Goal: Task Accomplishment & Management: Manage account settings

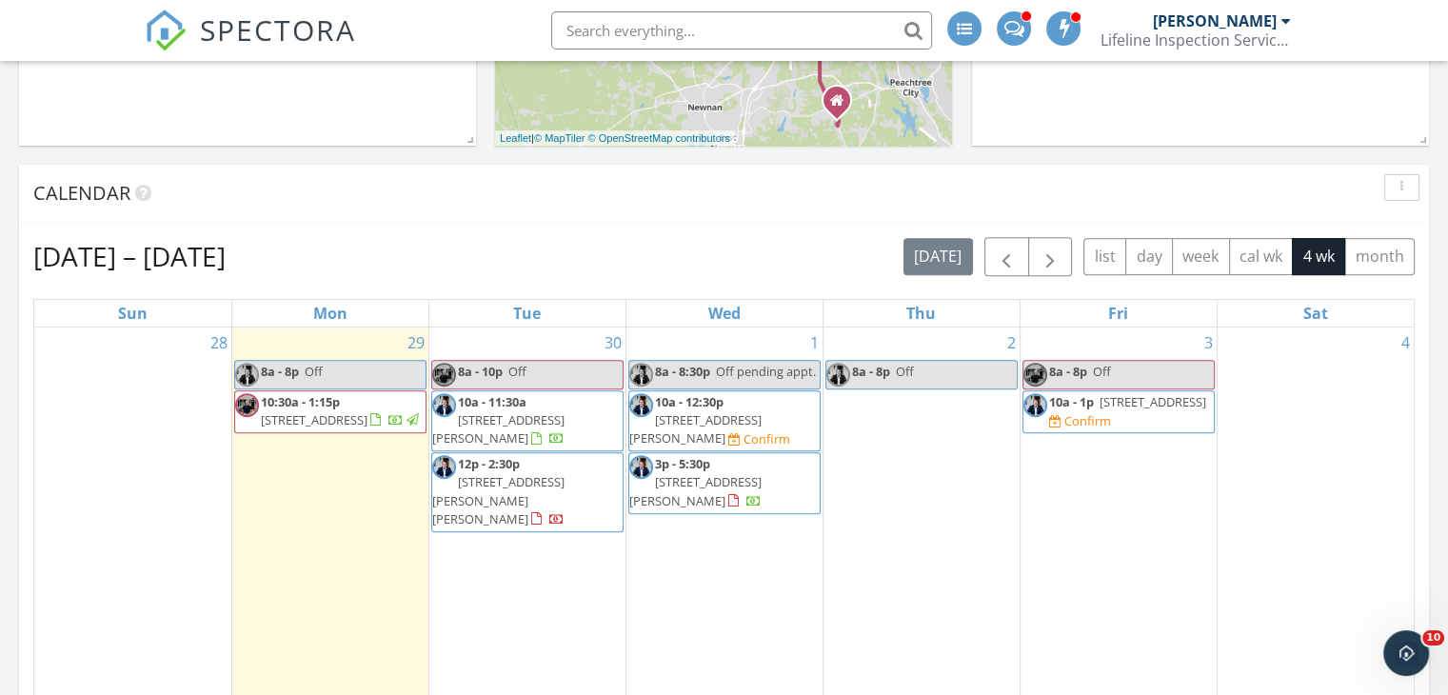
scroll to position [678, 0]
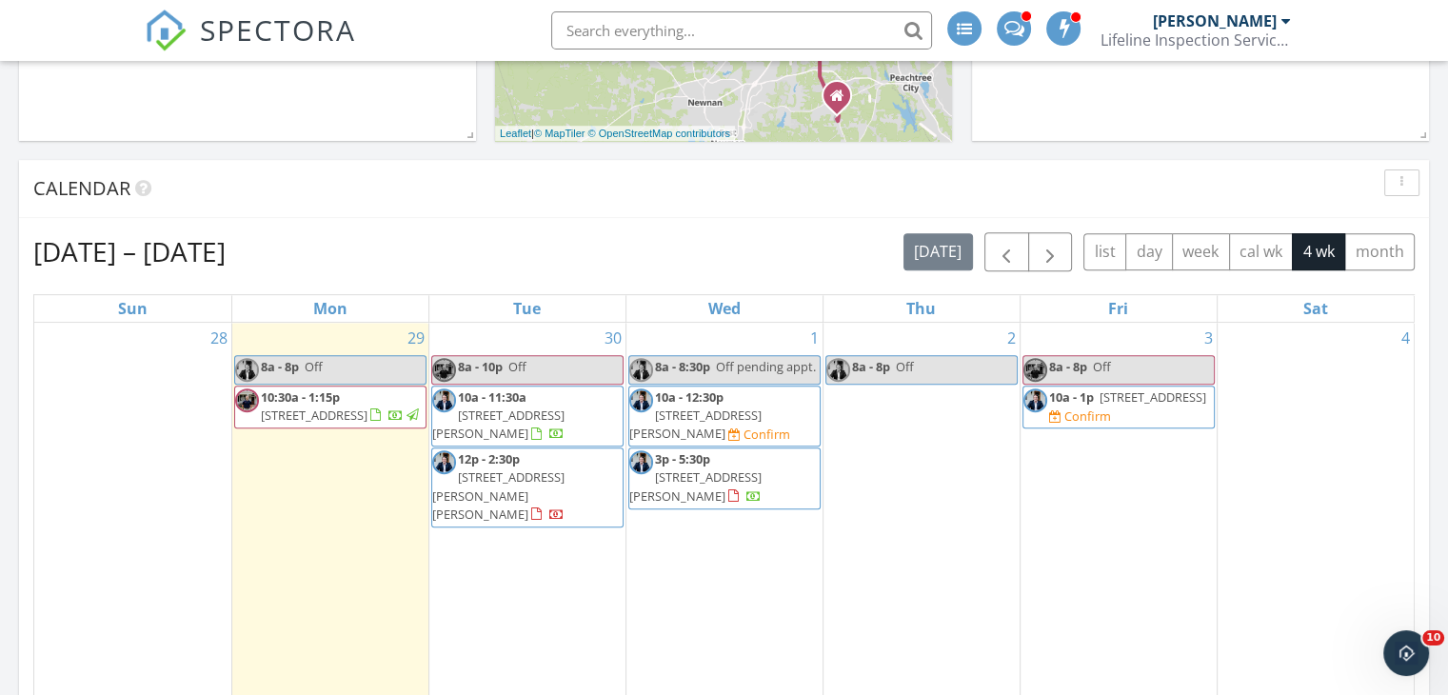
click at [754, 416] on span "216 Howard Rd, Barnesville 30204" at bounding box center [695, 423] width 132 height 35
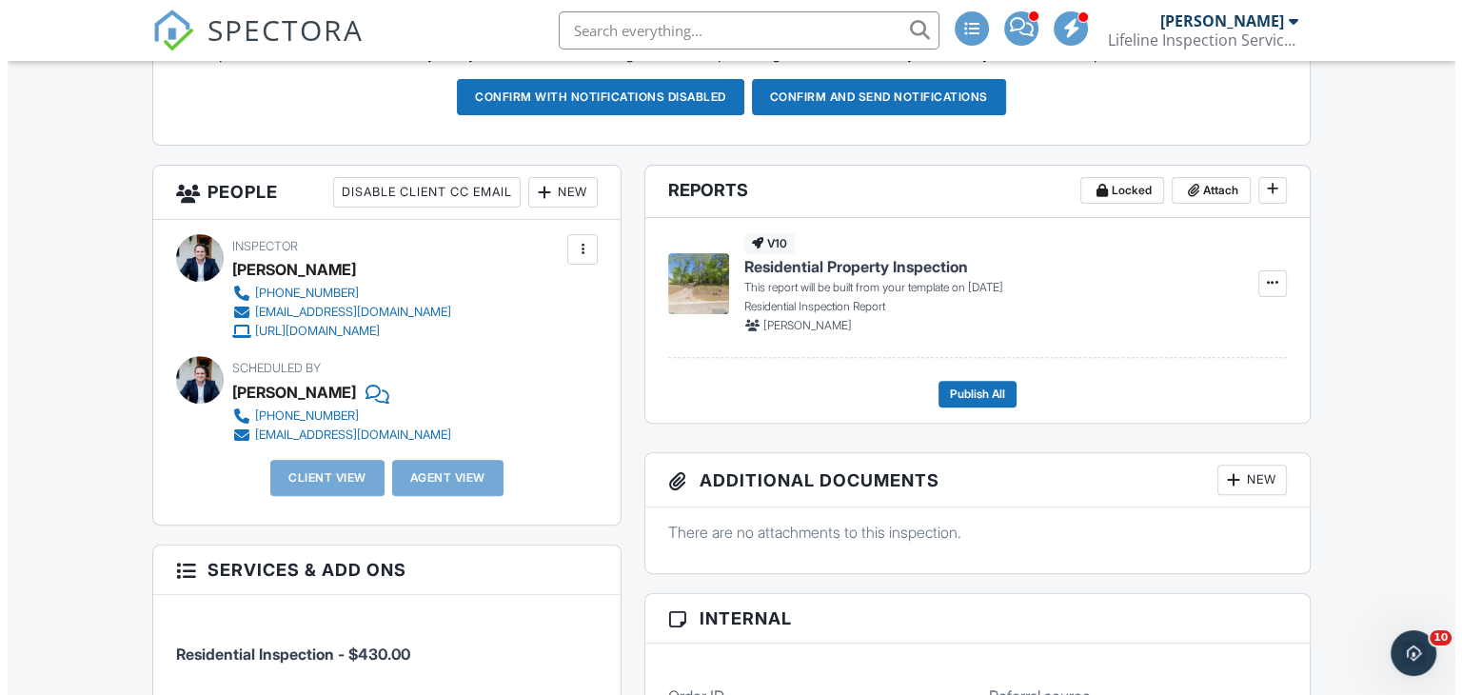
scroll to position [539, 0]
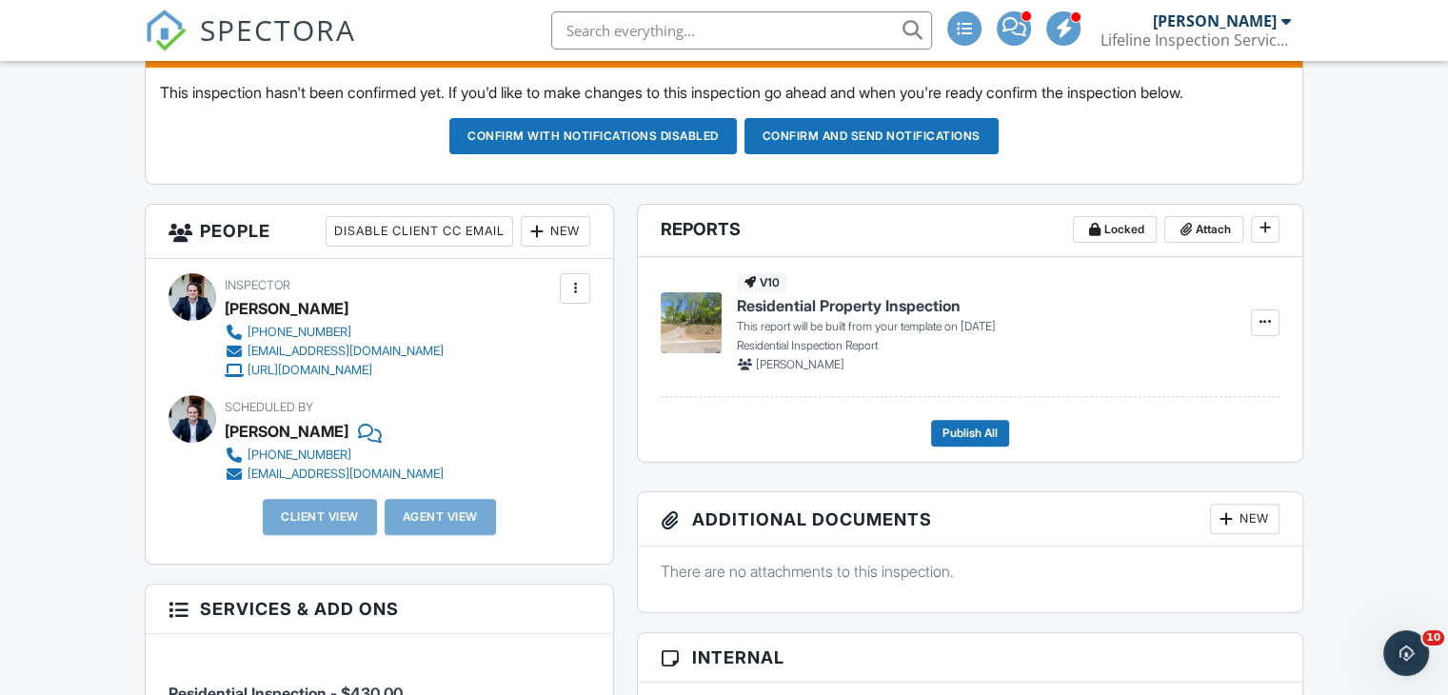
click at [518, 228] on h3 "People Disable Client CC Email New Inspector Client Client's Agent Listing Agen…" at bounding box center [379, 232] width 467 height 54
click at [535, 229] on div at bounding box center [536, 231] width 19 height 19
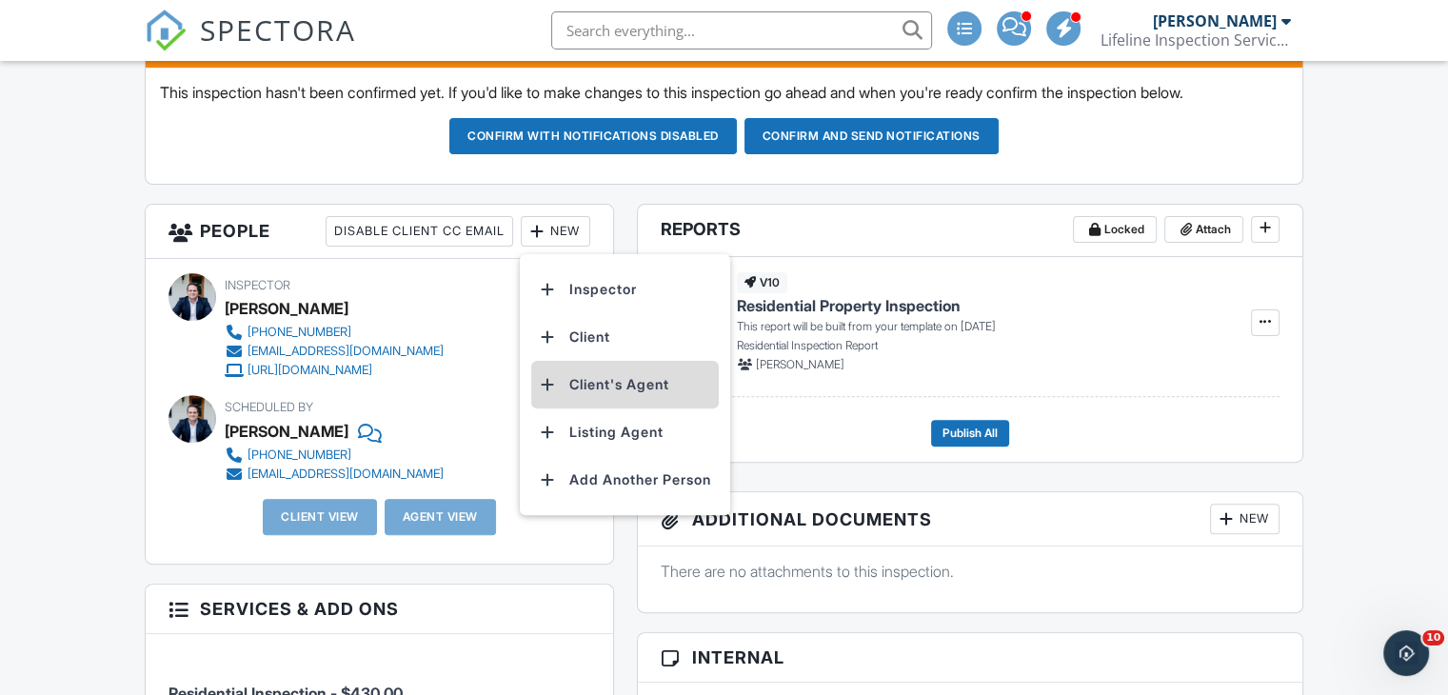
click at [596, 371] on li "Client's Agent" at bounding box center [625, 385] width 188 height 48
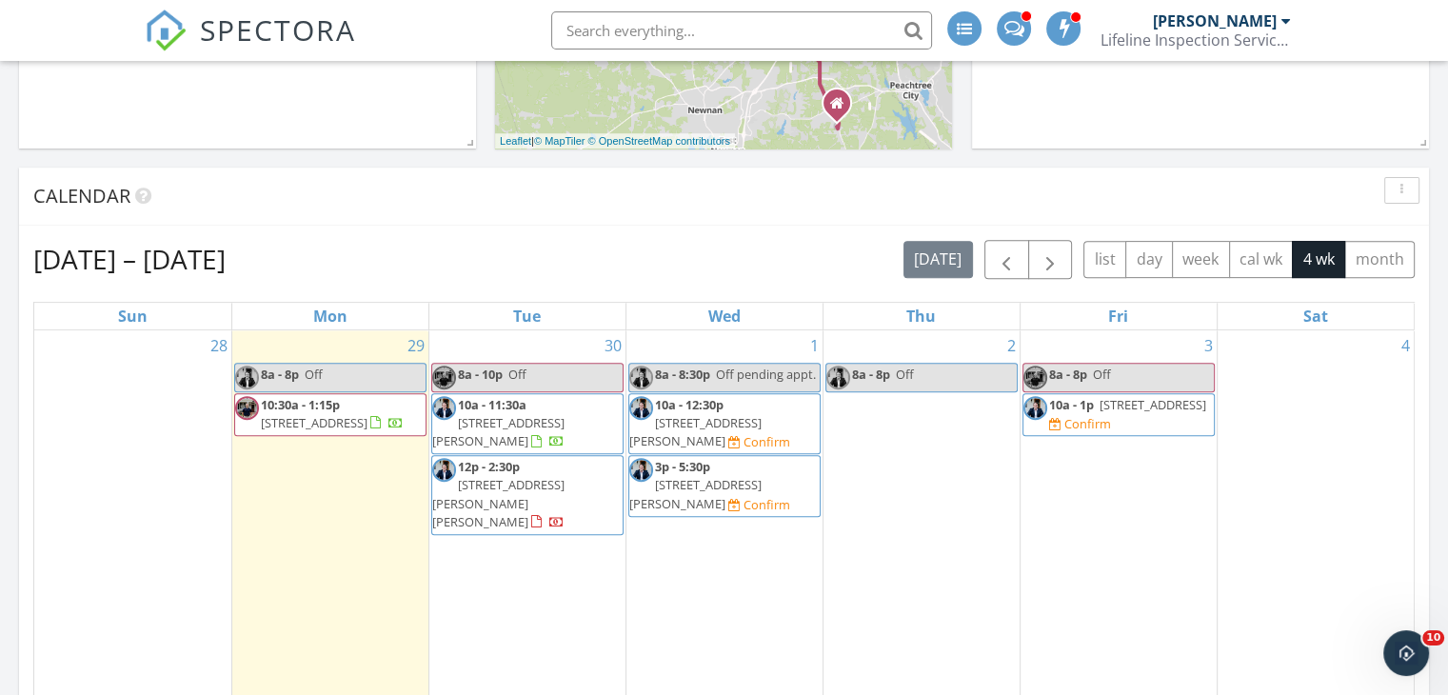
scroll to position [666, 0]
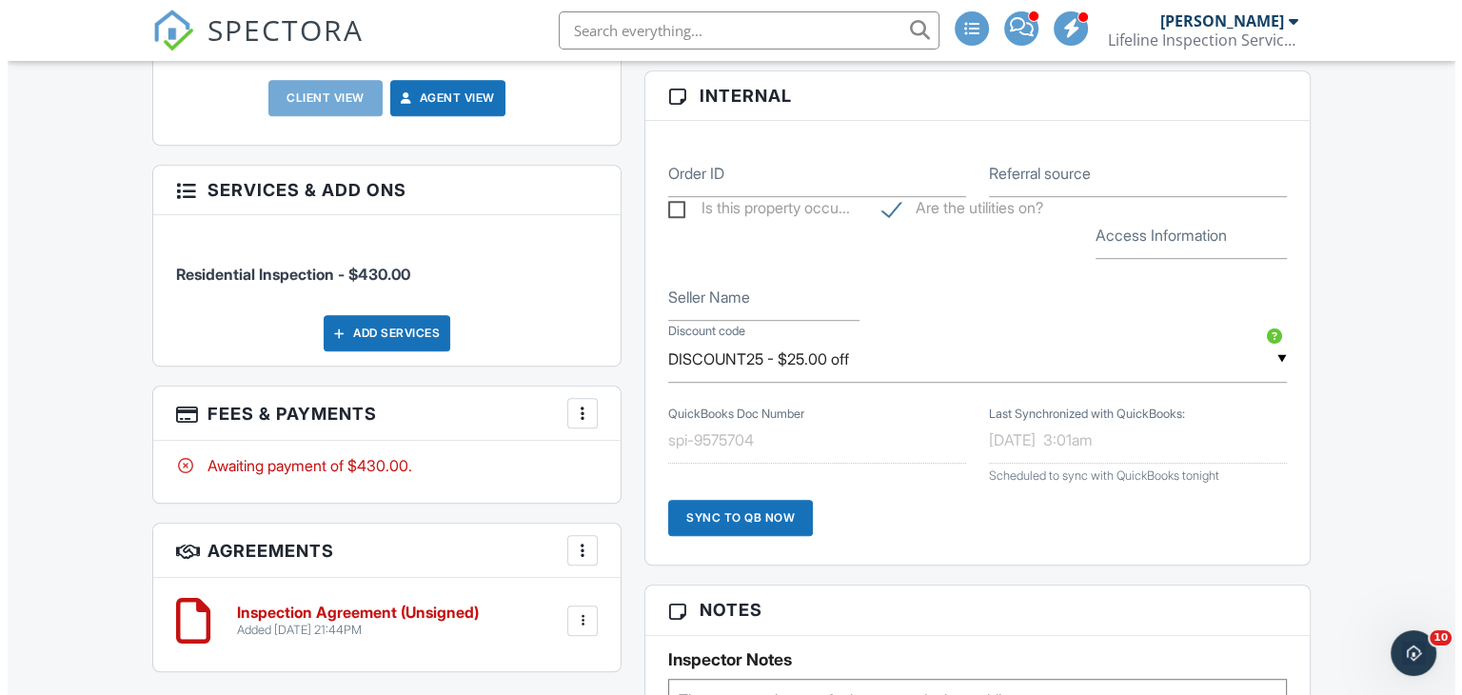
scroll to position [1107, 0]
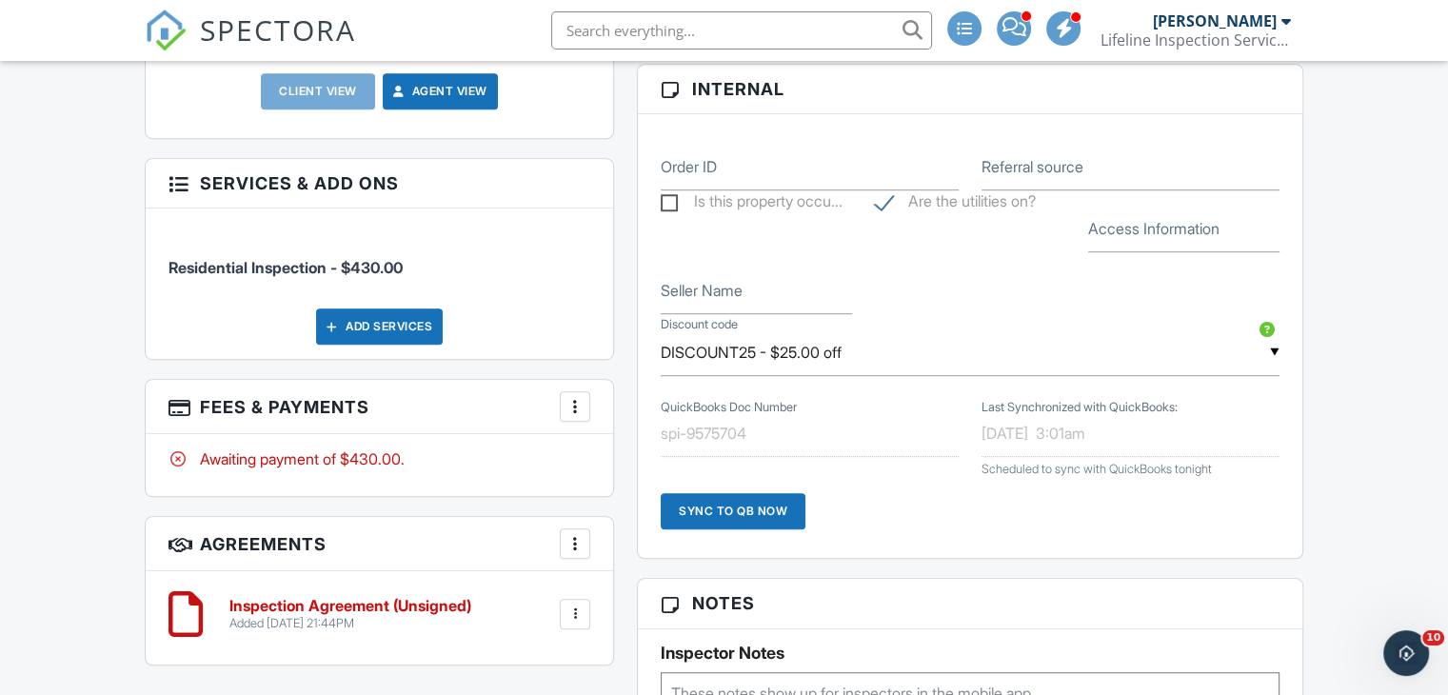
click at [574, 408] on div at bounding box center [574, 406] width 19 height 19
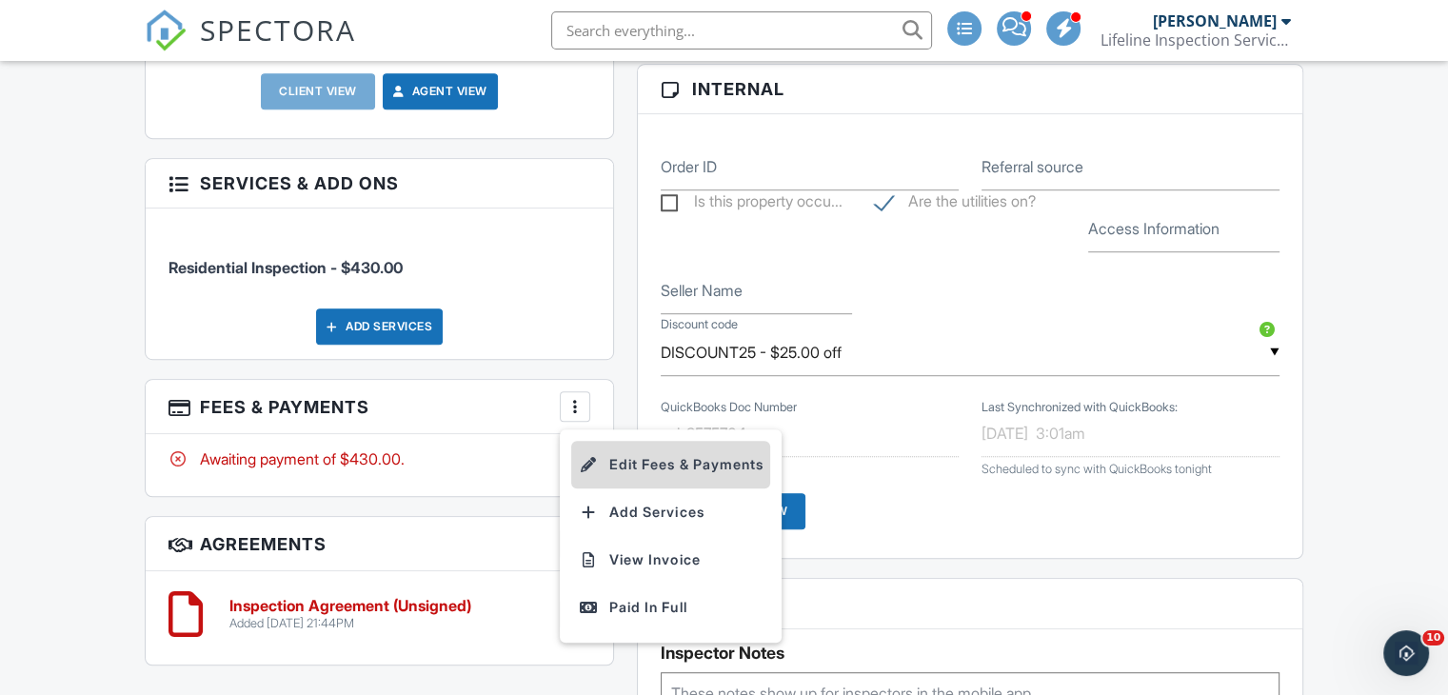
click at [622, 464] on li "Edit Fees & Payments" at bounding box center [670, 465] width 199 height 48
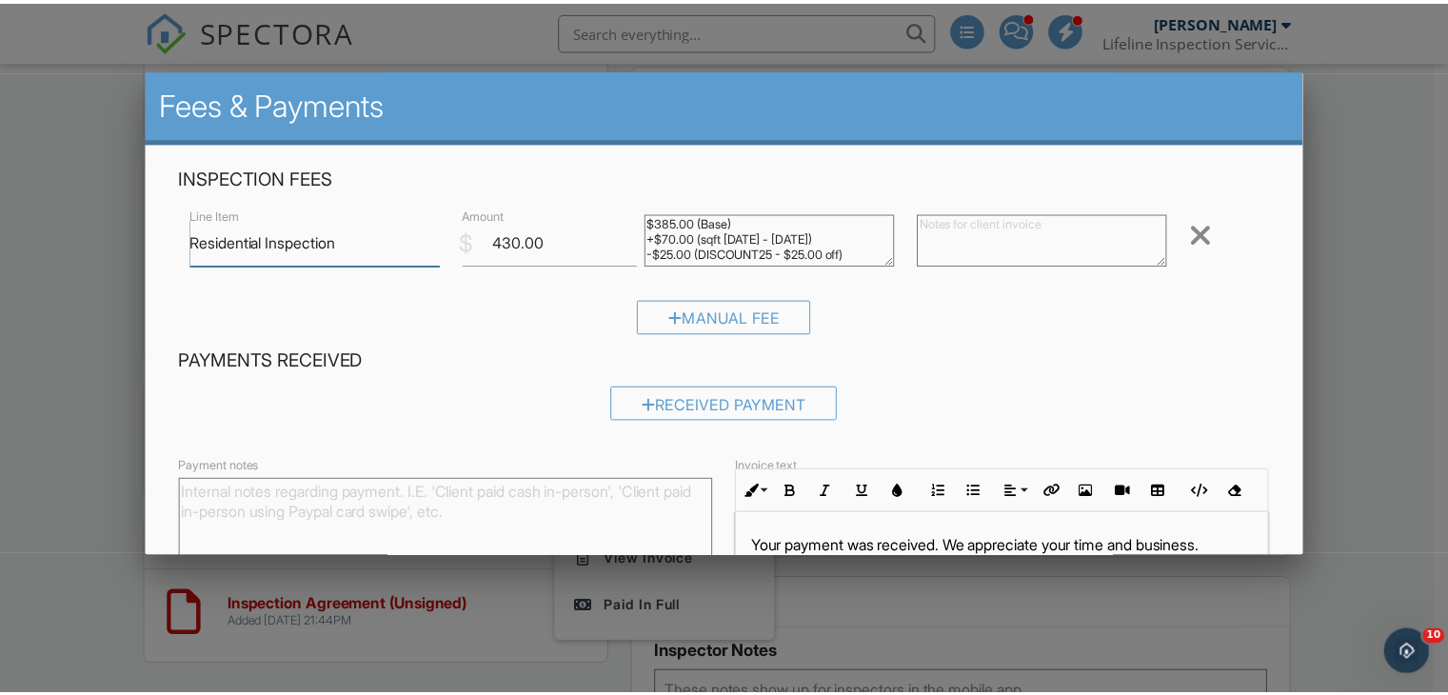
scroll to position [189, 0]
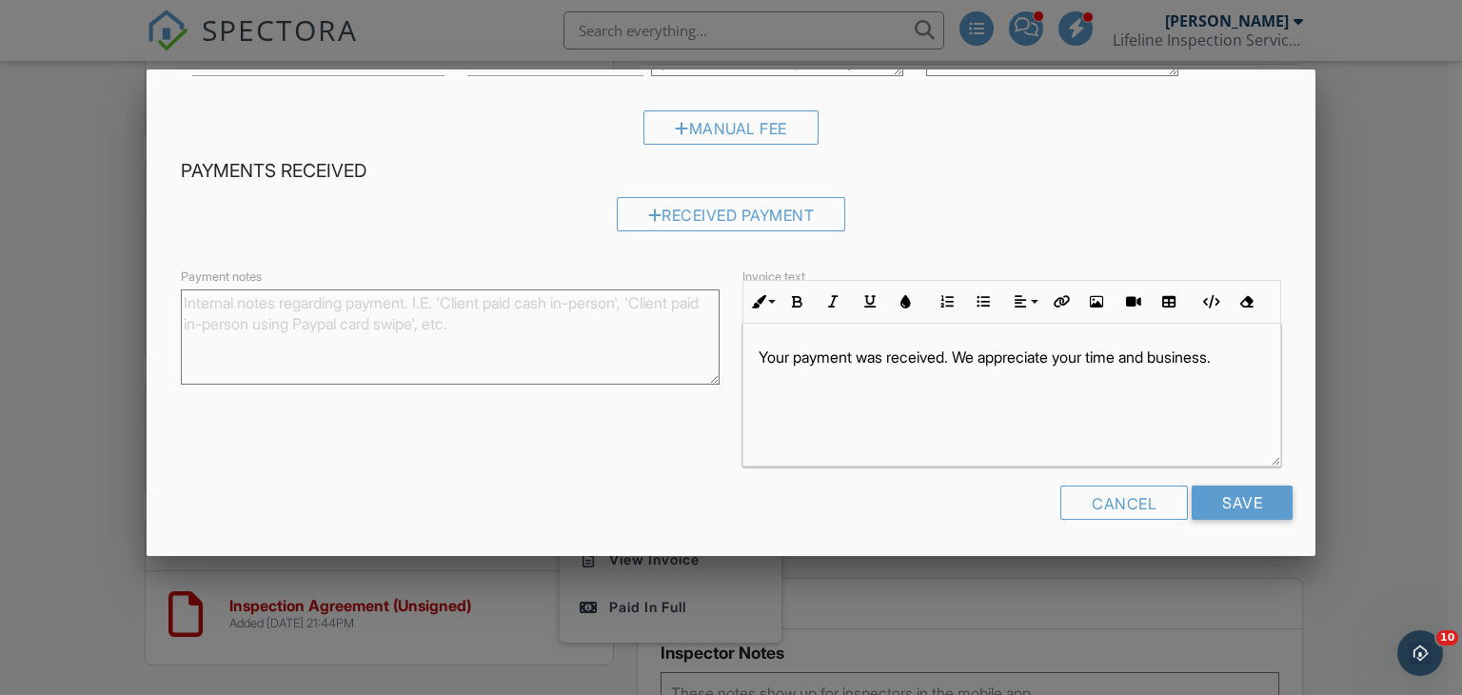
click at [1039, 500] on div "Cancel Save" at bounding box center [731, 509] width 1124 height 49
click at [1074, 500] on div "Cancel" at bounding box center [1124, 502] width 128 height 34
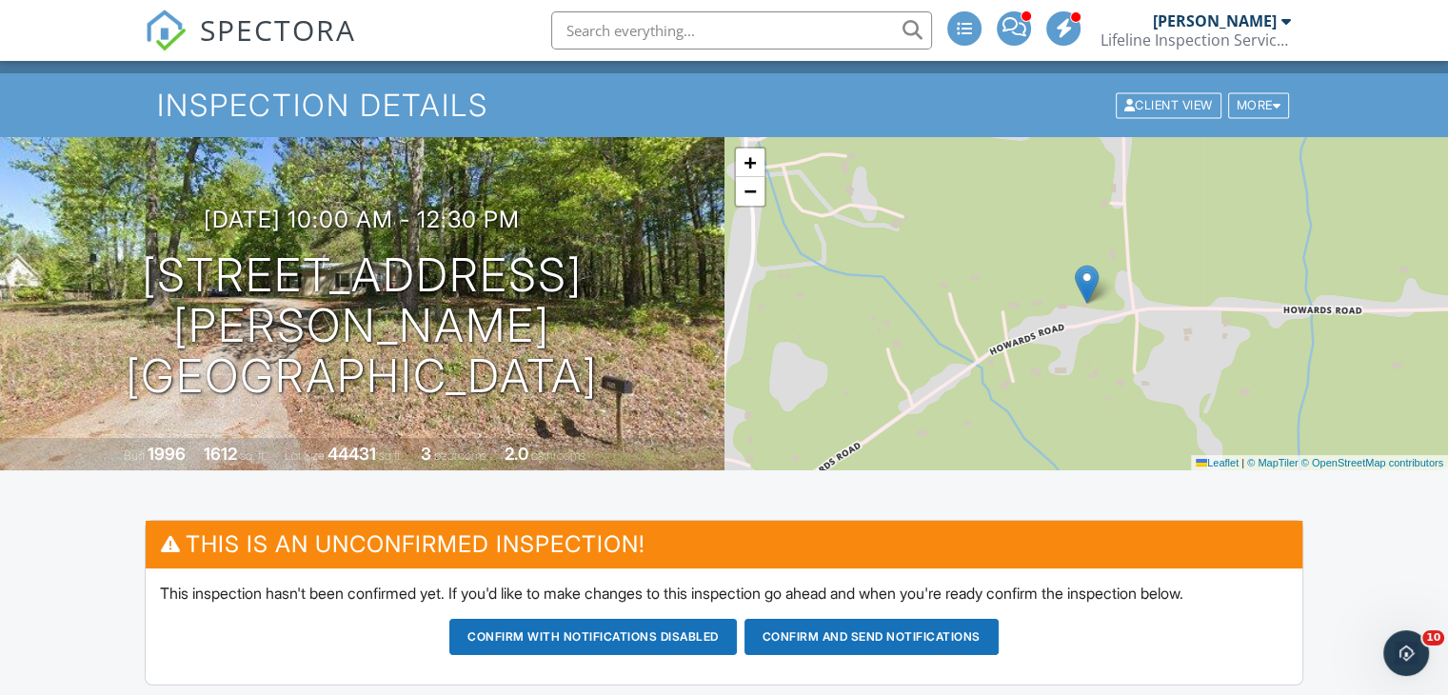
scroll to position [0, 0]
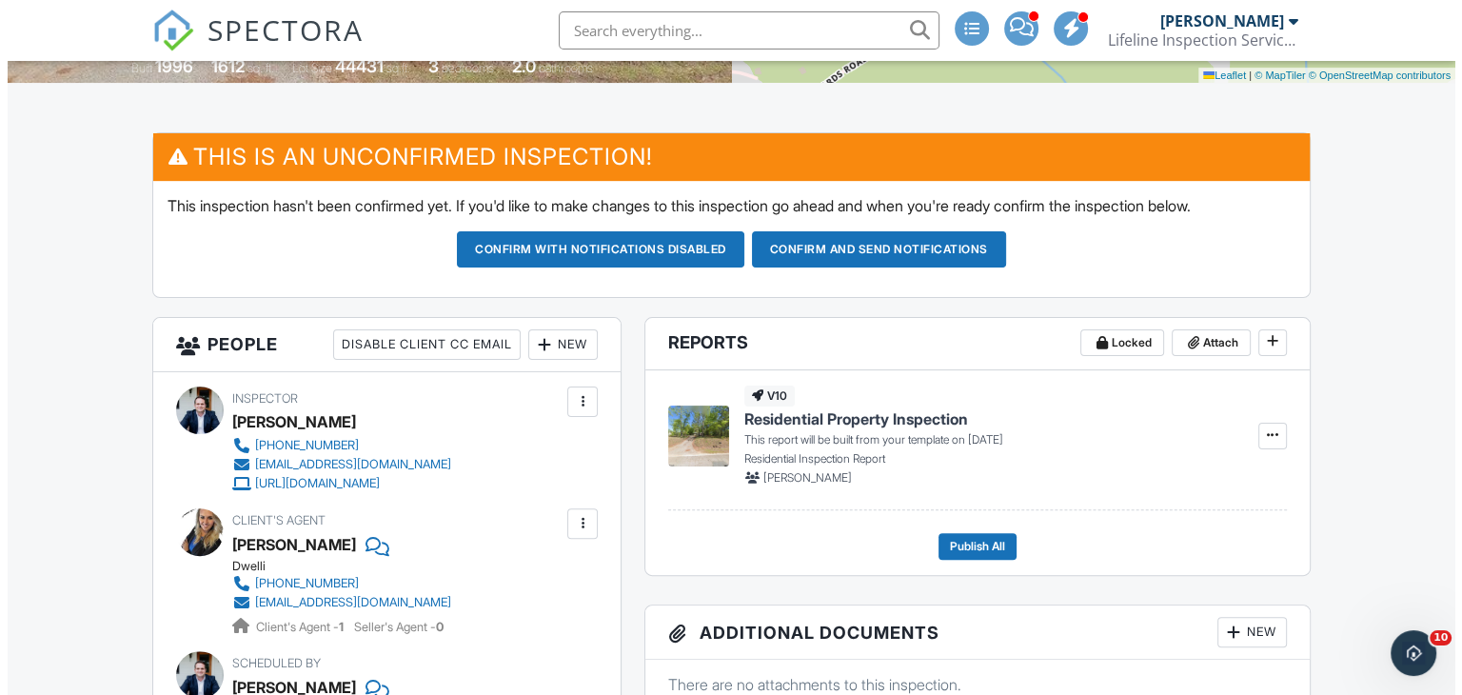
scroll to position [426, 0]
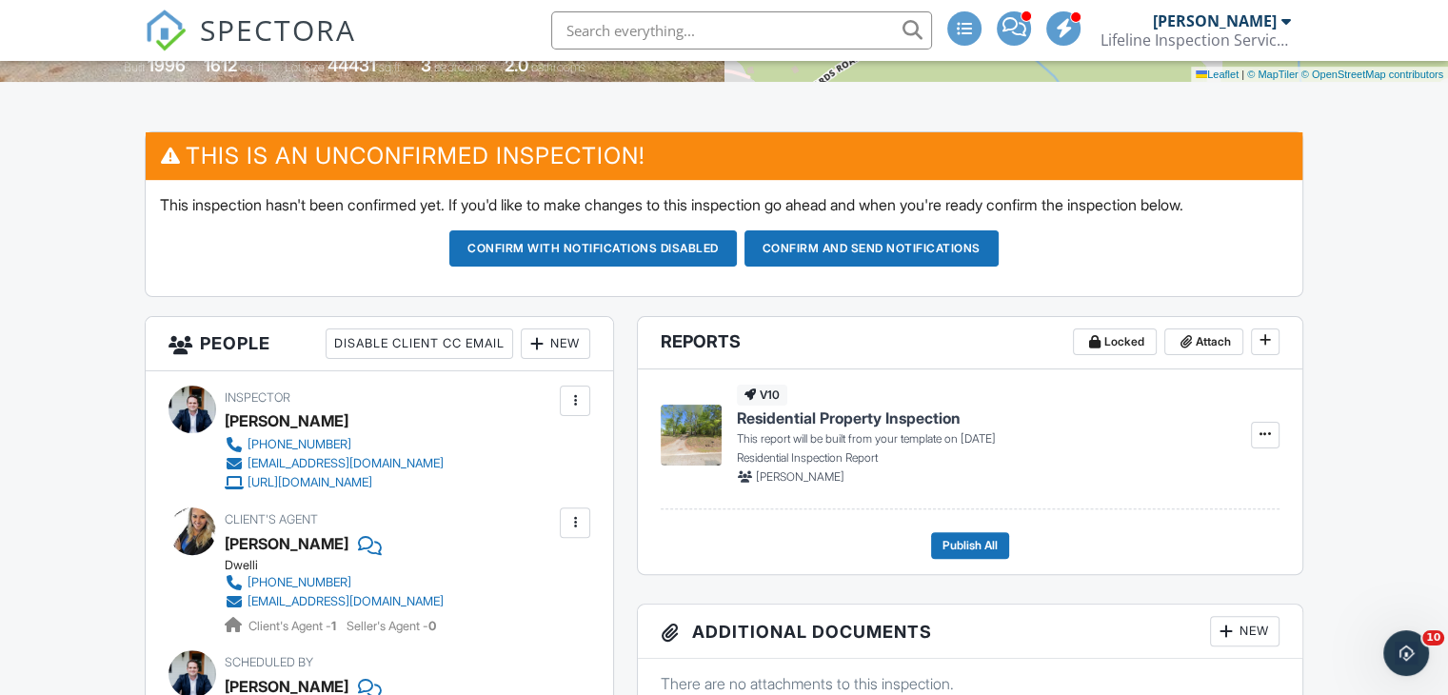
click at [574, 347] on div "New" at bounding box center [555, 343] width 69 height 30
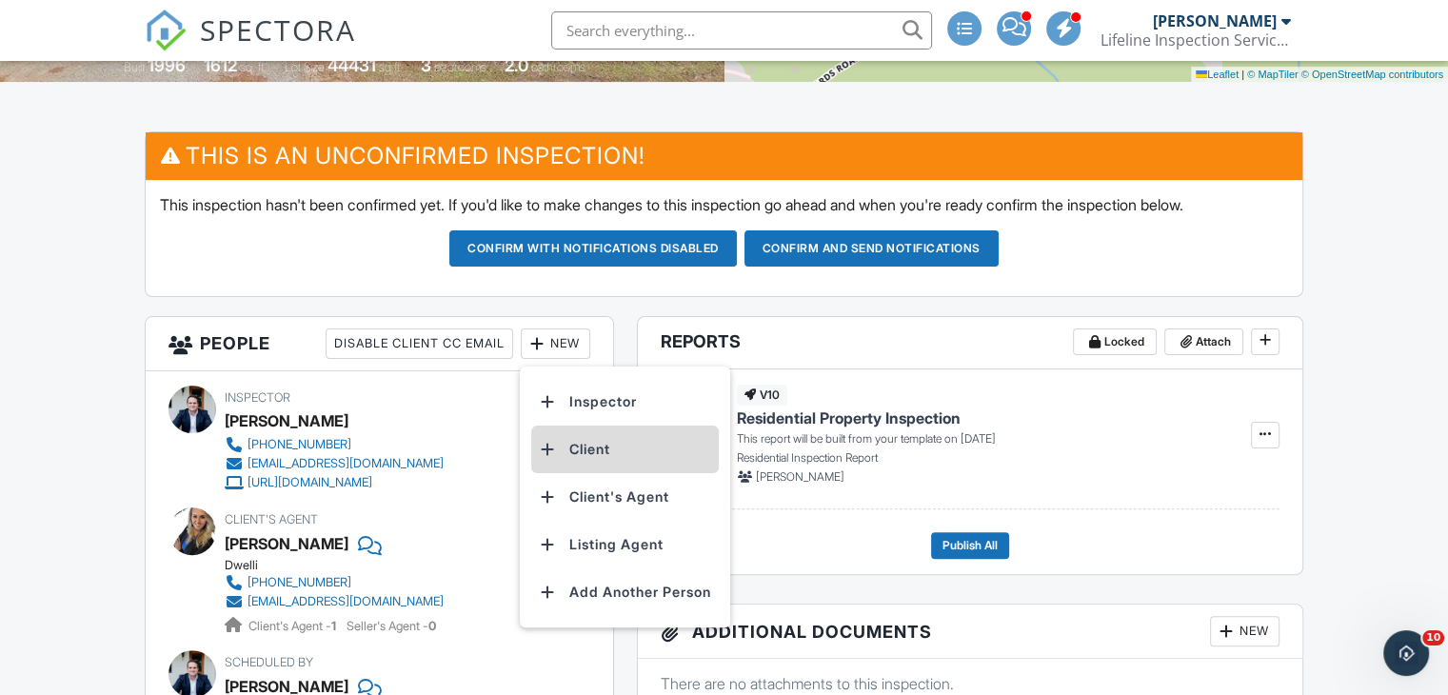
click at [574, 441] on li "Client" at bounding box center [625, 449] width 188 height 48
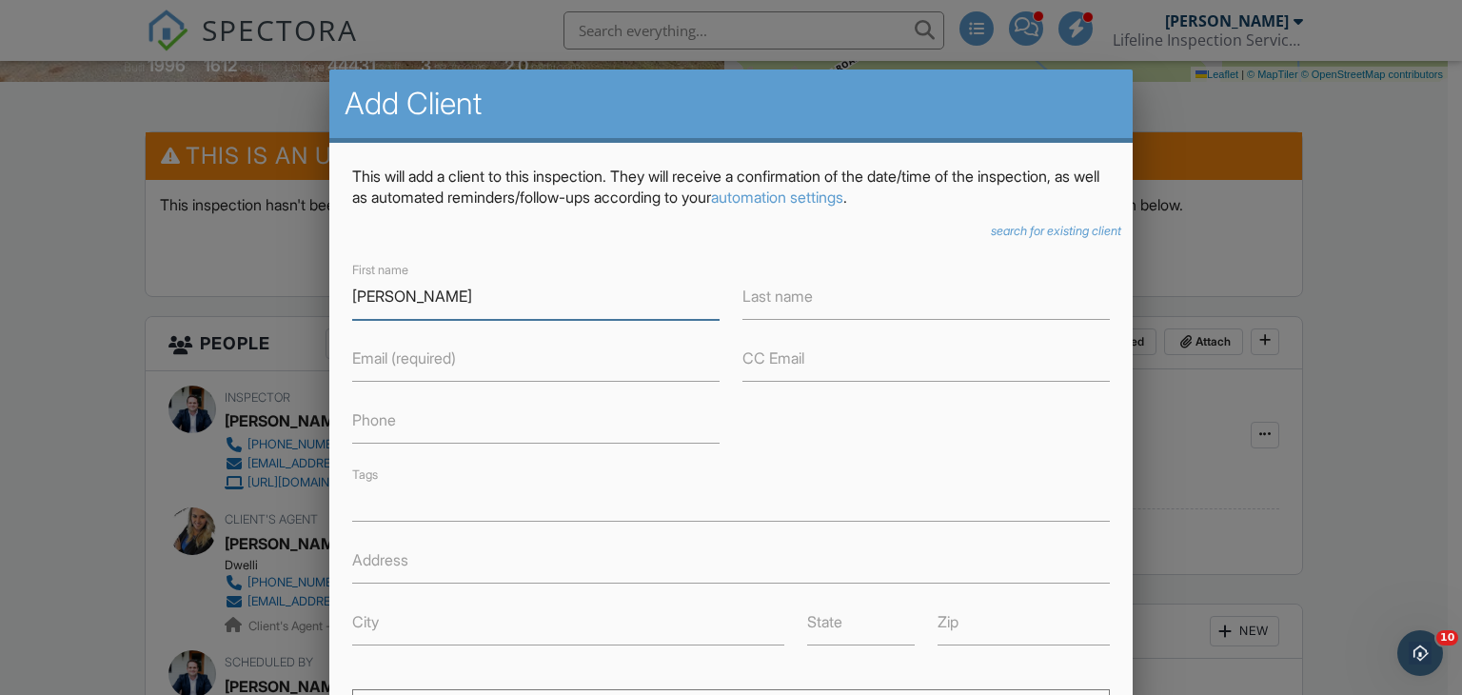
type input "[PERSON_NAME]"
click at [807, 306] on label "Last name" at bounding box center [777, 296] width 70 height 21
click at [807, 306] on input "Last name" at bounding box center [925, 296] width 367 height 47
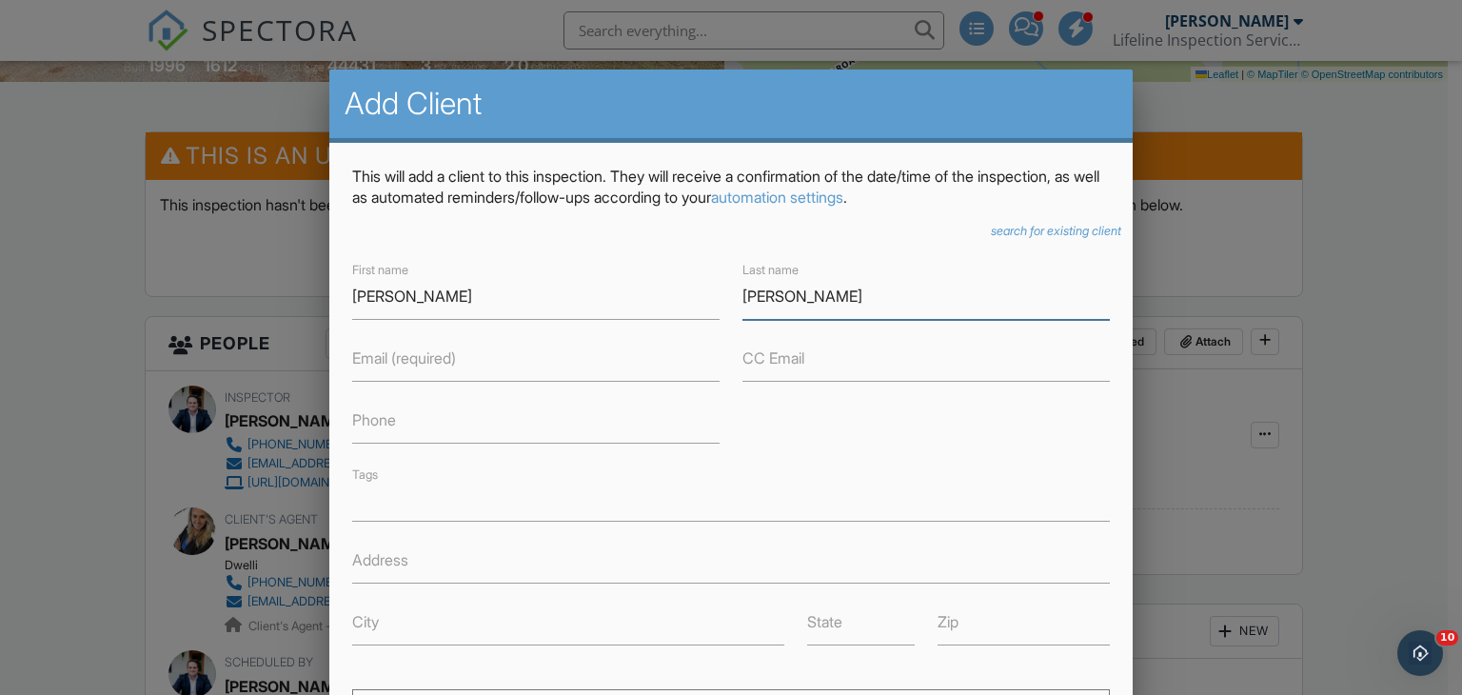
type input "[PERSON_NAME]"
click at [461, 367] on input "Email (required)" at bounding box center [535, 358] width 367 height 47
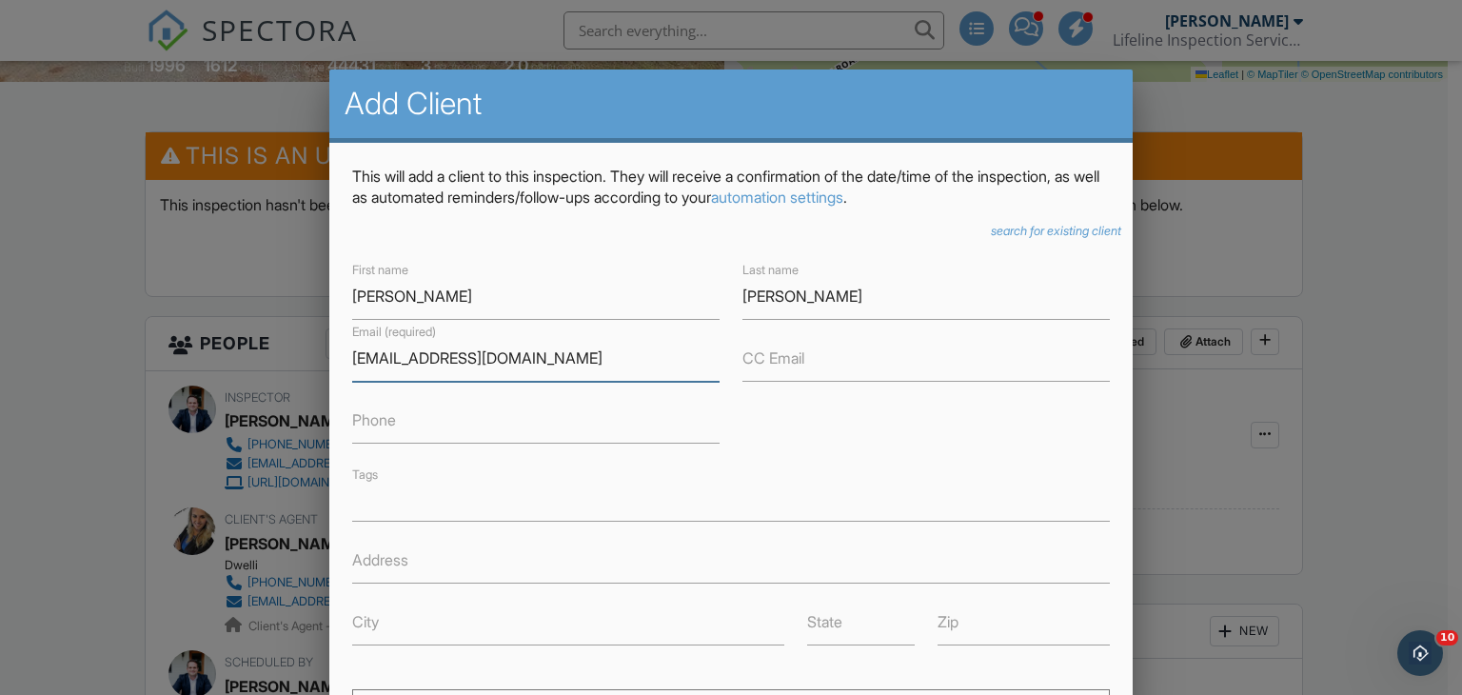
type input "[EMAIL_ADDRESS][DOMAIN_NAME]"
click at [401, 431] on input "Phone" at bounding box center [535, 420] width 367 height 47
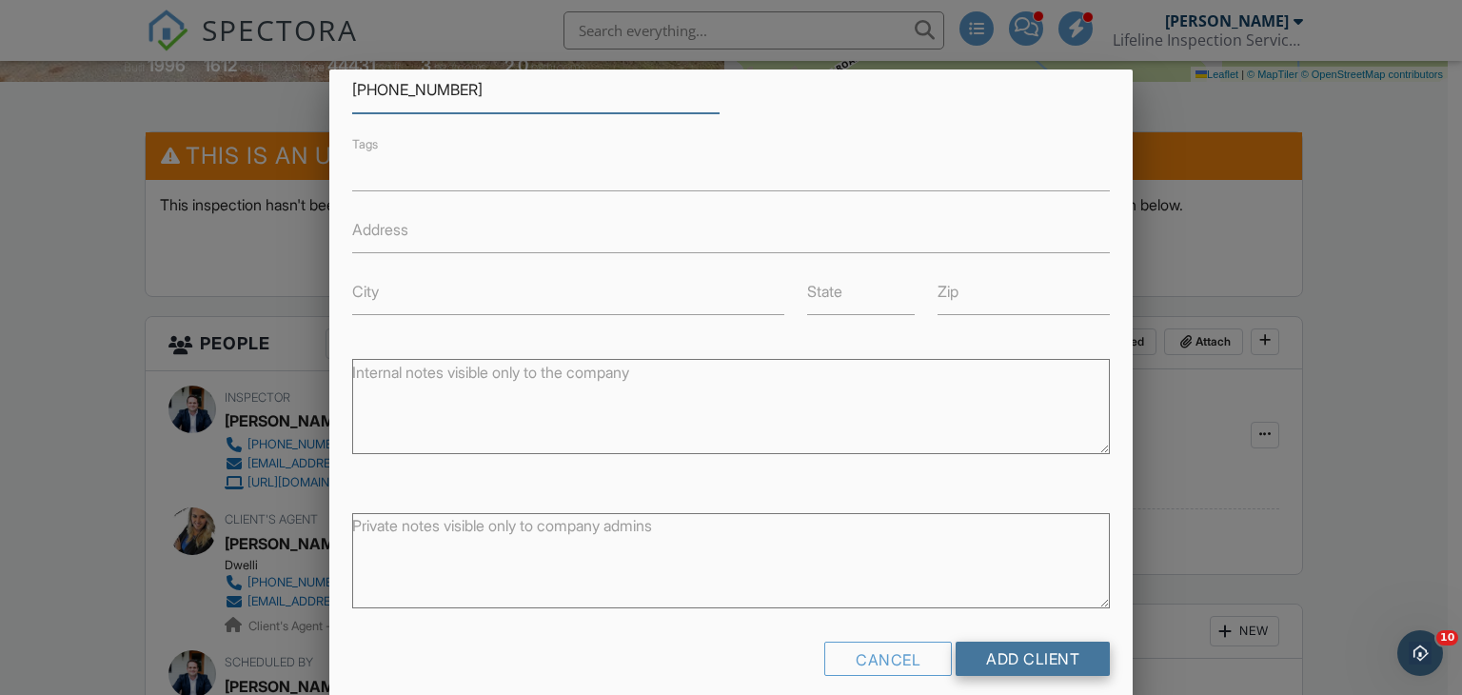
type input "[PHONE_NUMBER]"
click at [1053, 658] on input "Add Client" at bounding box center [1033, 659] width 154 height 34
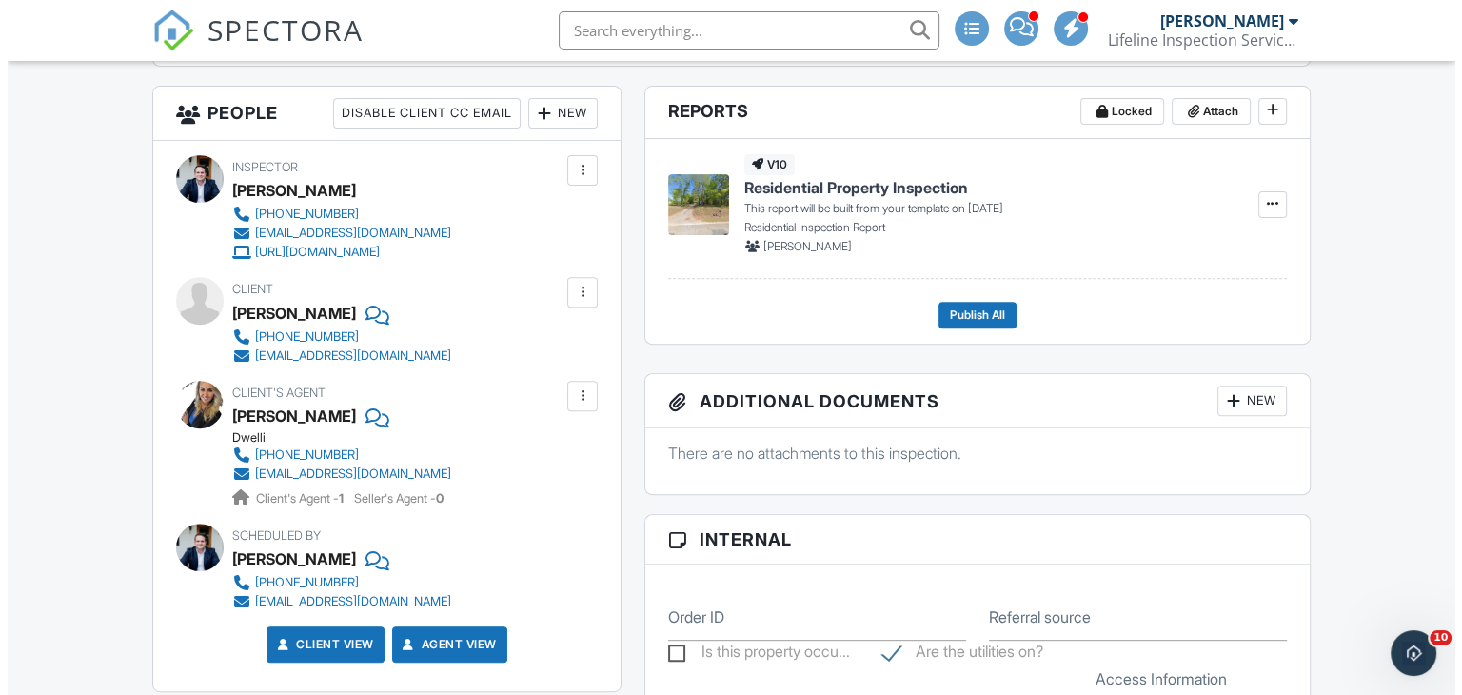
scroll to position [655, 0]
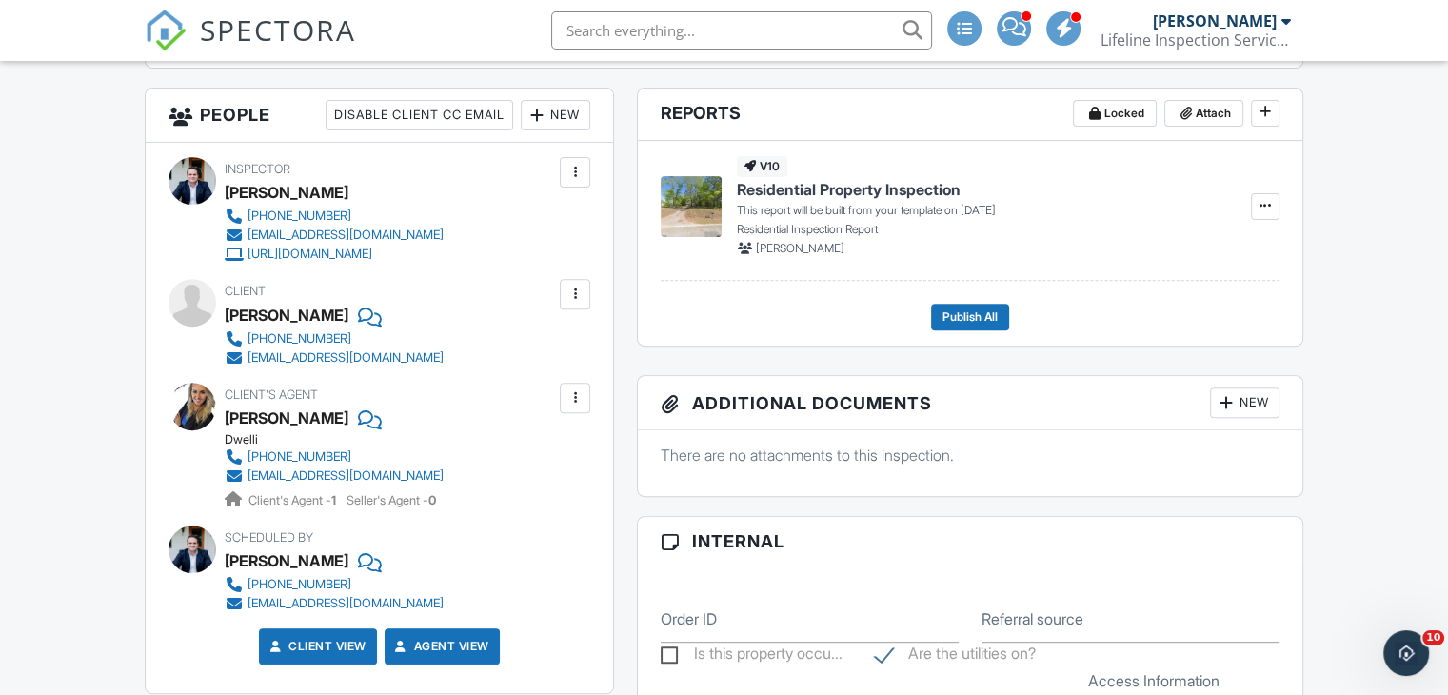
click at [554, 119] on div "New" at bounding box center [555, 115] width 69 height 30
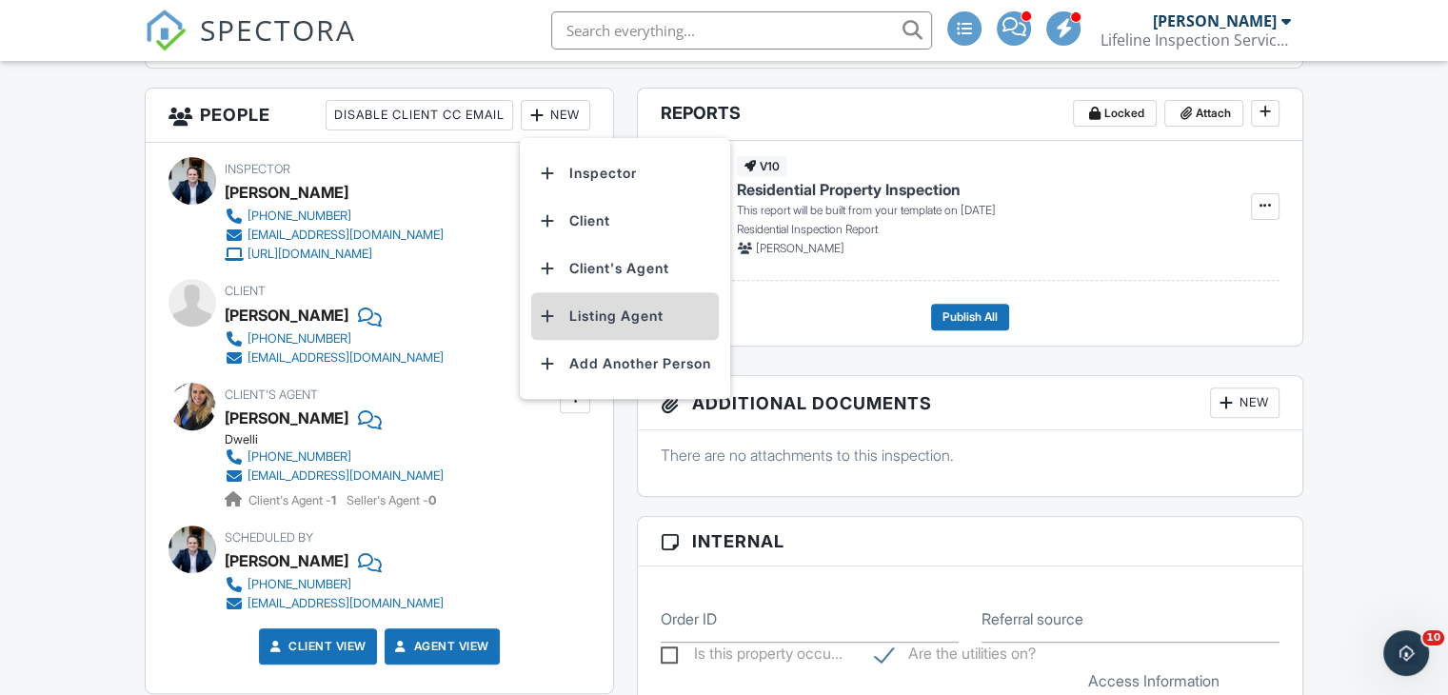
click at [610, 311] on li "Listing Agent" at bounding box center [625, 316] width 188 height 48
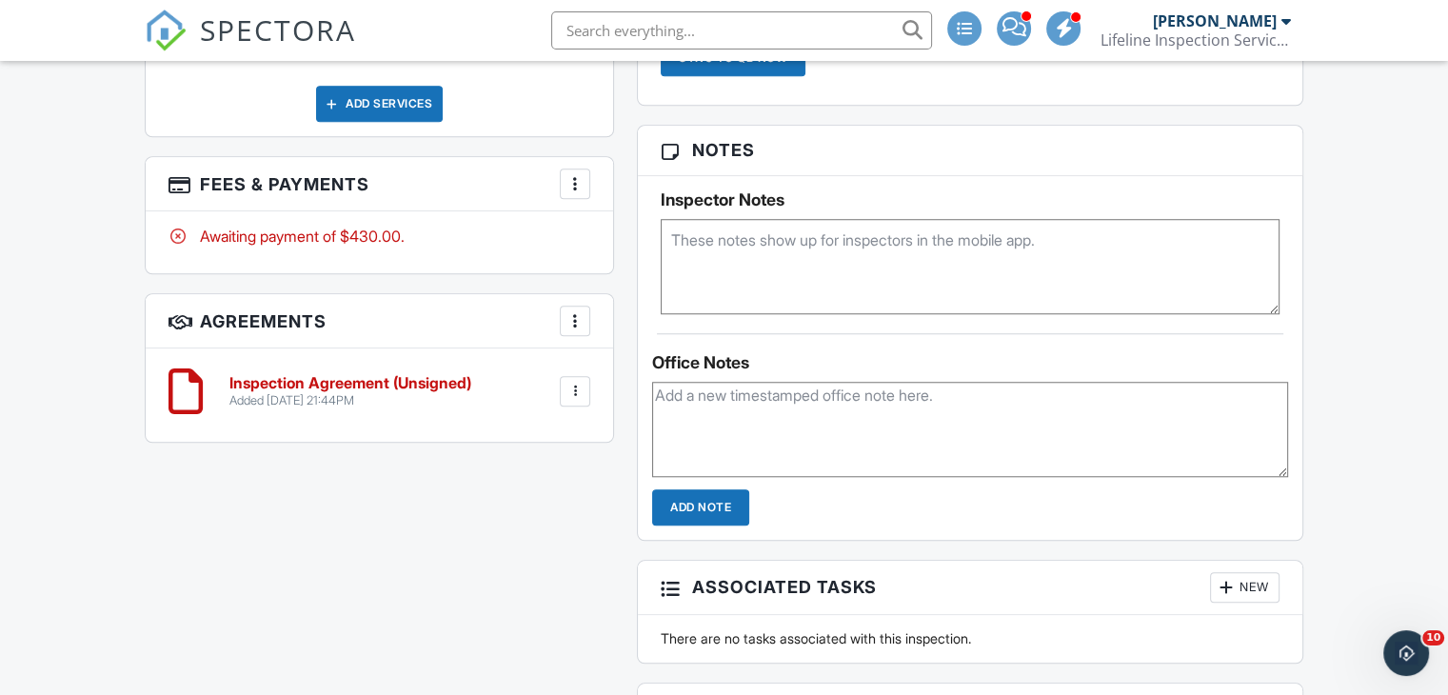
scroll to position [1561, 0]
click at [769, 258] on textarea at bounding box center [970, 265] width 619 height 95
click at [793, 235] on textarea "LB: orange box - 2609 / Black box - 5642" at bounding box center [970, 265] width 619 height 95
click at [932, 235] on textarea "LB: orange box (2609) / Black box - 5642" at bounding box center [970, 265] width 619 height 95
click at [975, 241] on textarea "LB: orange box (2609) / Black box (5642" at bounding box center [970, 265] width 619 height 95
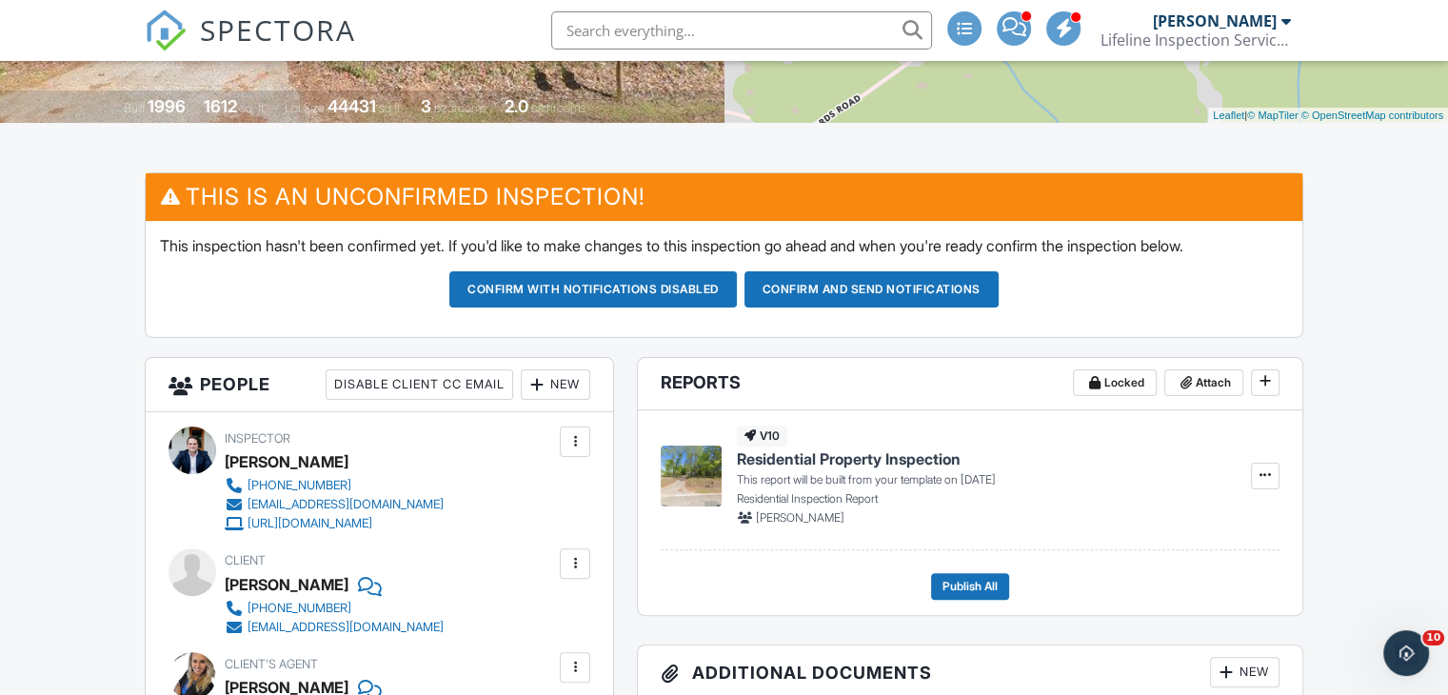
scroll to position [0, 0]
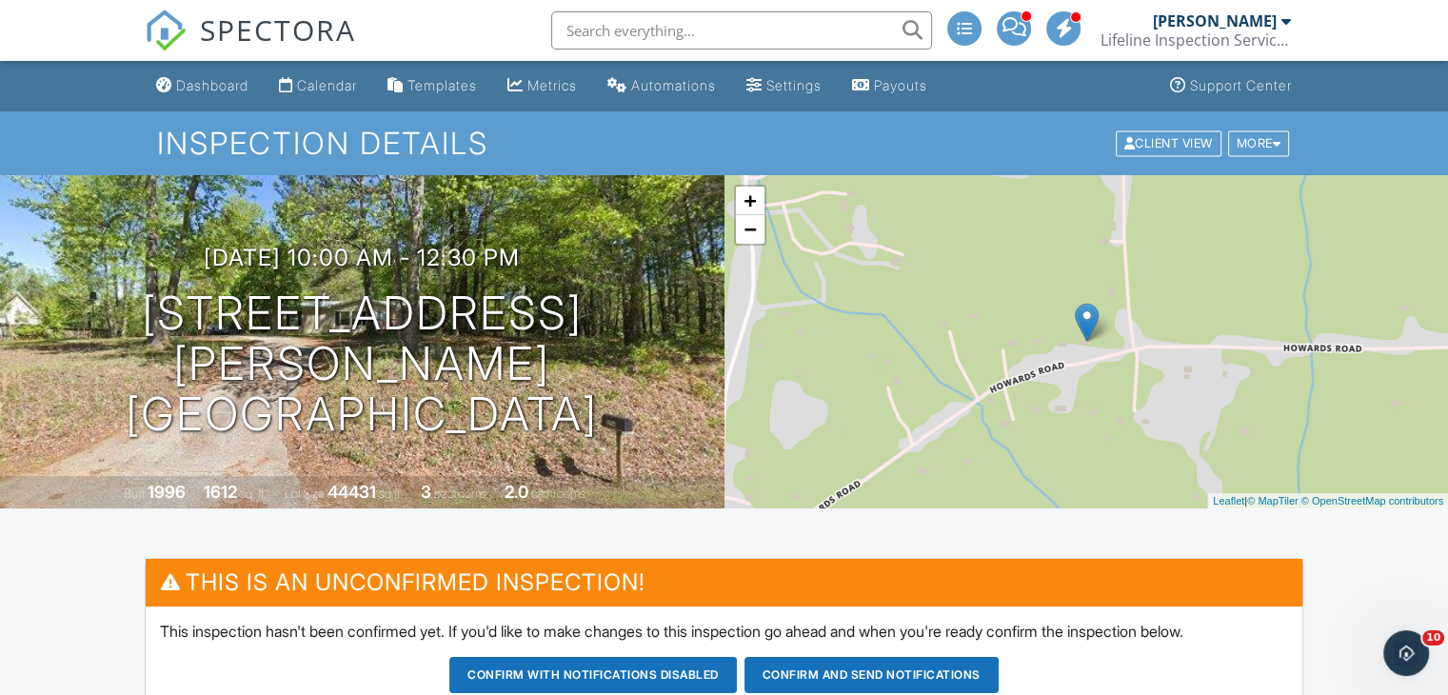
type textarea "LB: orange box (2609) / Black box (5642)"
click at [845, 665] on button "Confirm and send notifications" at bounding box center [871, 675] width 254 height 36
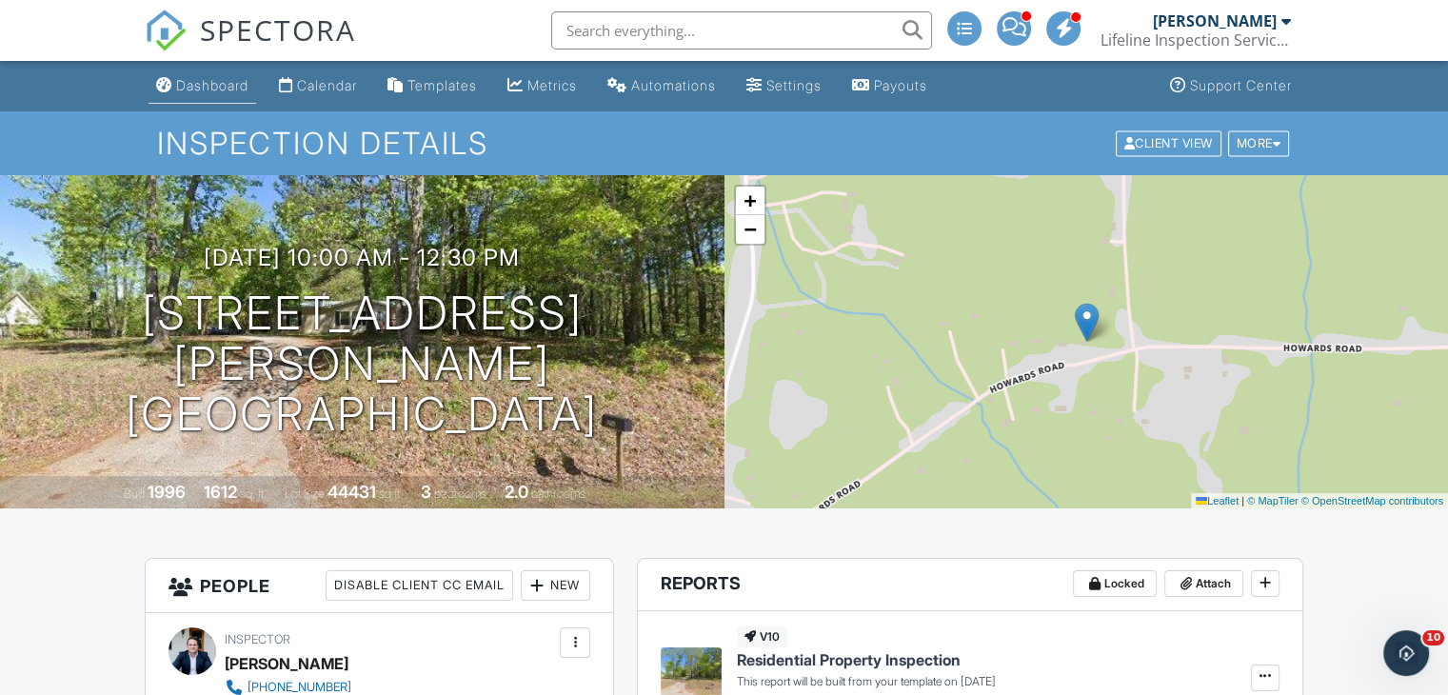
click at [212, 76] on link "Dashboard" at bounding box center [202, 86] width 108 height 35
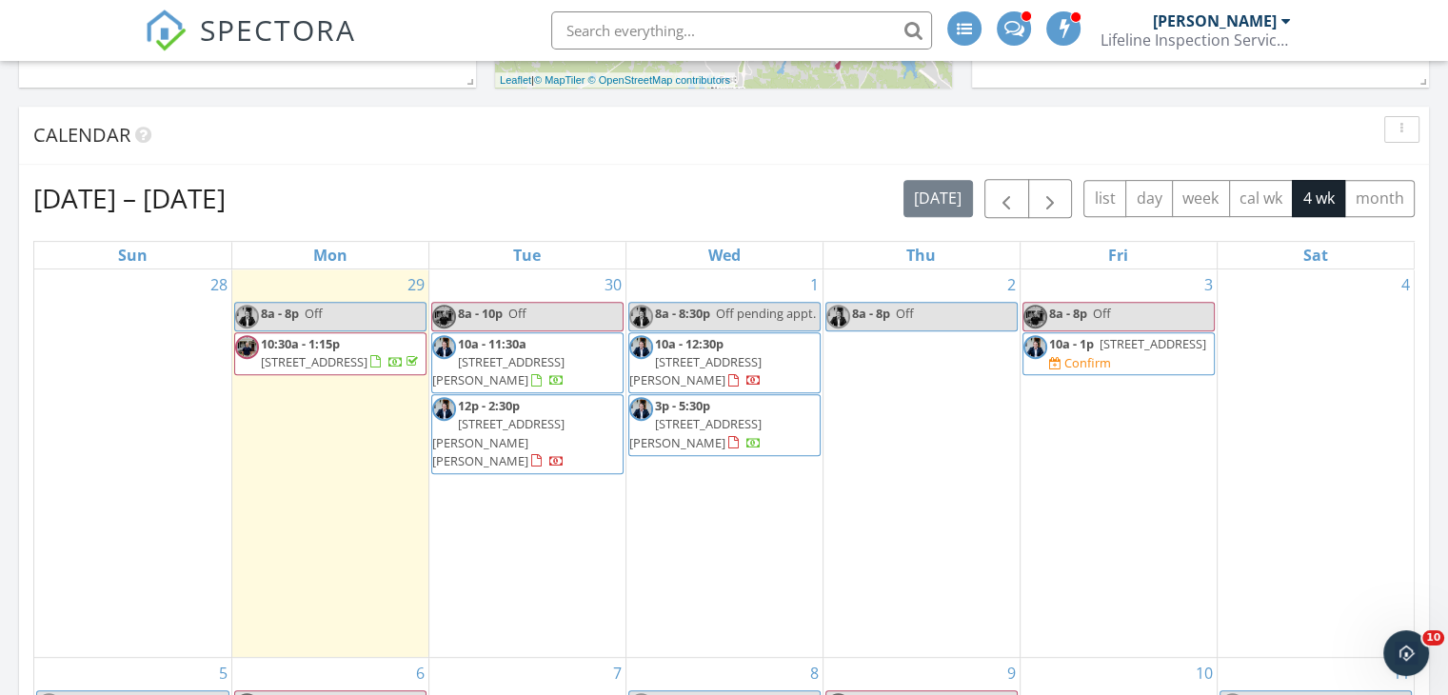
scroll to position [731, 0]
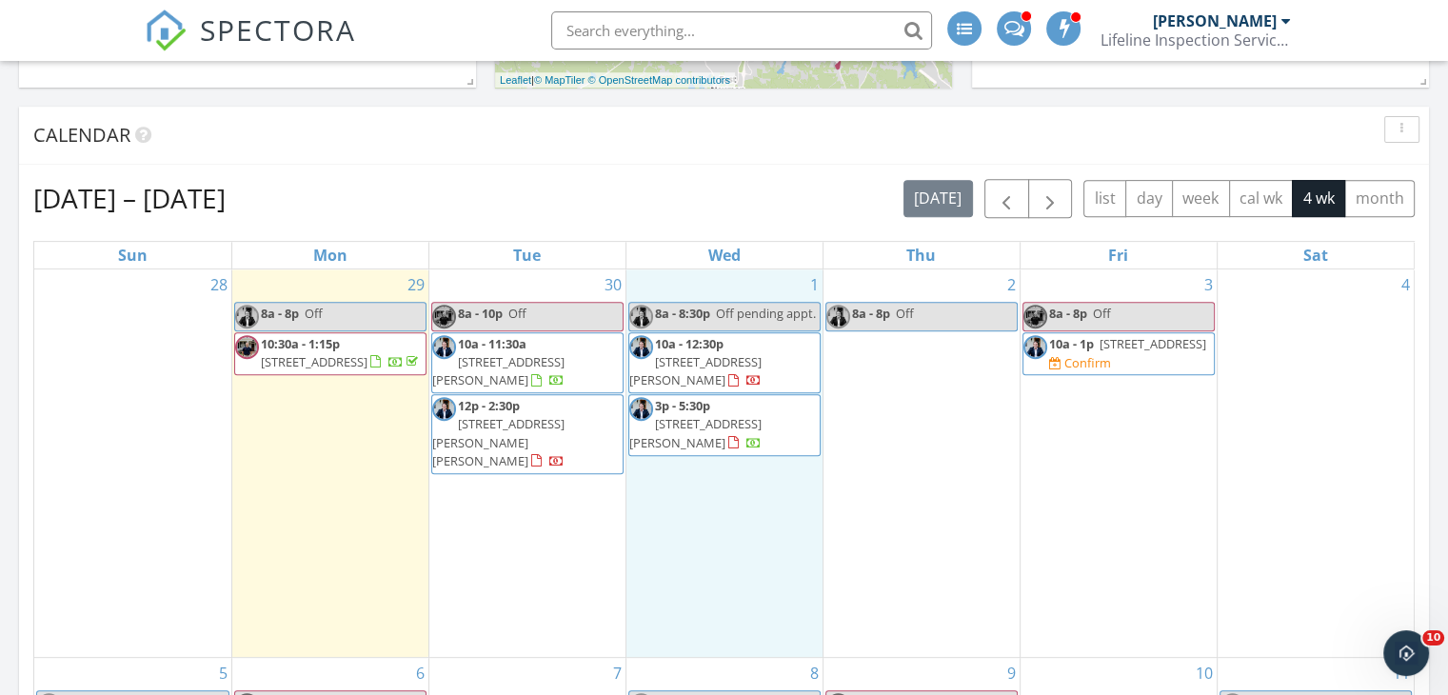
click at [729, 473] on div "1 8a - 8:30p Off pending appt. 10a - 12:30p [STREET_ADDRESS][PERSON_NAME] 3p - …" at bounding box center [724, 462] width 196 height 387
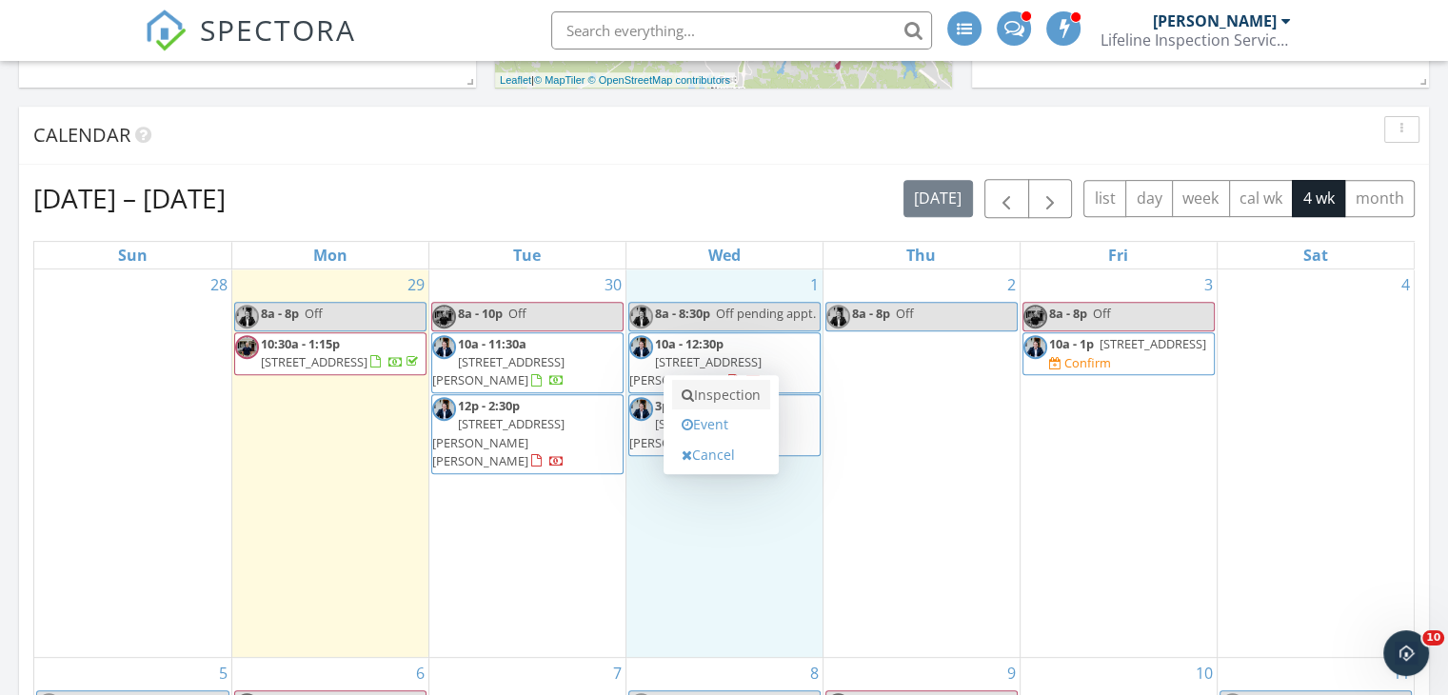
click at [717, 393] on link "Inspection" at bounding box center [721, 395] width 98 height 30
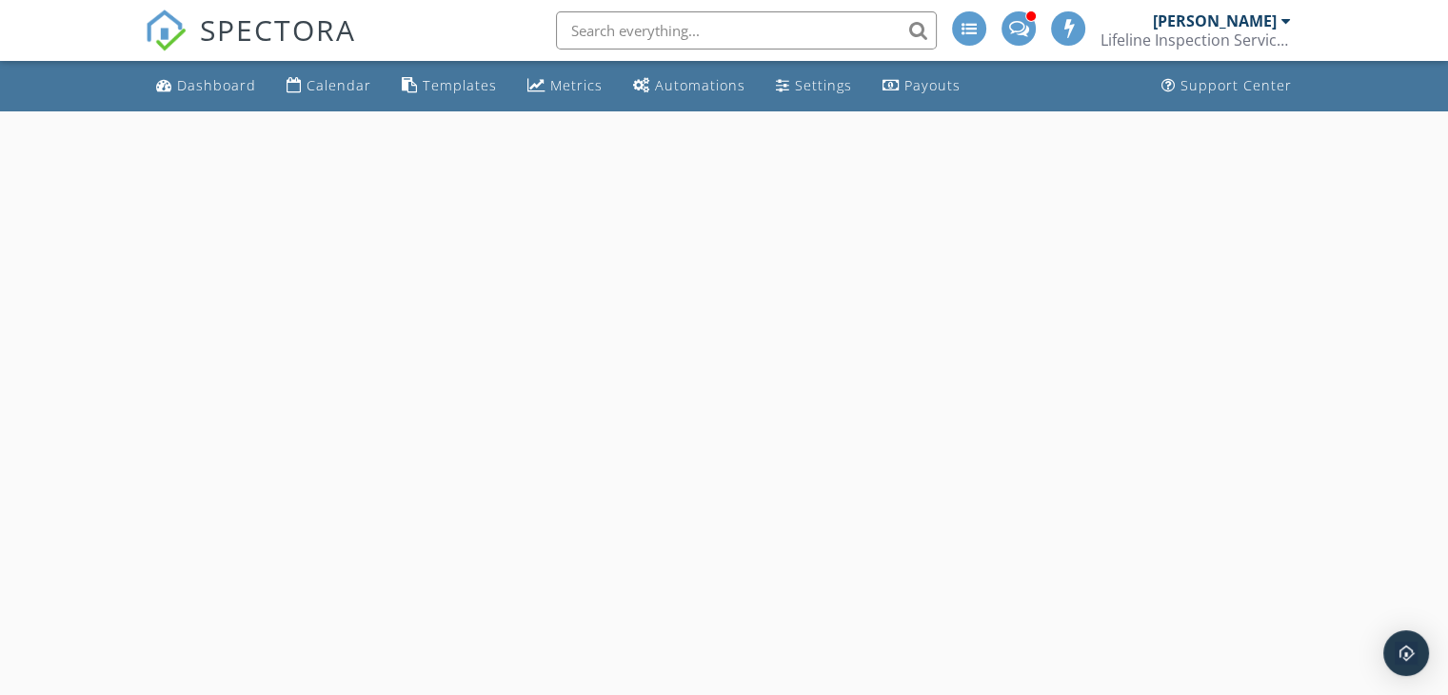
select select "9"
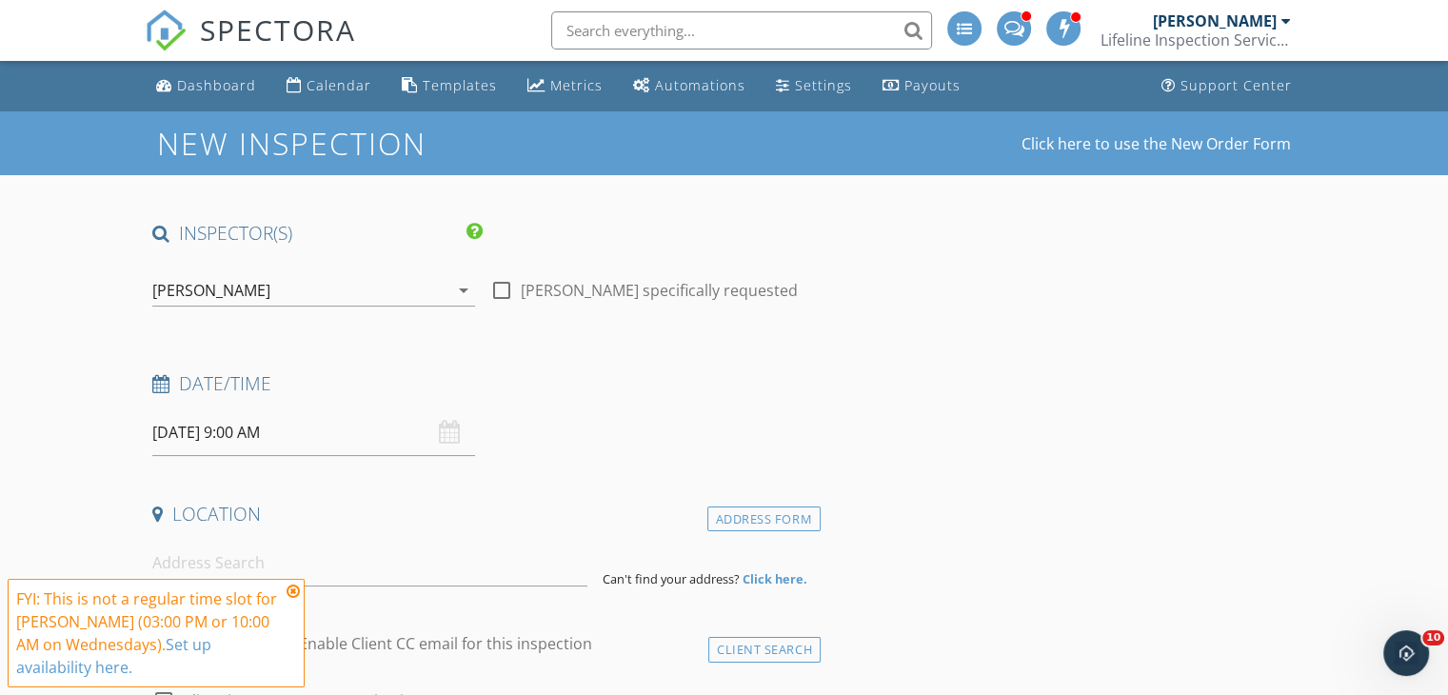
click at [251, 438] on input "10/01/2025 9:00 AM" at bounding box center [313, 432] width 323 height 47
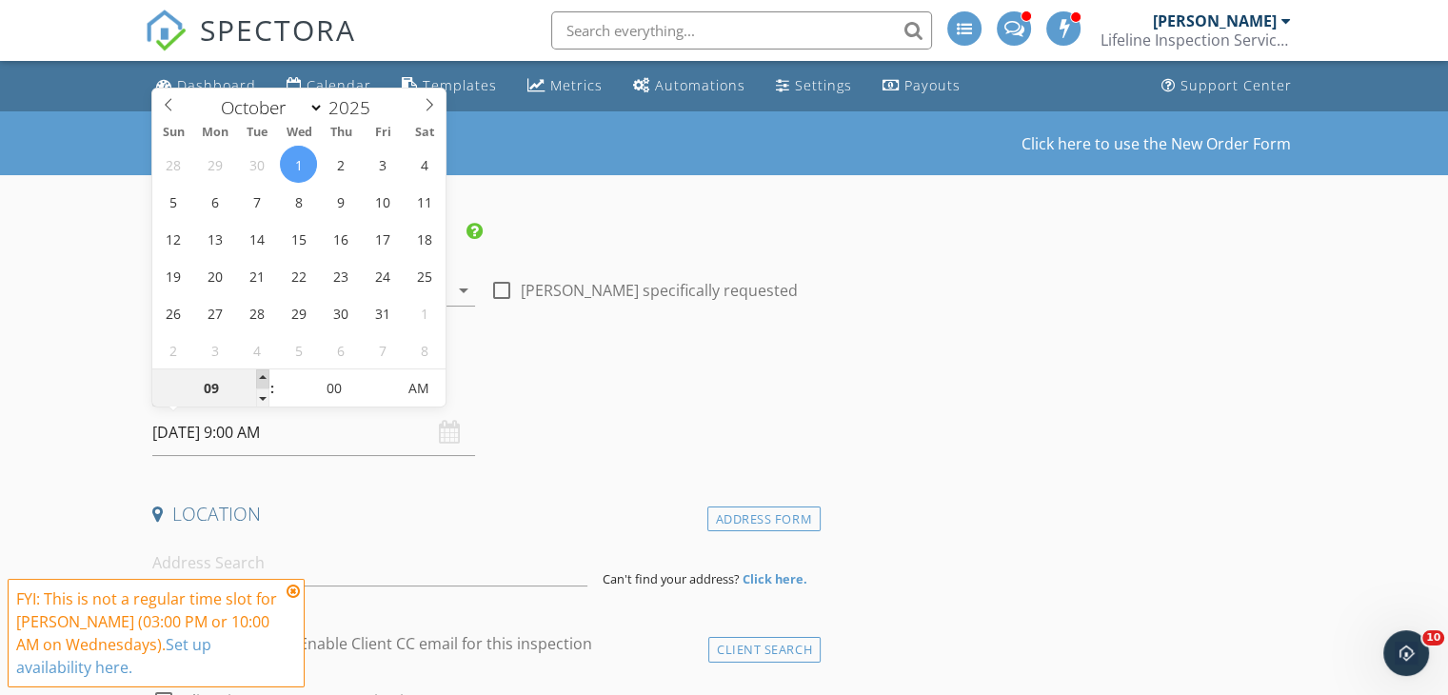
type input "10"
type input "10/01/2025 10:00 AM"
click at [261, 377] on span at bounding box center [262, 378] width 13 height 19
type input "11"
type input "10/01/2025 11:00 AM"
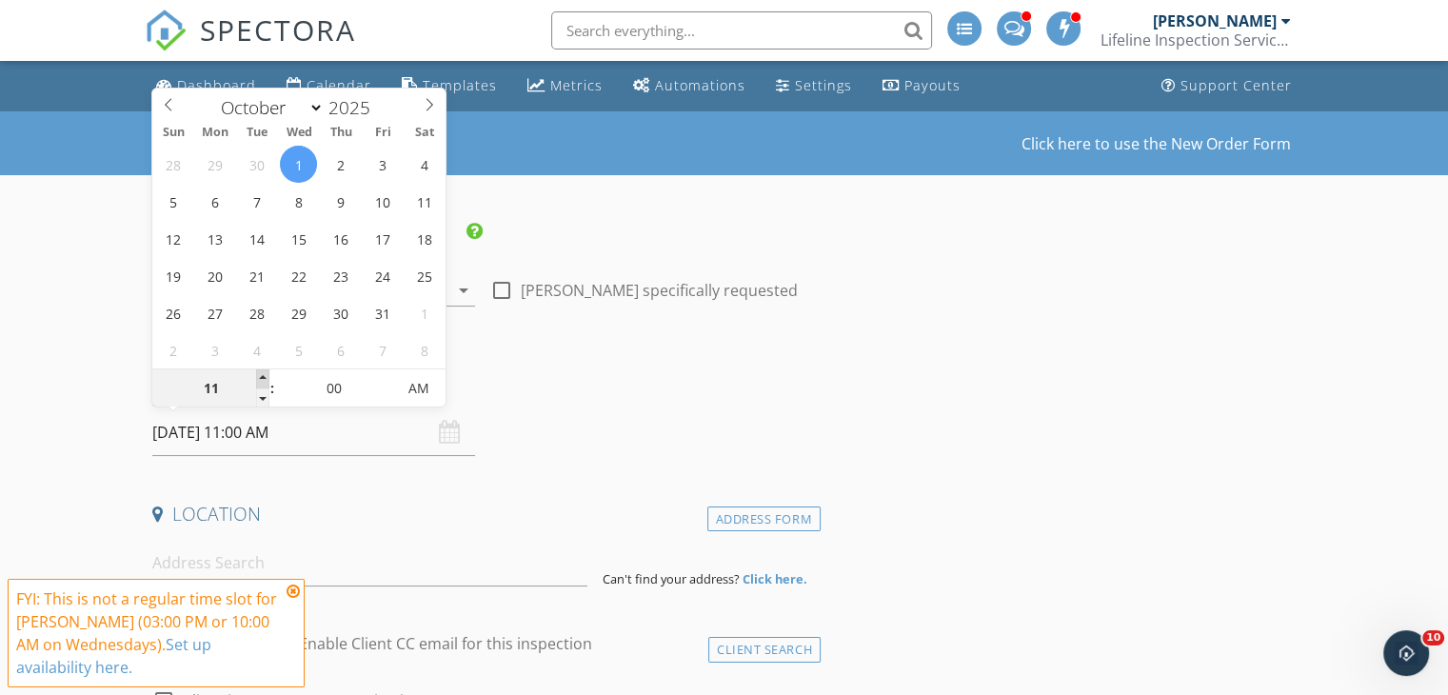
click at [261, 377] on span at bounding box center [262, 378] width 13 height 19
type input "12"
type input "10/01/2025 12:00 PM"
click at [261, 377] on span at bounding box center [262, 378] width 13 height 19
type input "01"
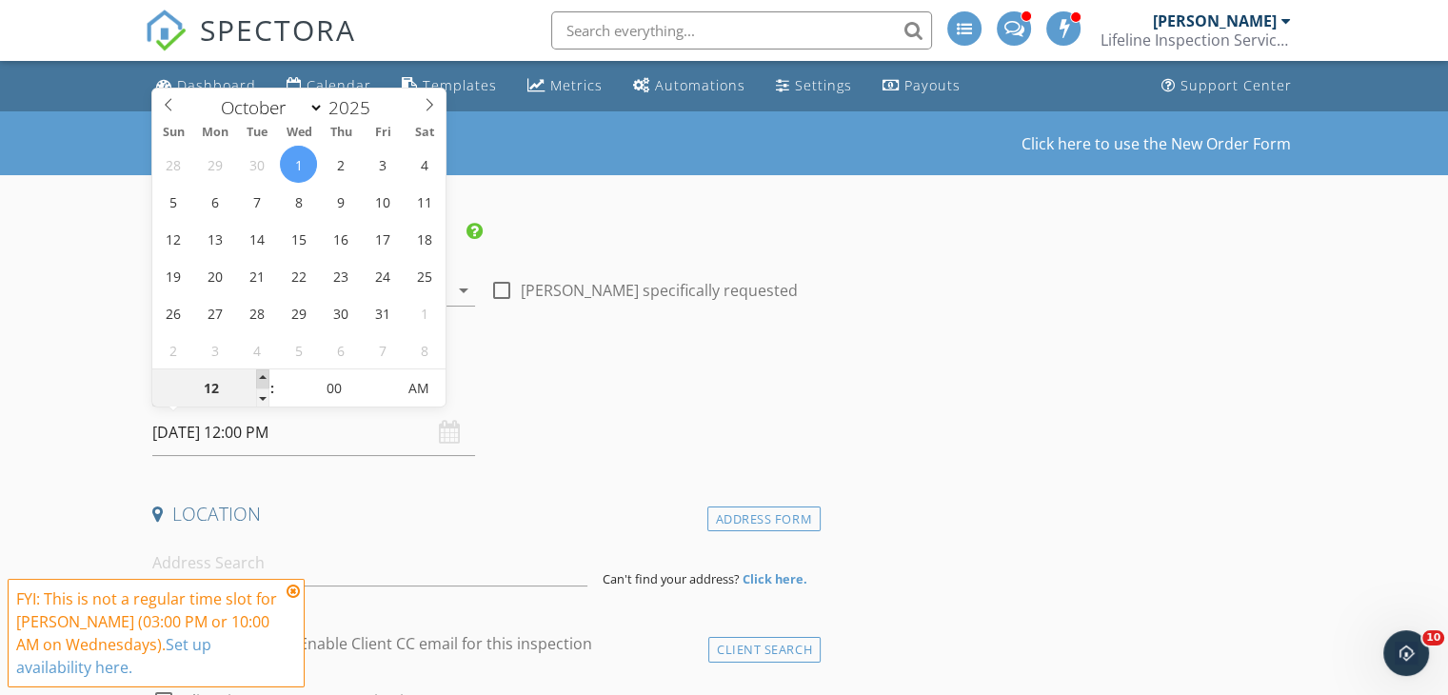
type input "10/01/2025 1:00 PM"
click at [261, 377] on span at bounding box center [262, 378] width 13 height 19
type input "02"
type input "10/01/2025 2:00 PM"
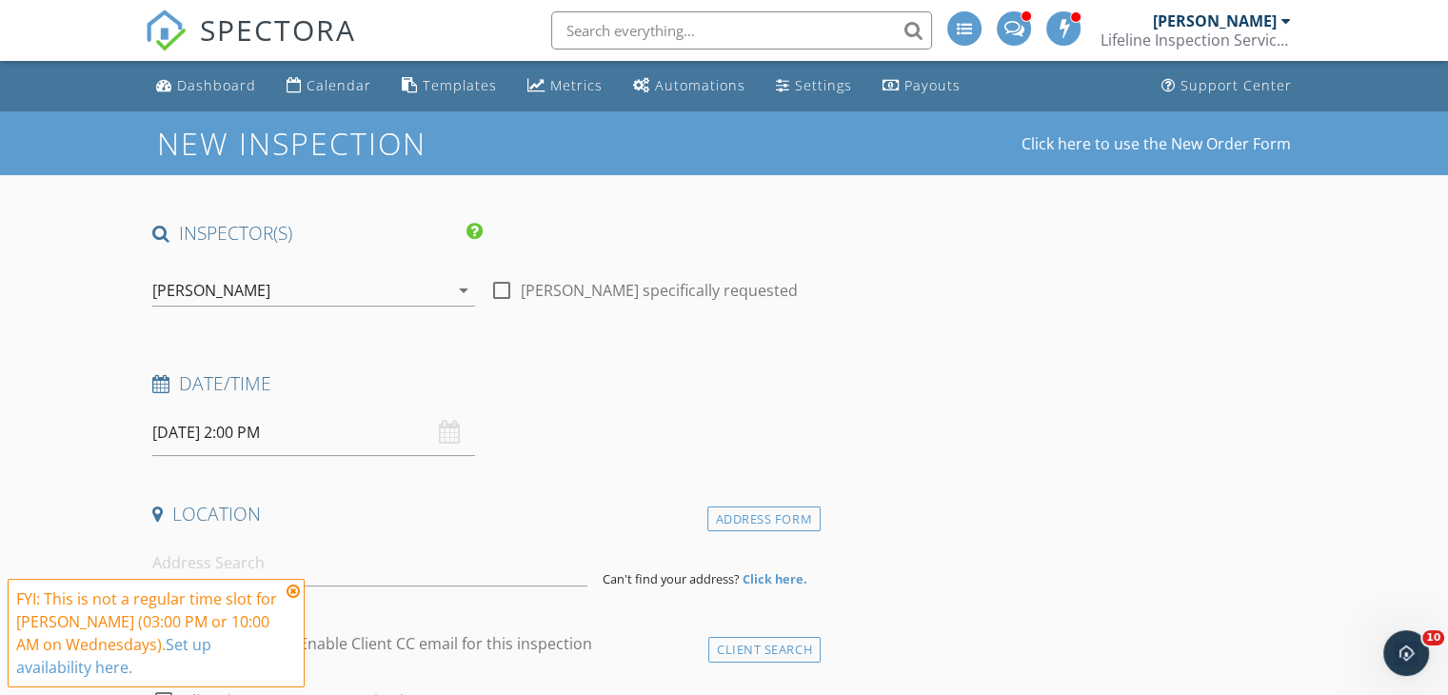
scroll to position [103, 0]
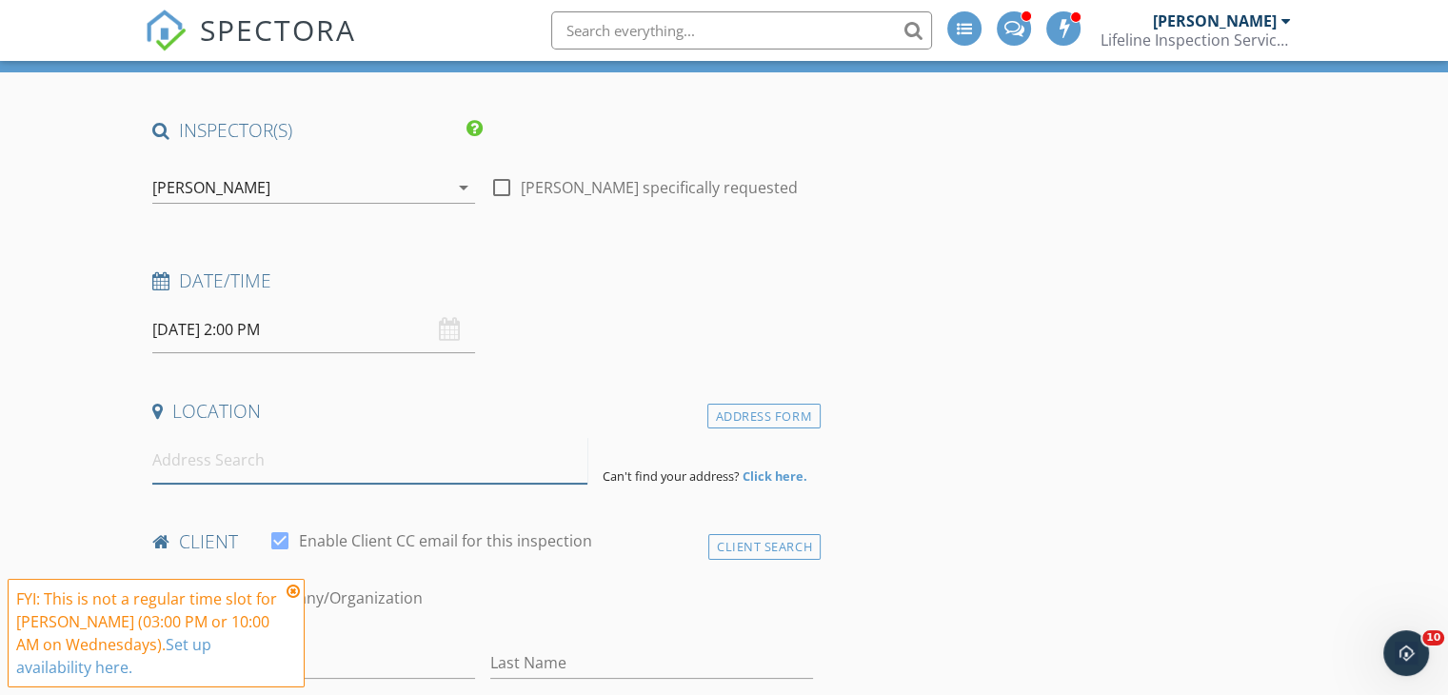
click at [460, 474] on input at bounding box center [369, 460] width 435 height 47
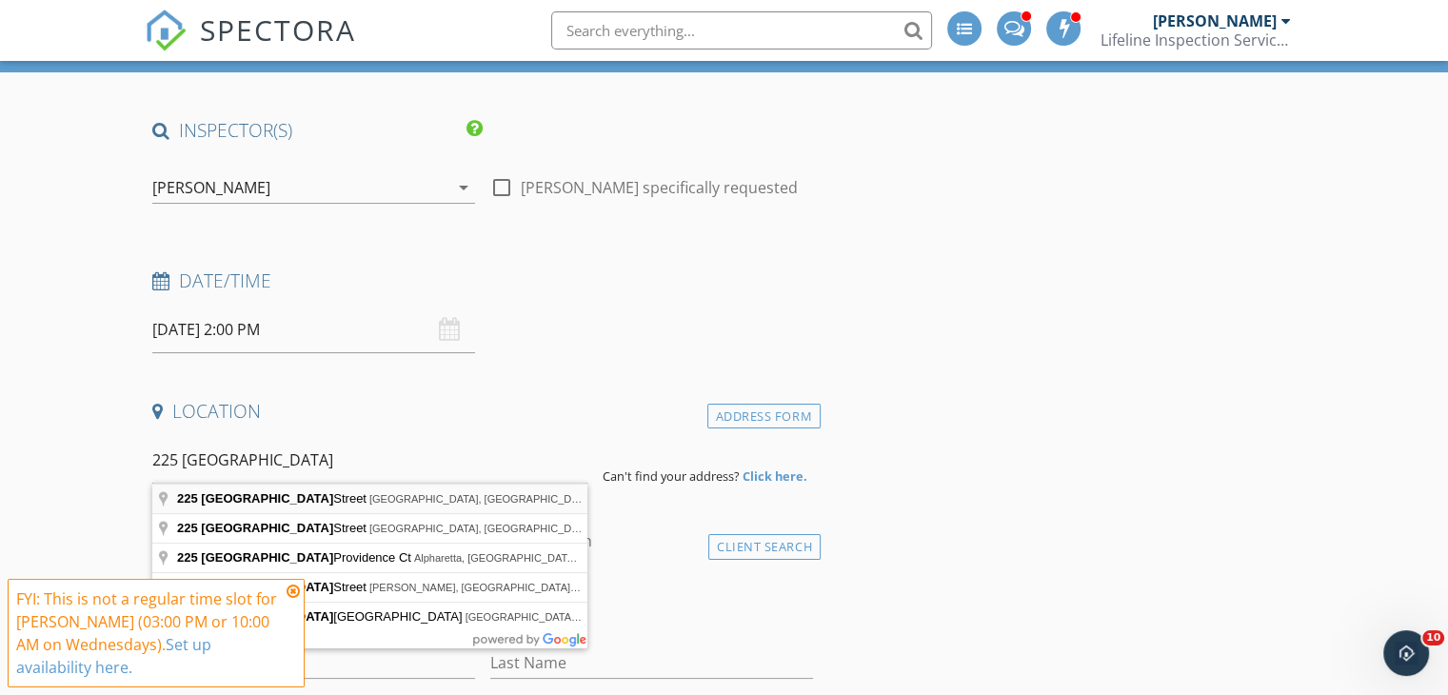
type input "225 Atlanta Street, Barnesville, GA, USA"
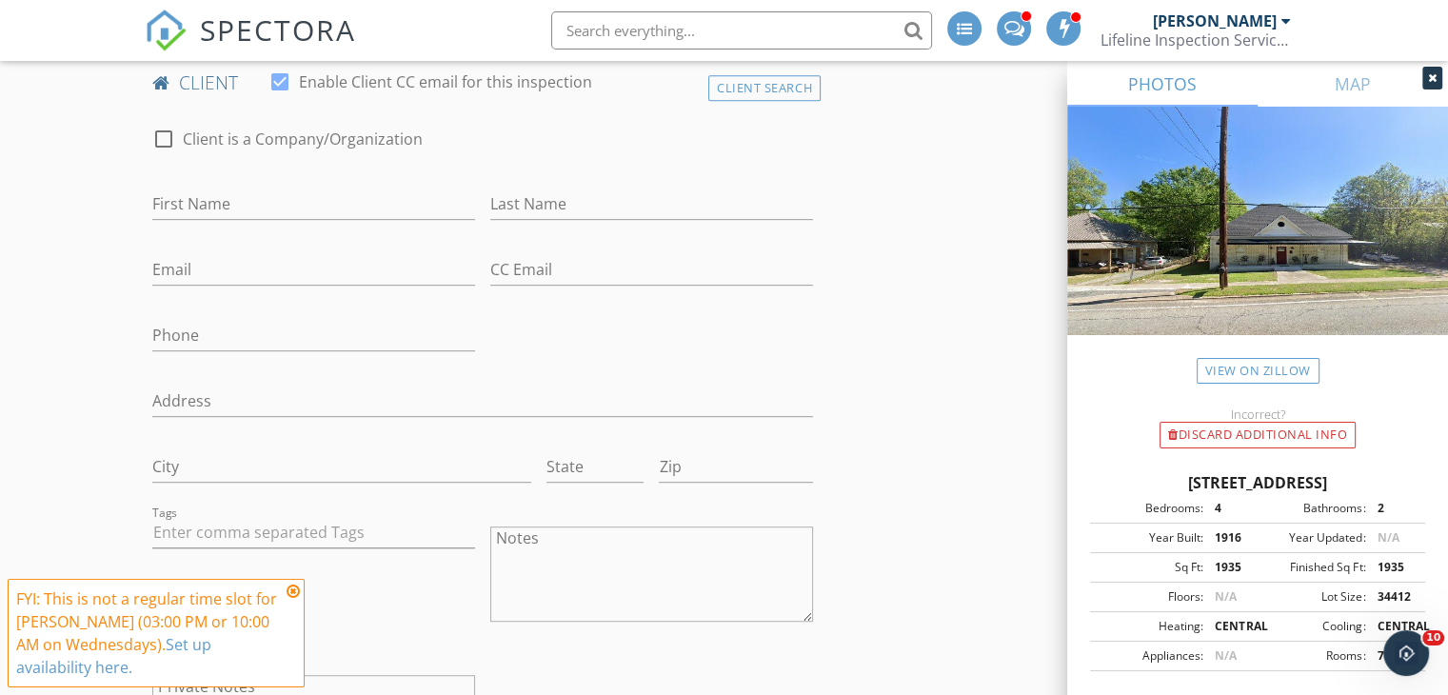
scroll to position [950, 0]
click at [385, 193] on input "First Name" at bounding box center [313, 204] width 323 height 31
type input "Grace"
click at [563, 210] on input "Last Name" at bounding box center [651, 204] width 323 height 31
type input "[PERSON_NAME]"
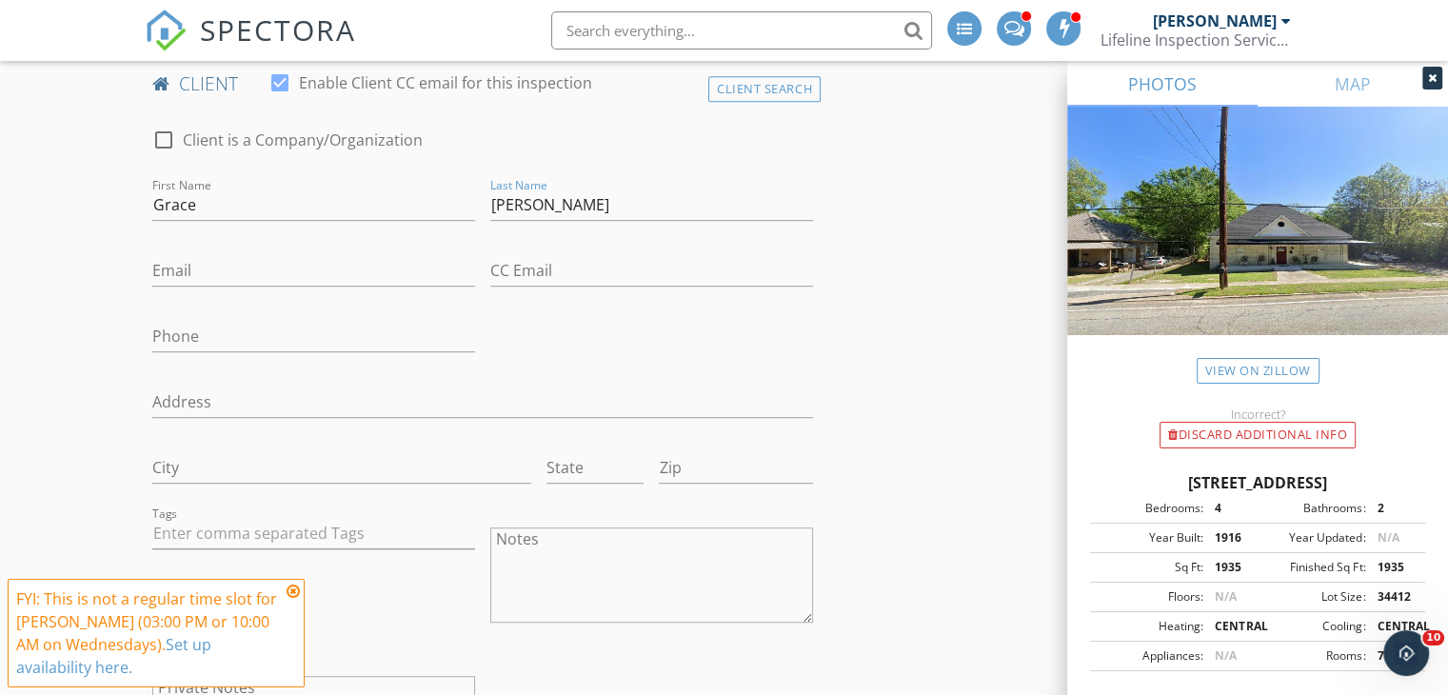
click at [329, 249] on div "Email" at bounding box center [313, 275] width 323 height 62
click at [257, 273] on input "Email" at bounding box center [313, 270] width 323 height 31
type input "thatchevygirl1448@gmail.com"
click at [201, 325] on input "Phone" at bounding box center [313, 336] width 323 height 31
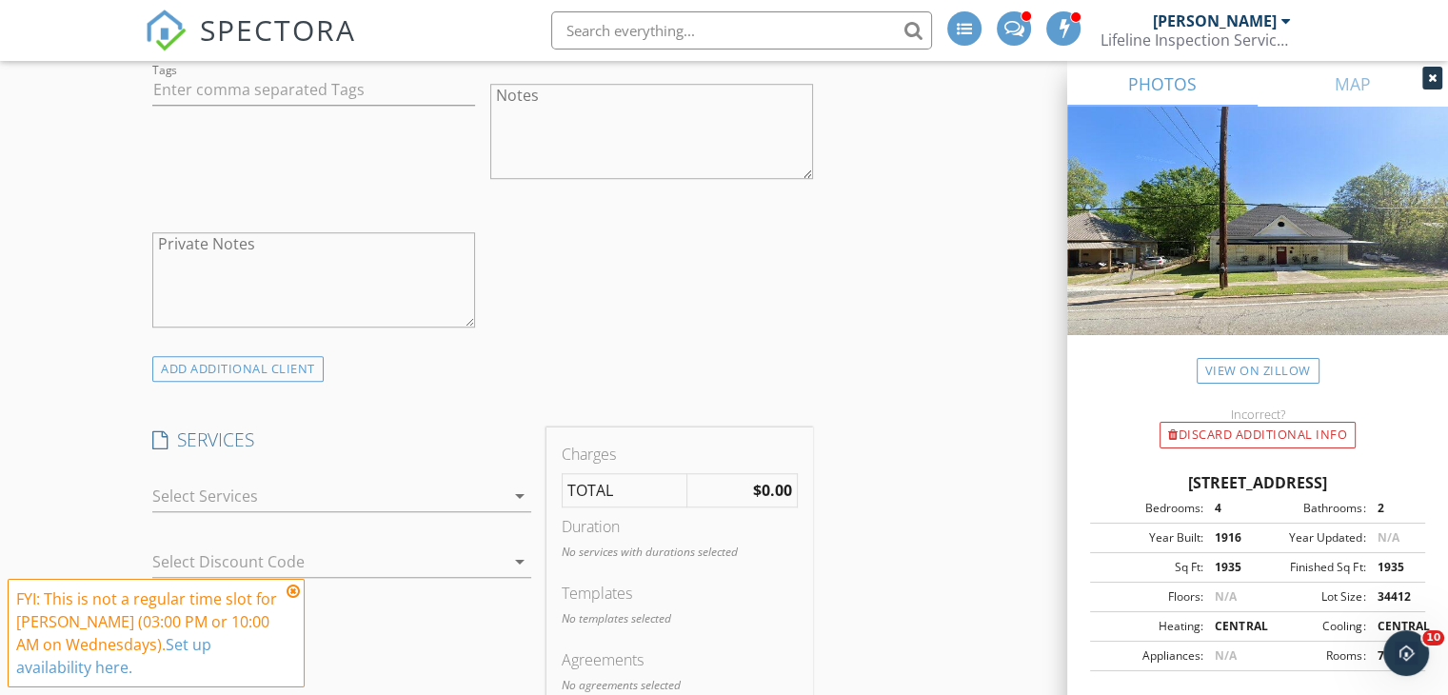
scroll to position [1561, 0]
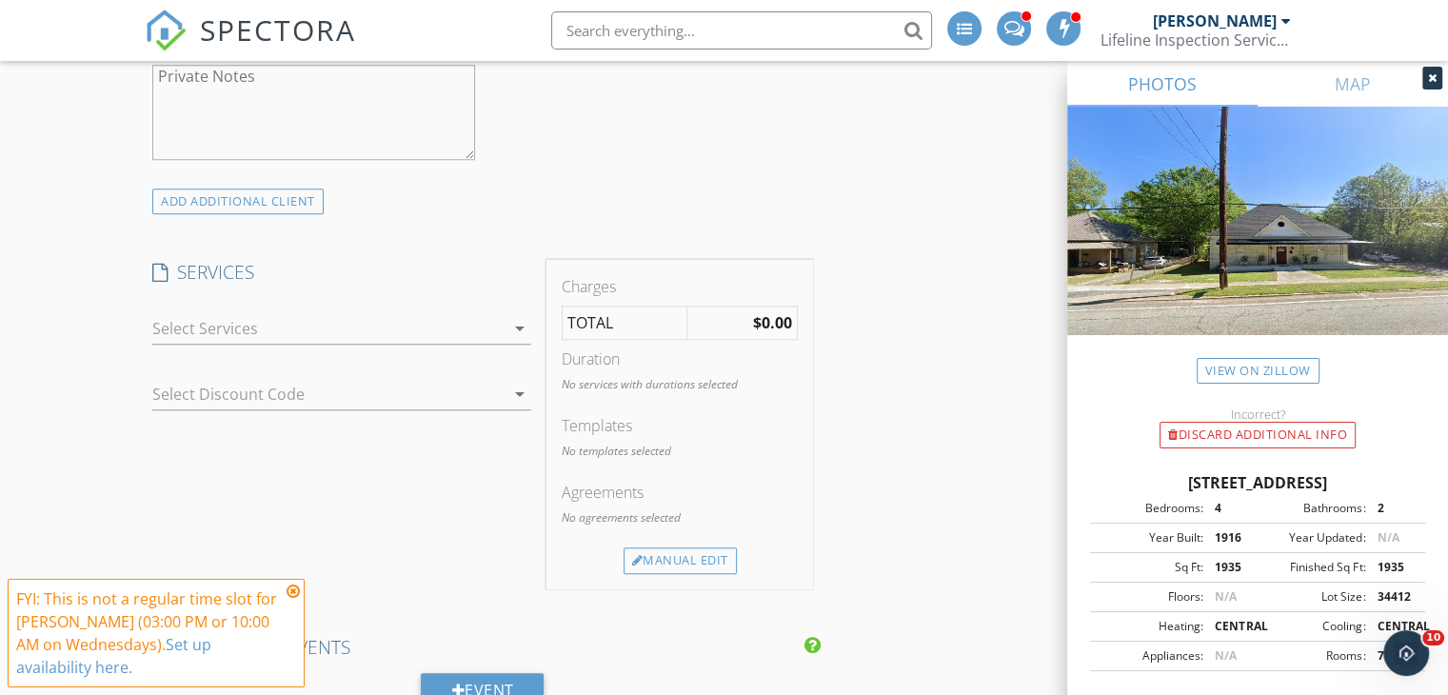
type input "678-972-6261"
click at [201, 325] on div at bounding box center [328, 328] width 352 height 30
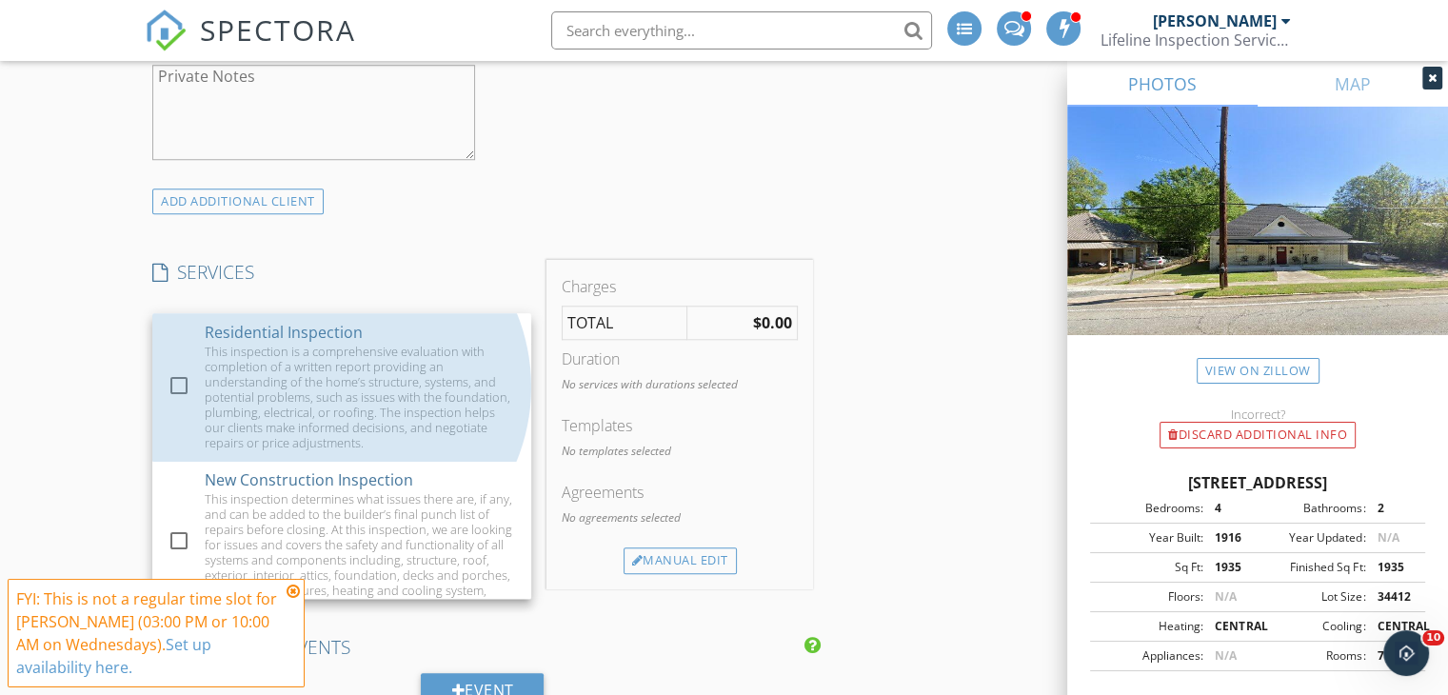
click at [201, 325] on div "check_box_outline_blank Residential Inspection This inspection is a comprehensi…" at bounding box center [342, 387] width 348 height 148
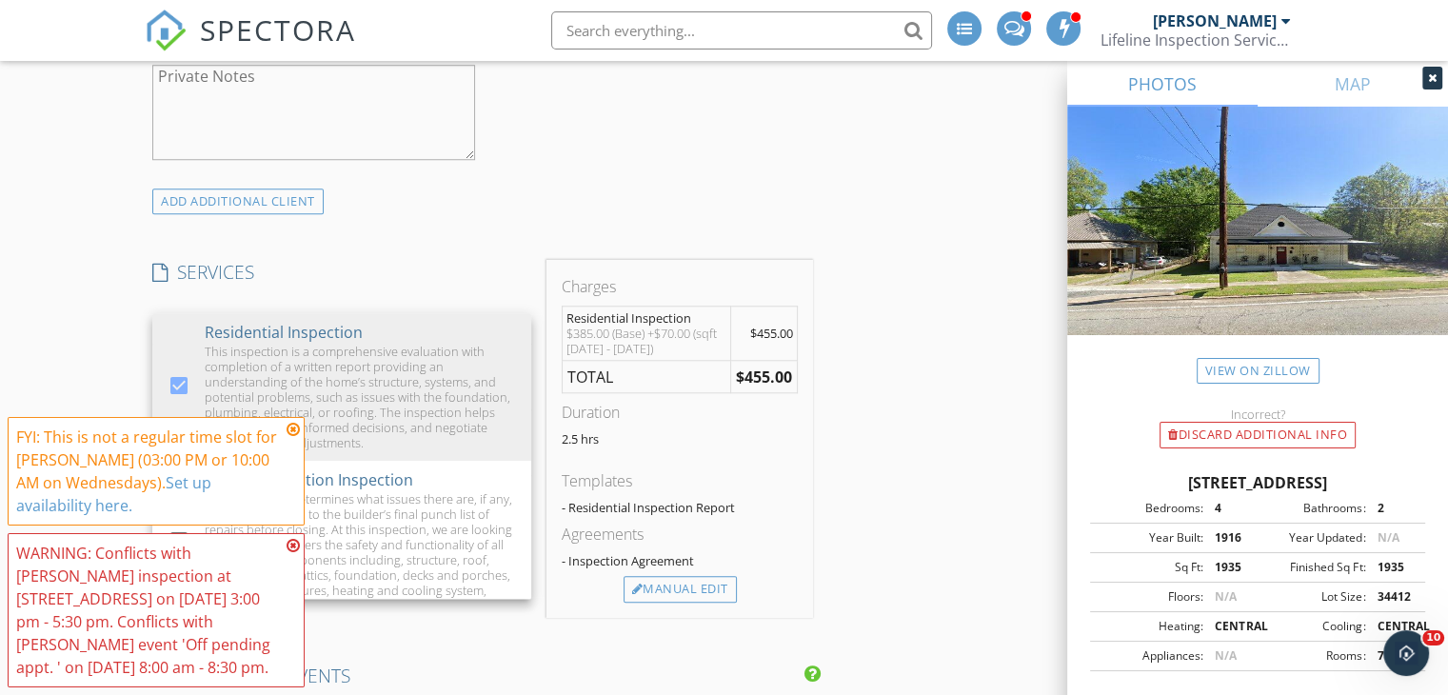
click at [97, 336] on div "New Inspection Click here to use the New Order Form INSPECTOR(S) check_box Josh…" at bounding box center [724, 506] width 1448 height 3912
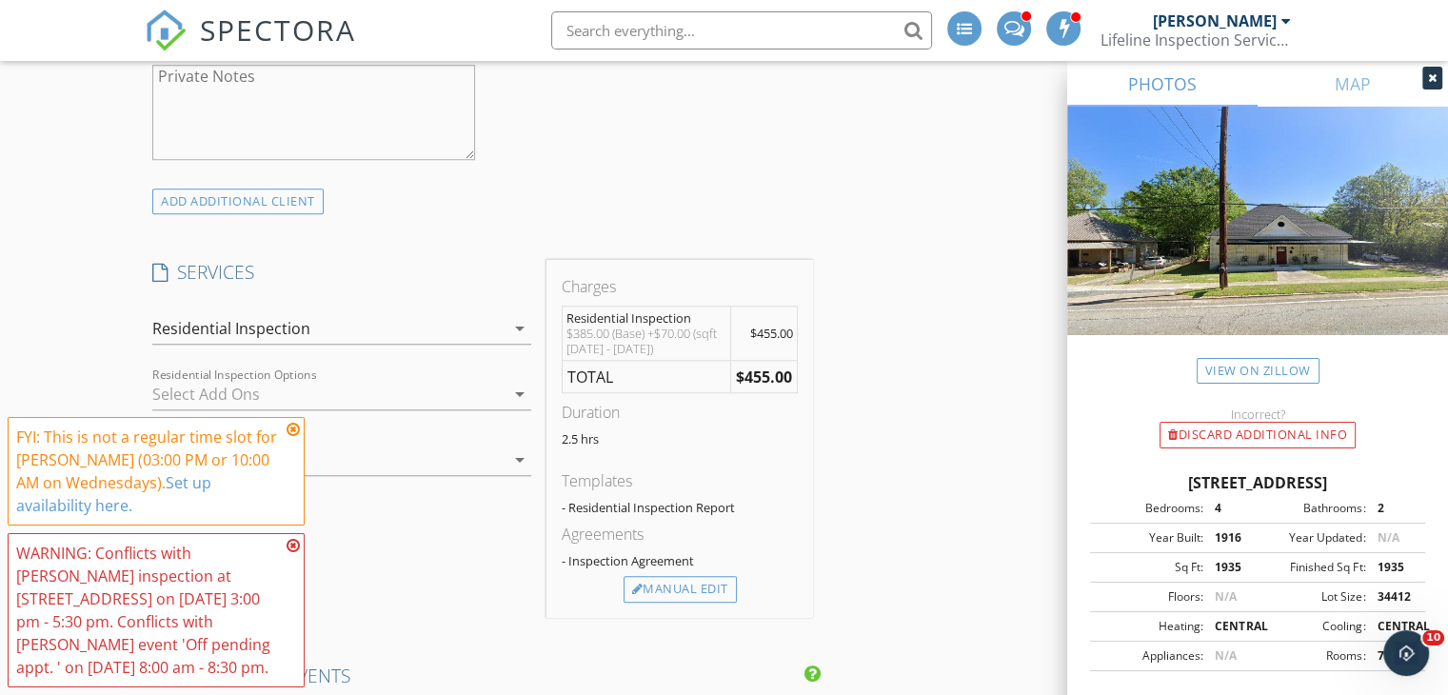
click at [294, 432] on icon at bounding box center [293, 429] width 13 height 15
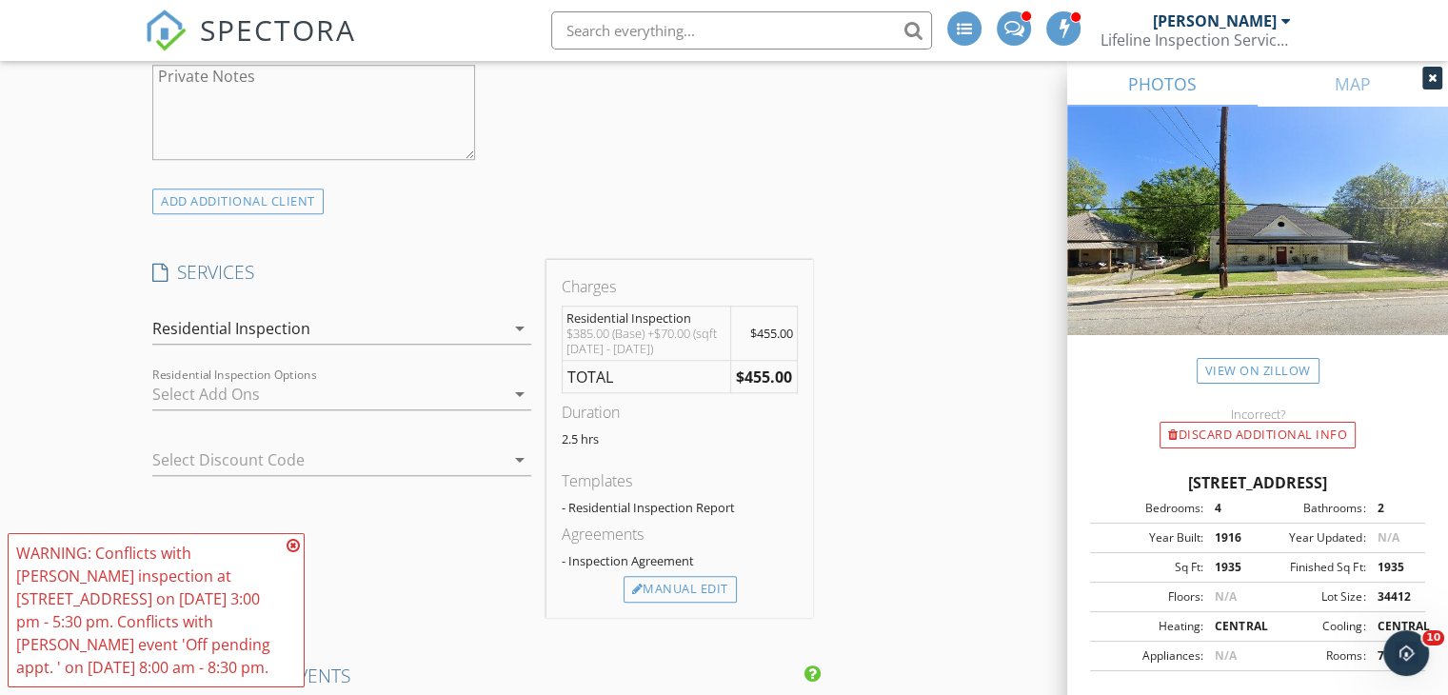
click at [295, 542] on icon at bounding box center [293, 545] width 13 height 15
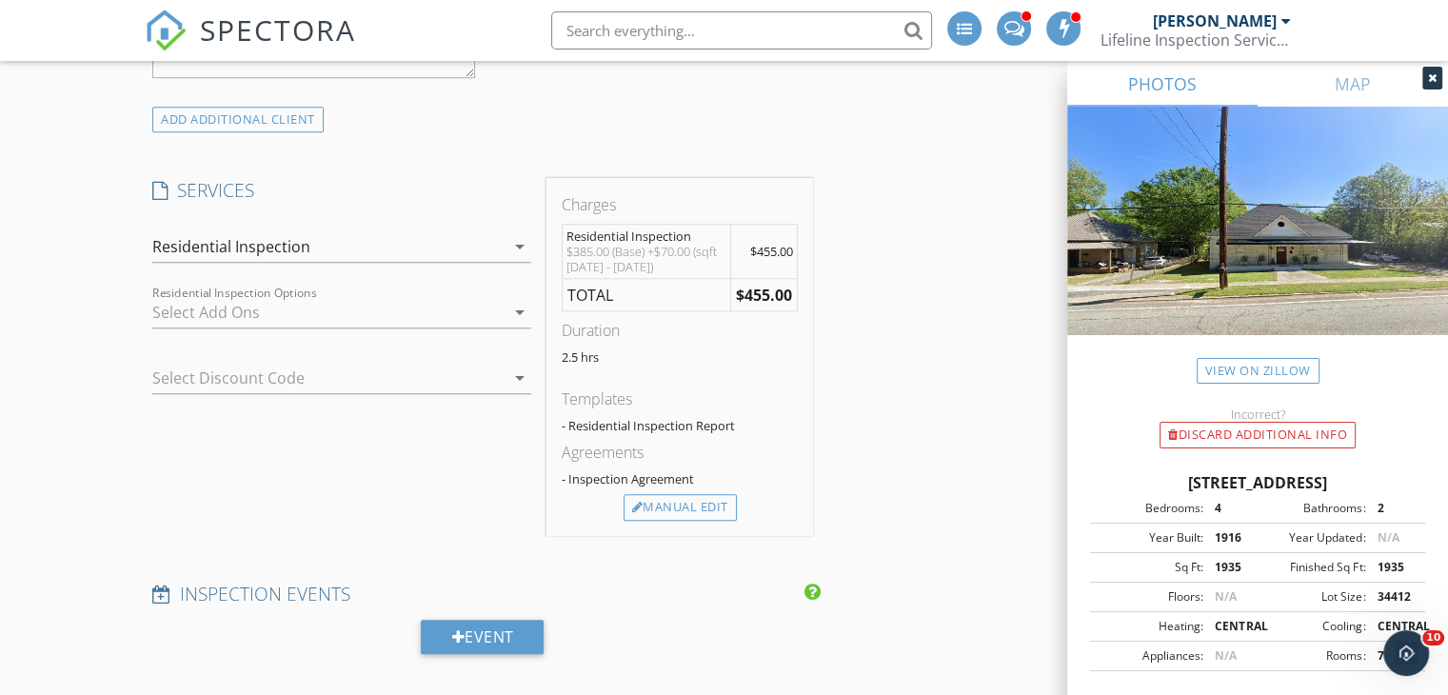
scroll to position [1645, 0]
click at [290, 373] on div at bounding box center [315, 376] width 326 height 30
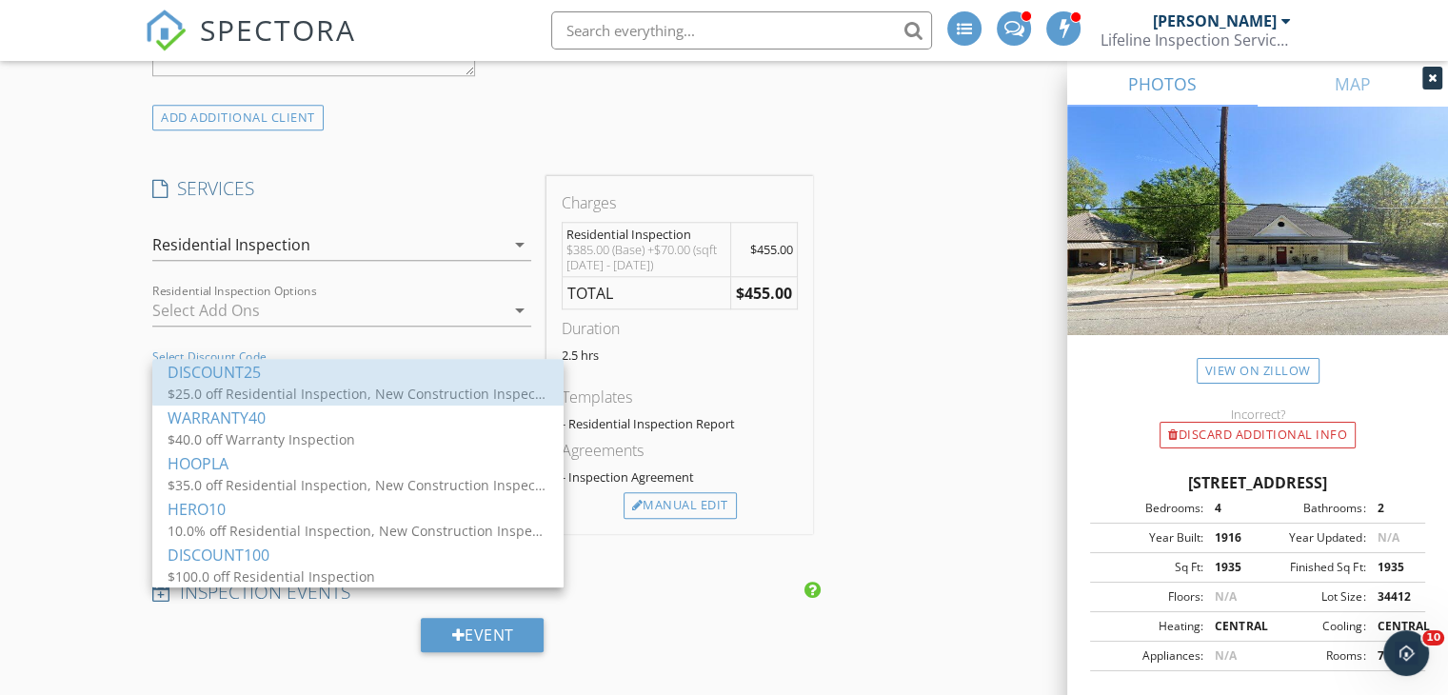
click at [290, 373] on div "DISCOUNT25" at bounding box center [358, 371] width 381 height 23
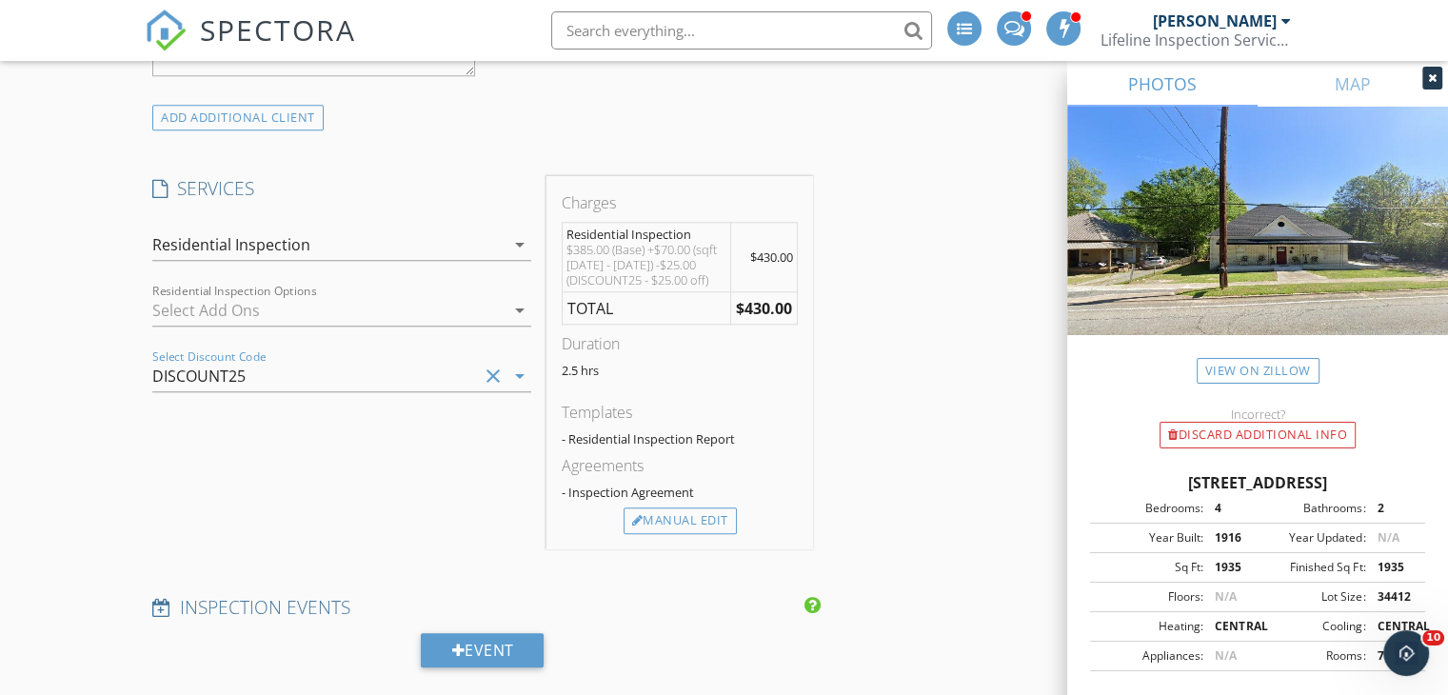
click at [148, 400] on div "Select Discount Code DISCOUNT25 clear arrow_drop_down" at bounding box center [342, 380] width 394 height 62
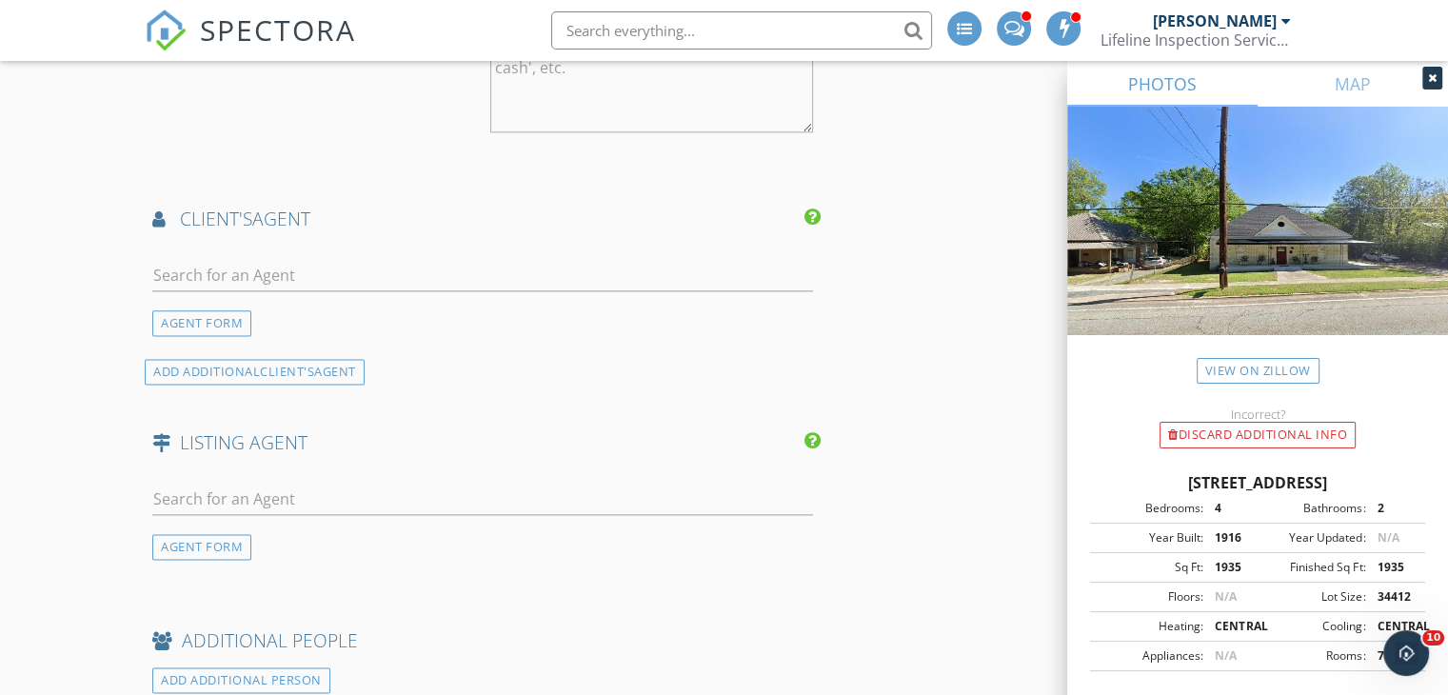
scroll to position [2410, 0]
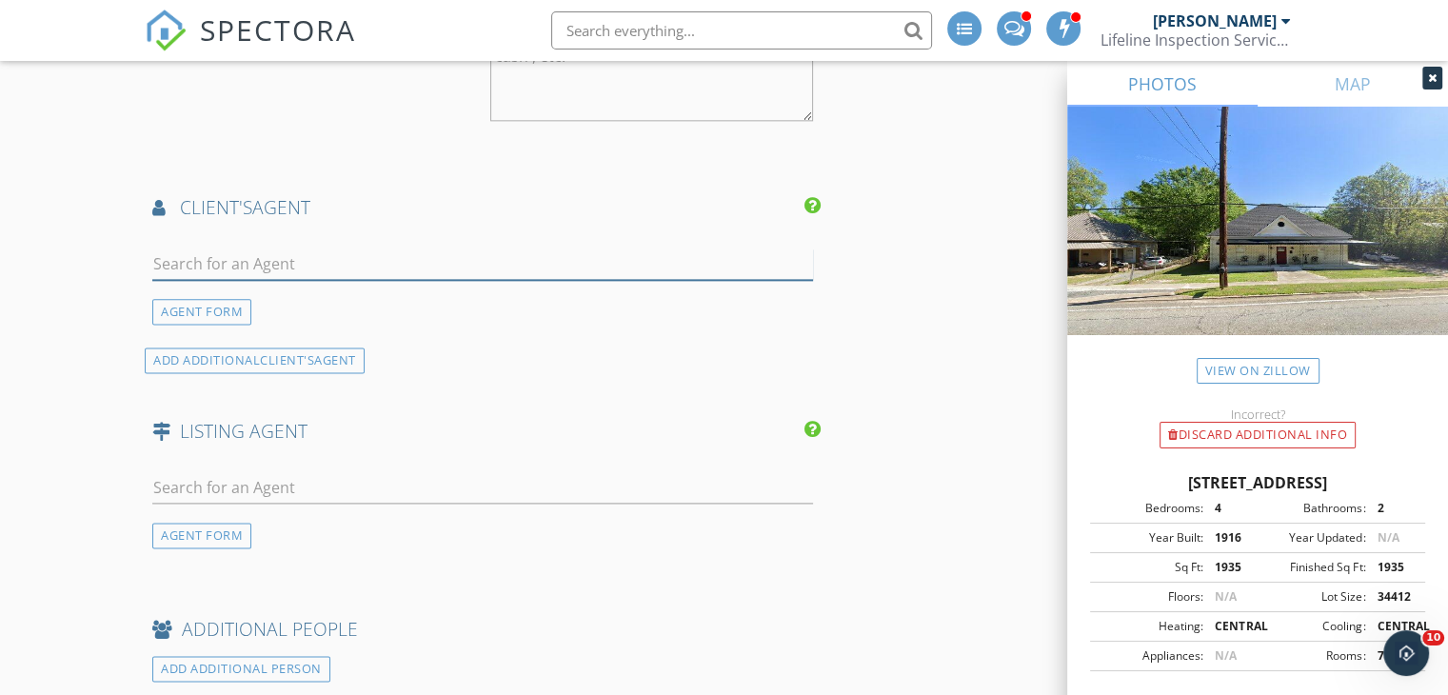
click at [222, 269] on input "text" at bounding box center [482, 263] width 661 height 31
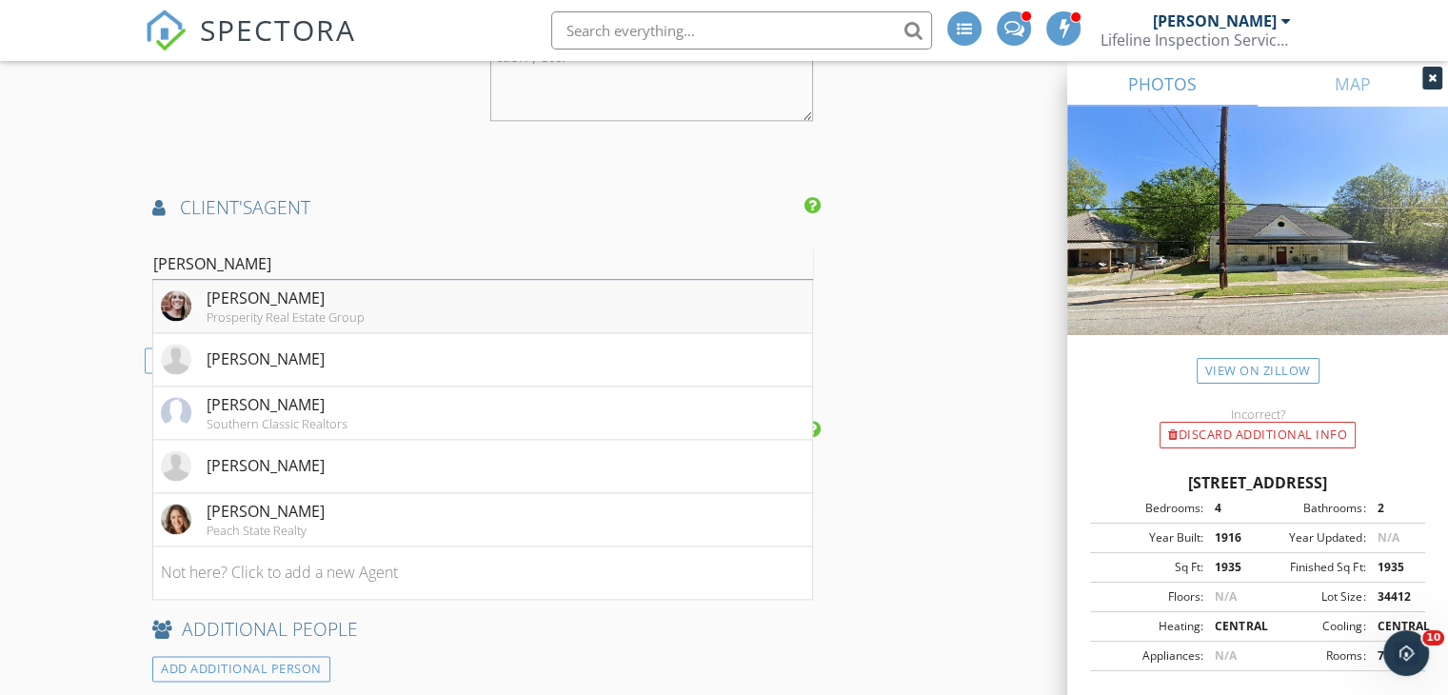
type input "brittany"
click at [230, 290] on div "[PERSON_NAME]" at bounding box center [286, 298] width 158 height 23
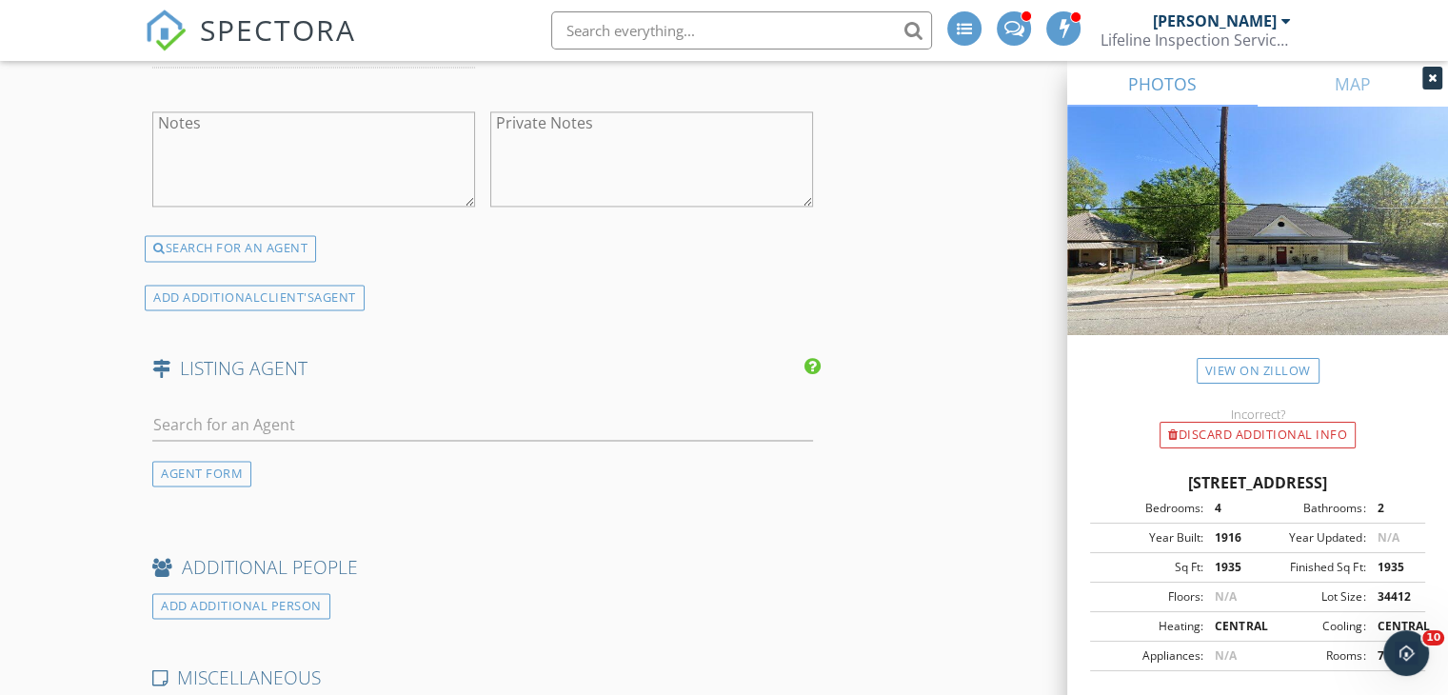
scroll to position [2989, 0]
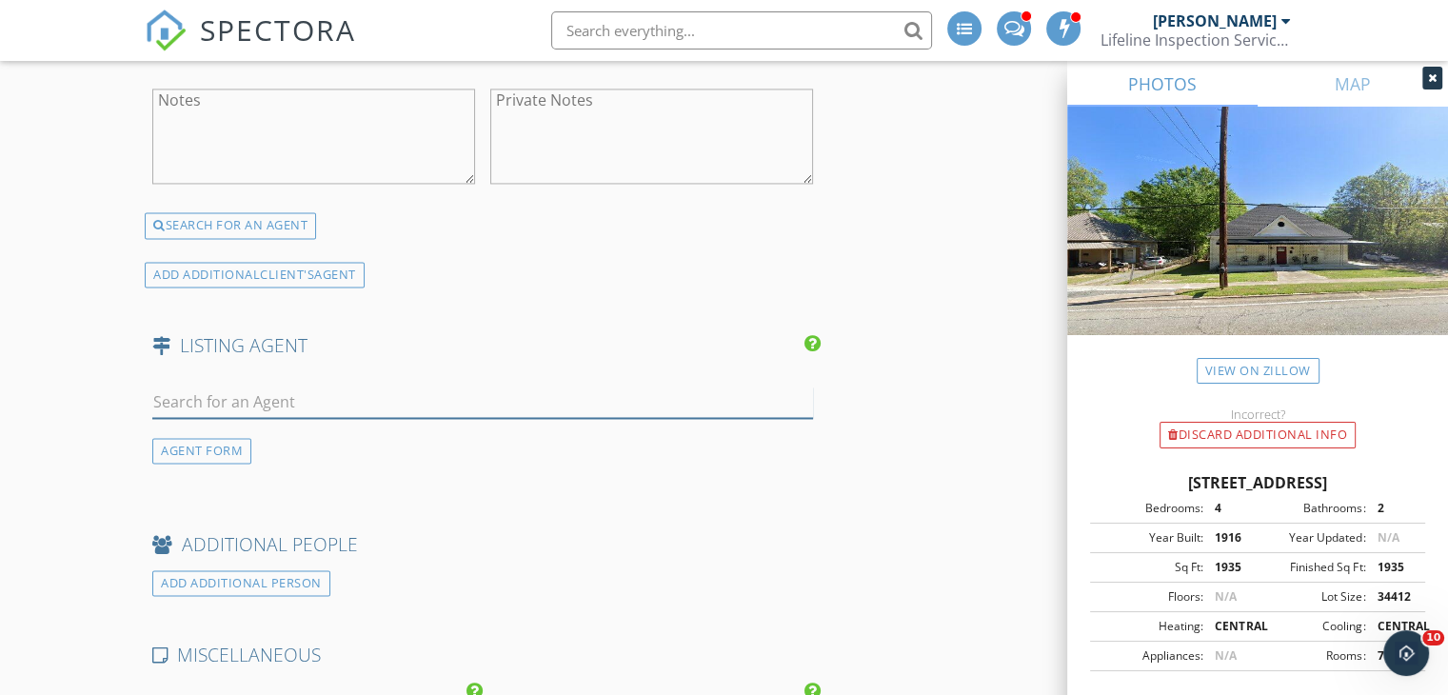
click at [284, 404] on input "text" at bounding box center [482, 401] width 661 height 31
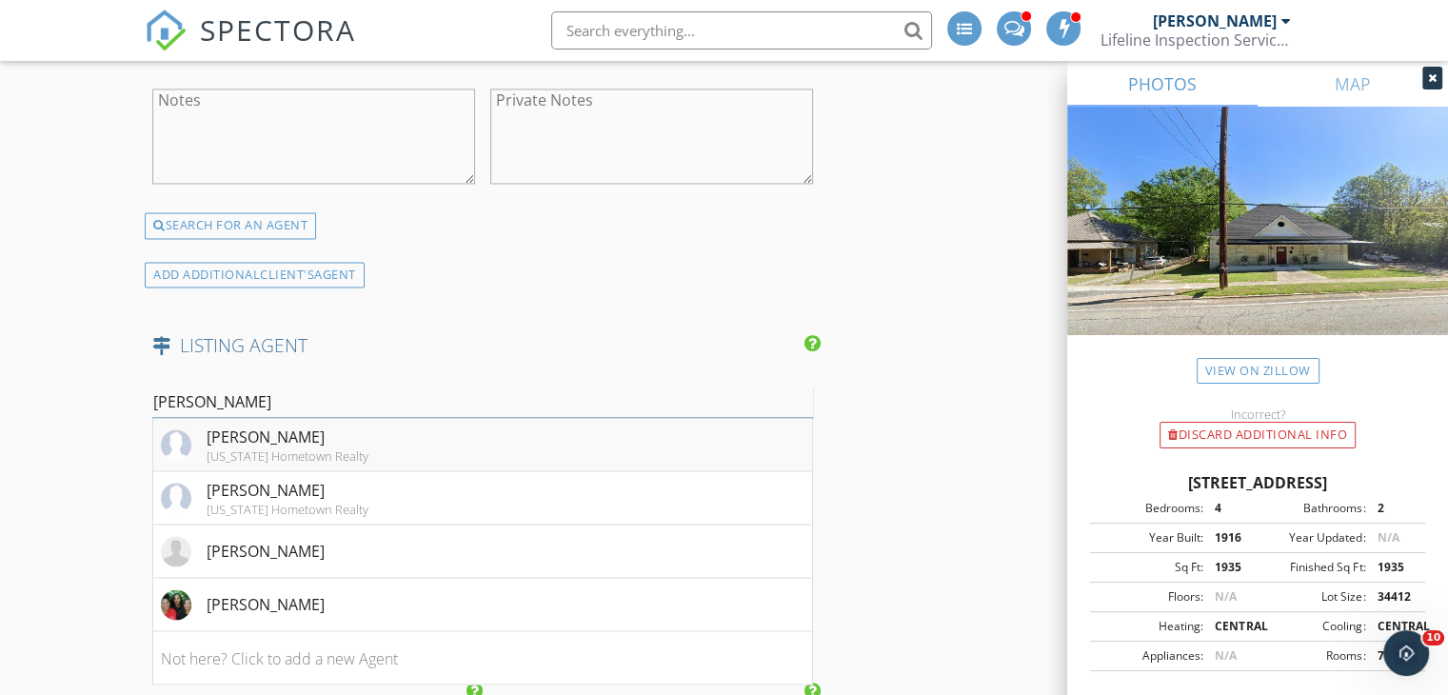
type input "sims"
click at [336, 448] on div "[US_STATE] Hometown Realty" at bounding box center [288, 455] width 162 height 15
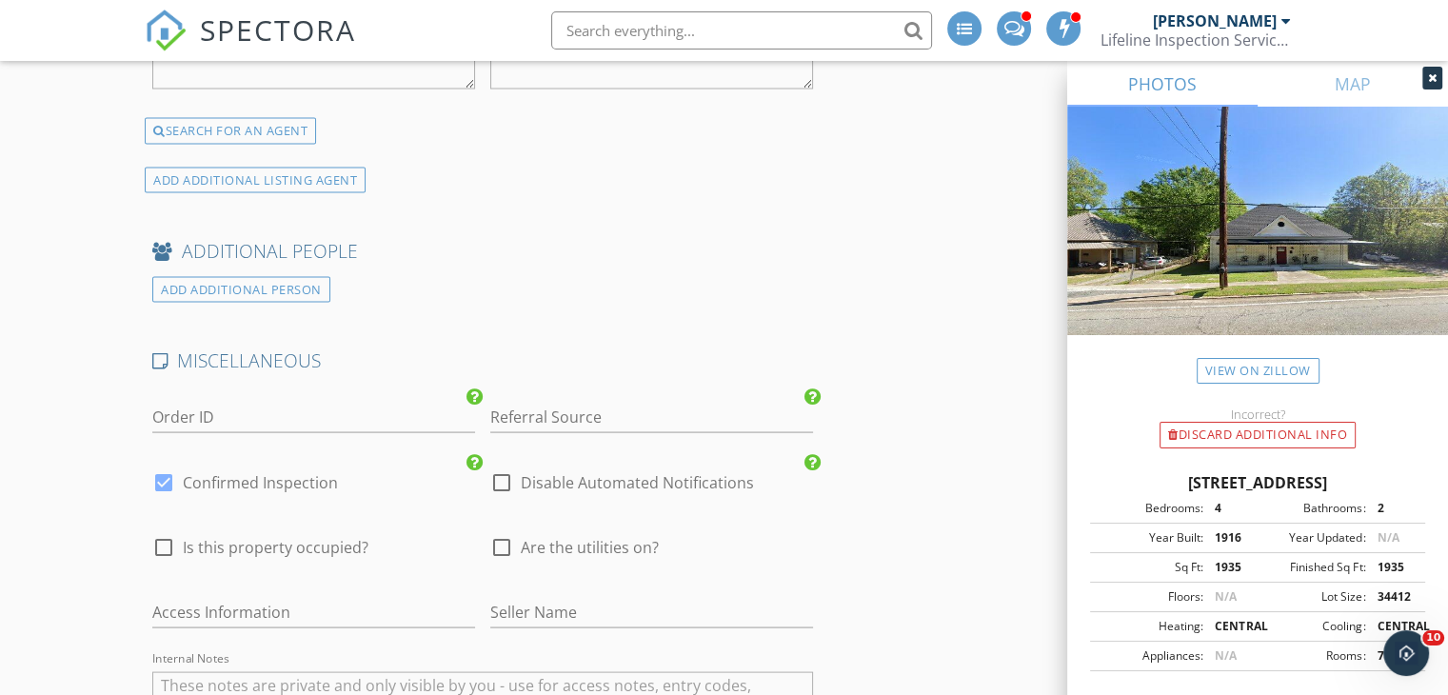
scroll to position [3762, 0]
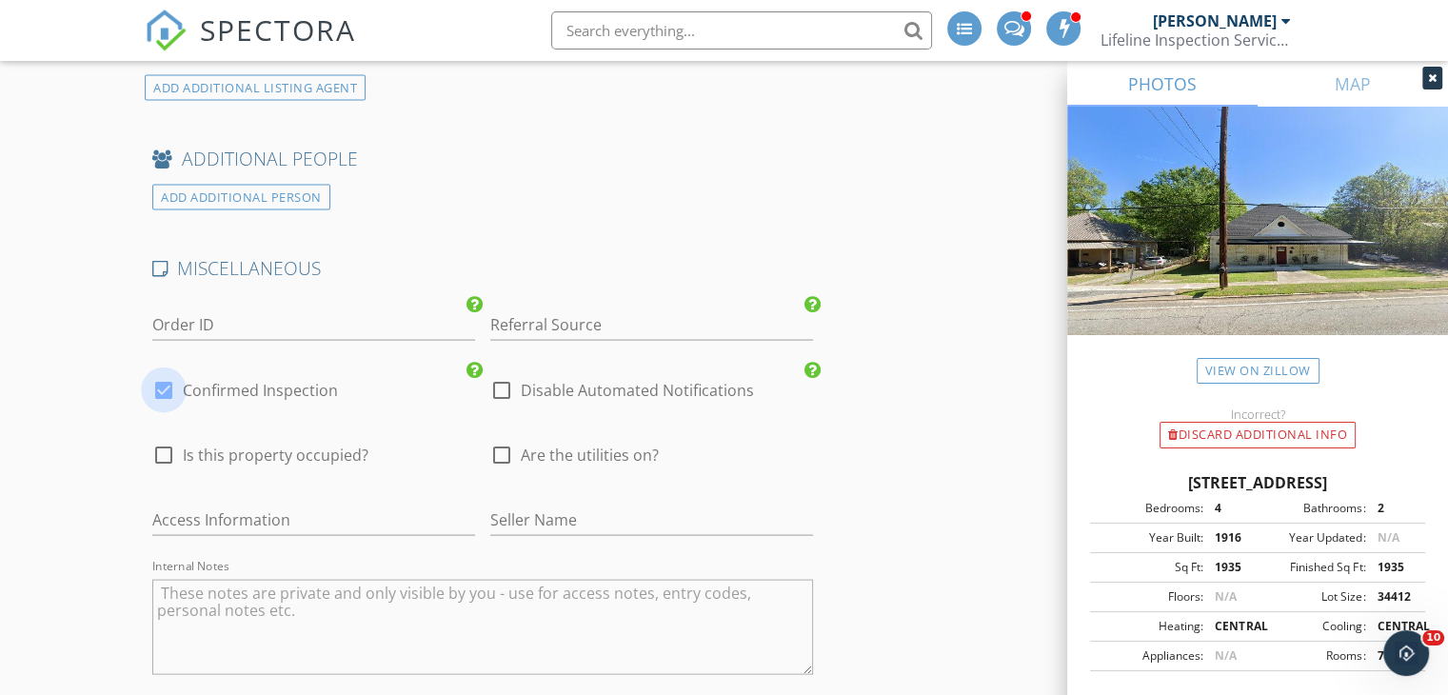
click at [167, 383] on div at bounding box center [164, 390] width 32 height 32
checkbox input "false"
checkbox input "true"
click at [157, 446] on div at bounding box center [164, 455] width 32 height 32
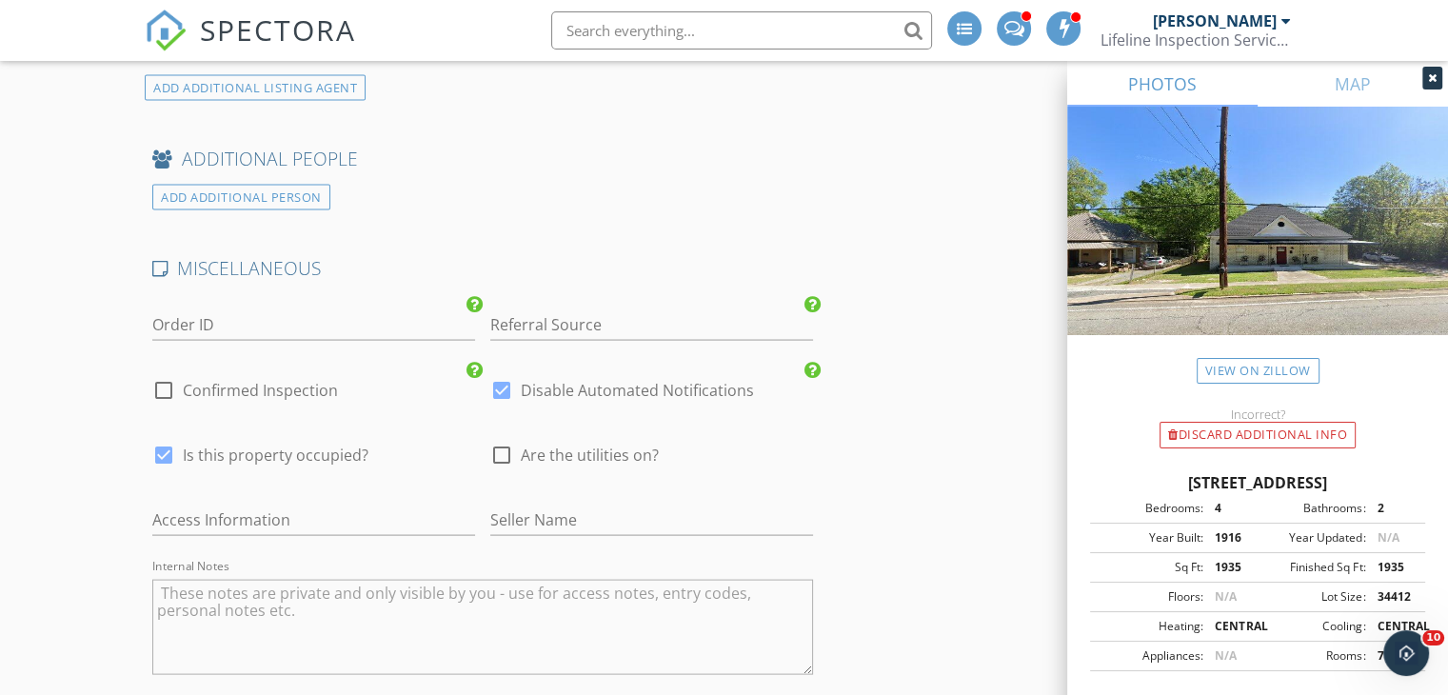
checkbox input "false"
click at [511, 441] on div at bounding box center [501, 455] width 32 height 32
checkbox input "true"
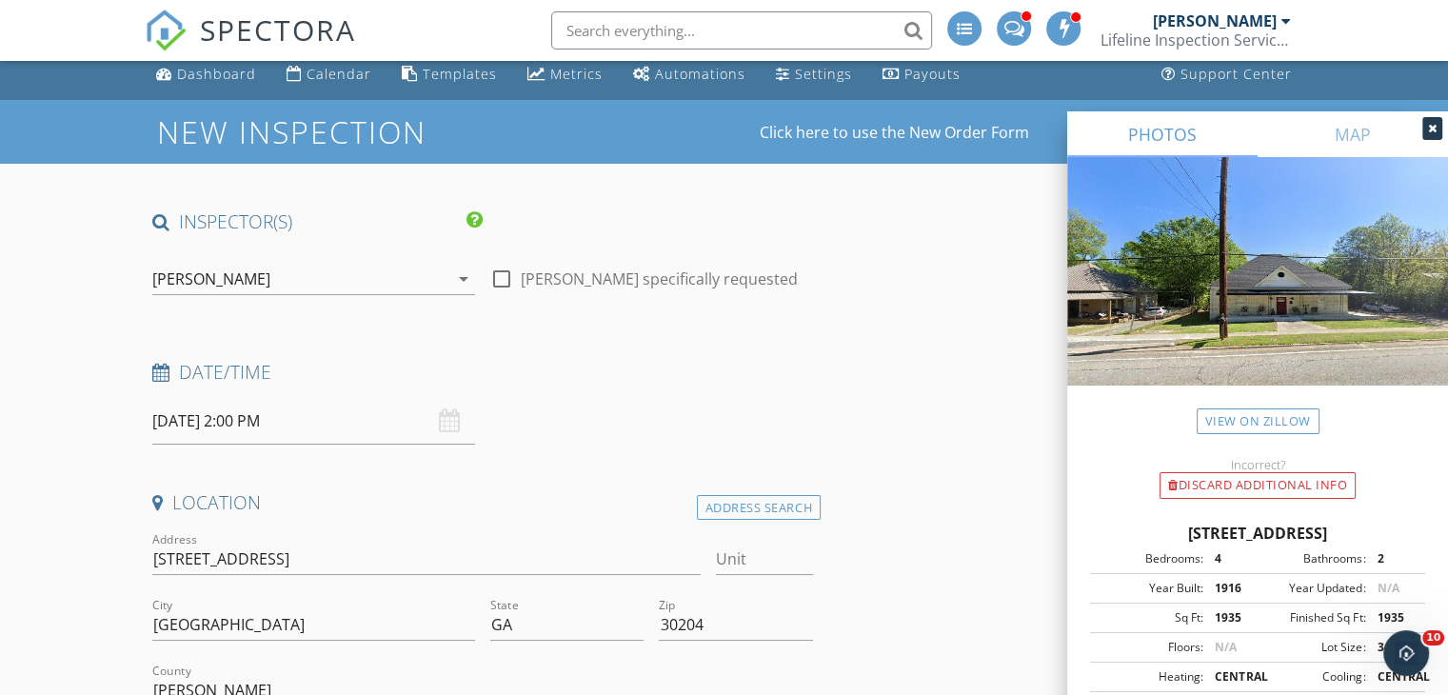
scroll to position [0, 0]
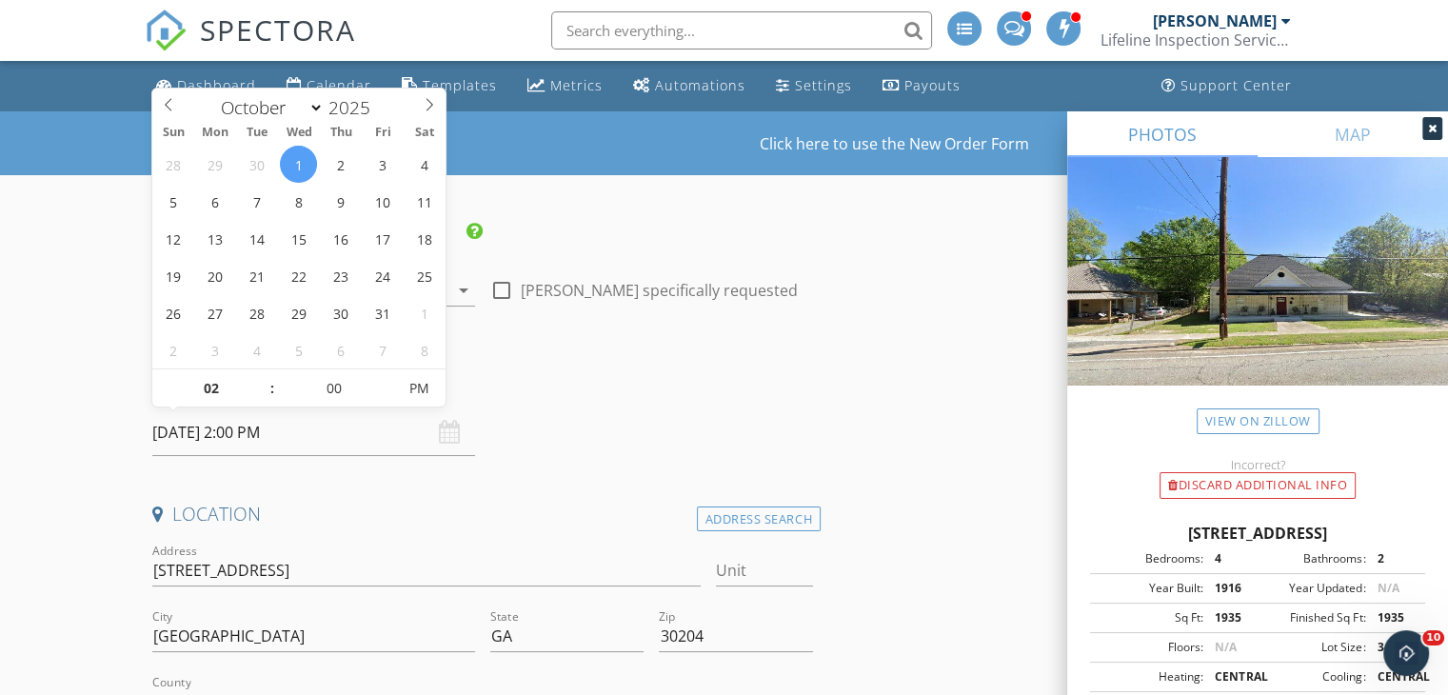
click at [246, 427] on input "[DATE] 2:00 PM" at bounding box center [313, 432] width 323 height 47
type input "01"
type input "[DATE] 1:00 PM"
click at [259, 396] on span at bounding box center [262, 397] width 13 height 19
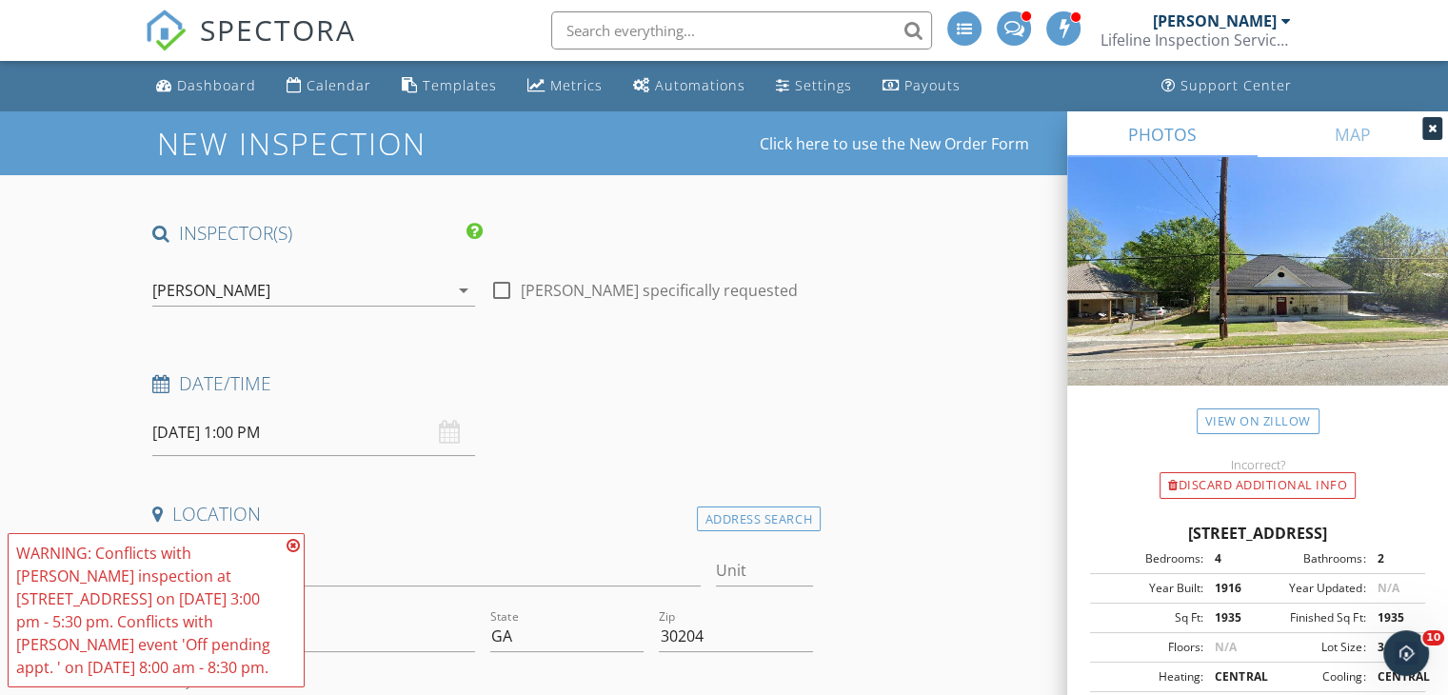
click at [581, 436] on div "Date/Time 10/01/2025 1:00 PM" at bounding box center [483, 413] width 676 height 85
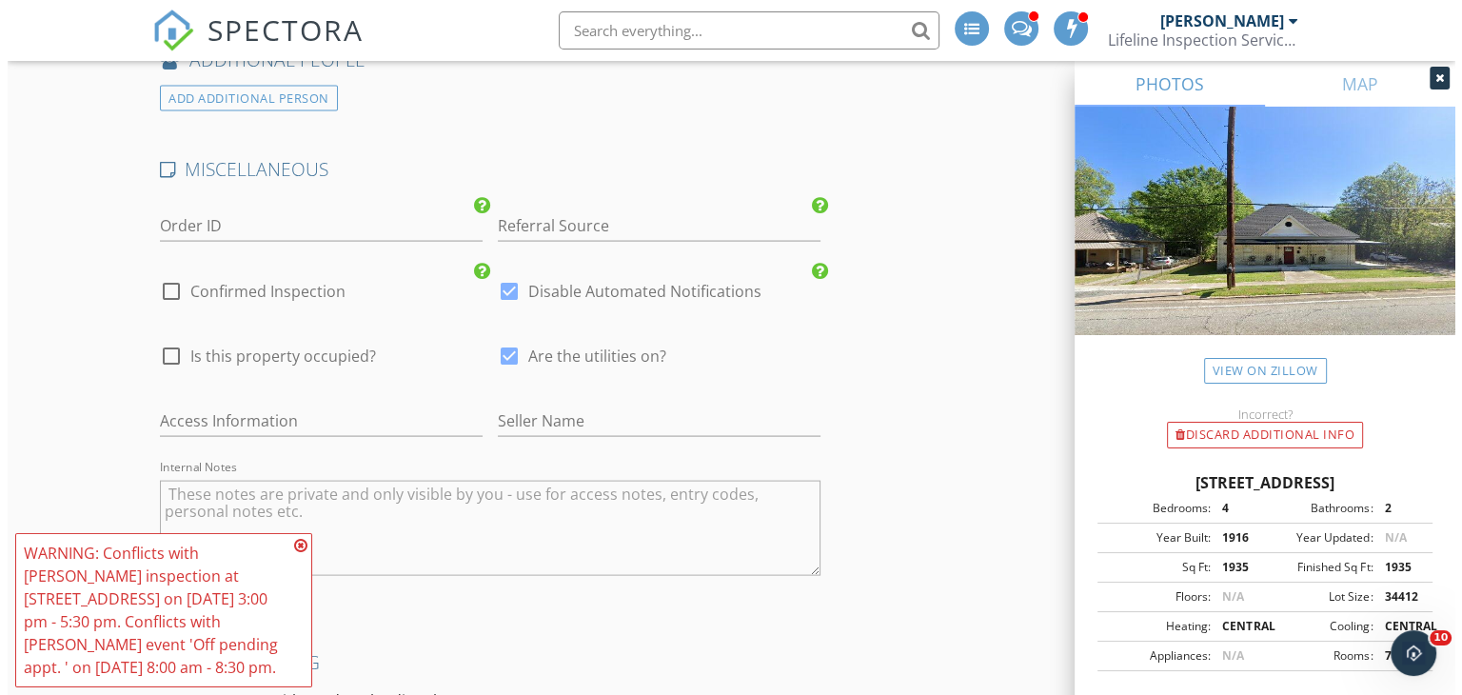
scroll to position [4212, 0]
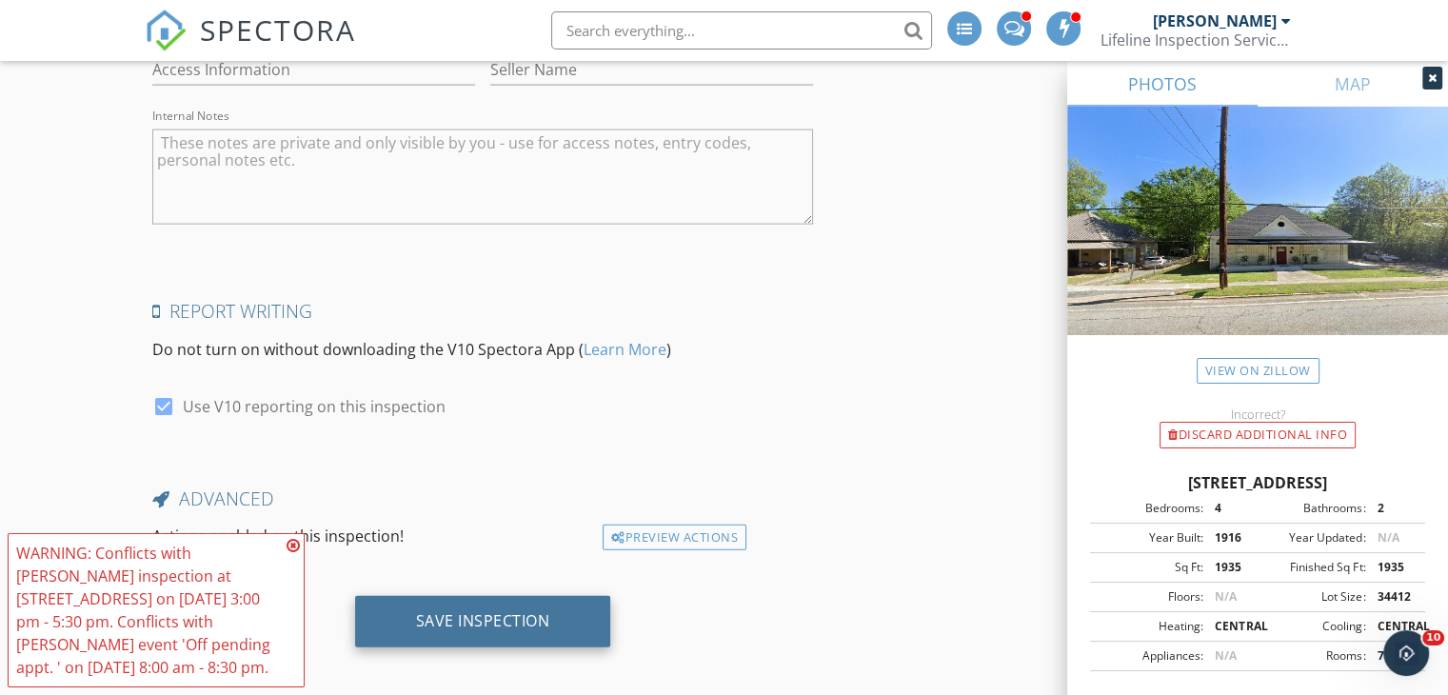
click at [536, 611] on div "Save Inspection" at bounding box center [483, 620] width 134 height 19
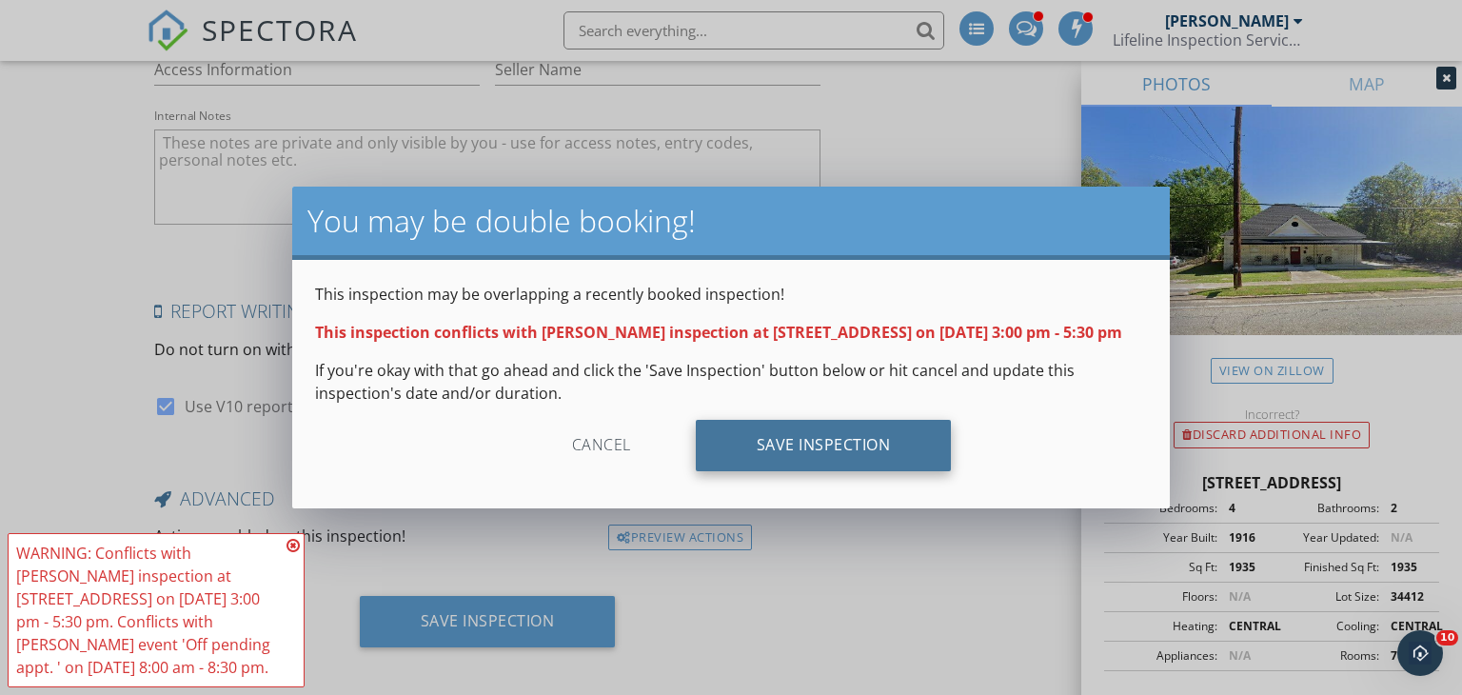
click at [781, 463] on div "Save Inspection" at bounding box center [824, 445] width 256 height 51
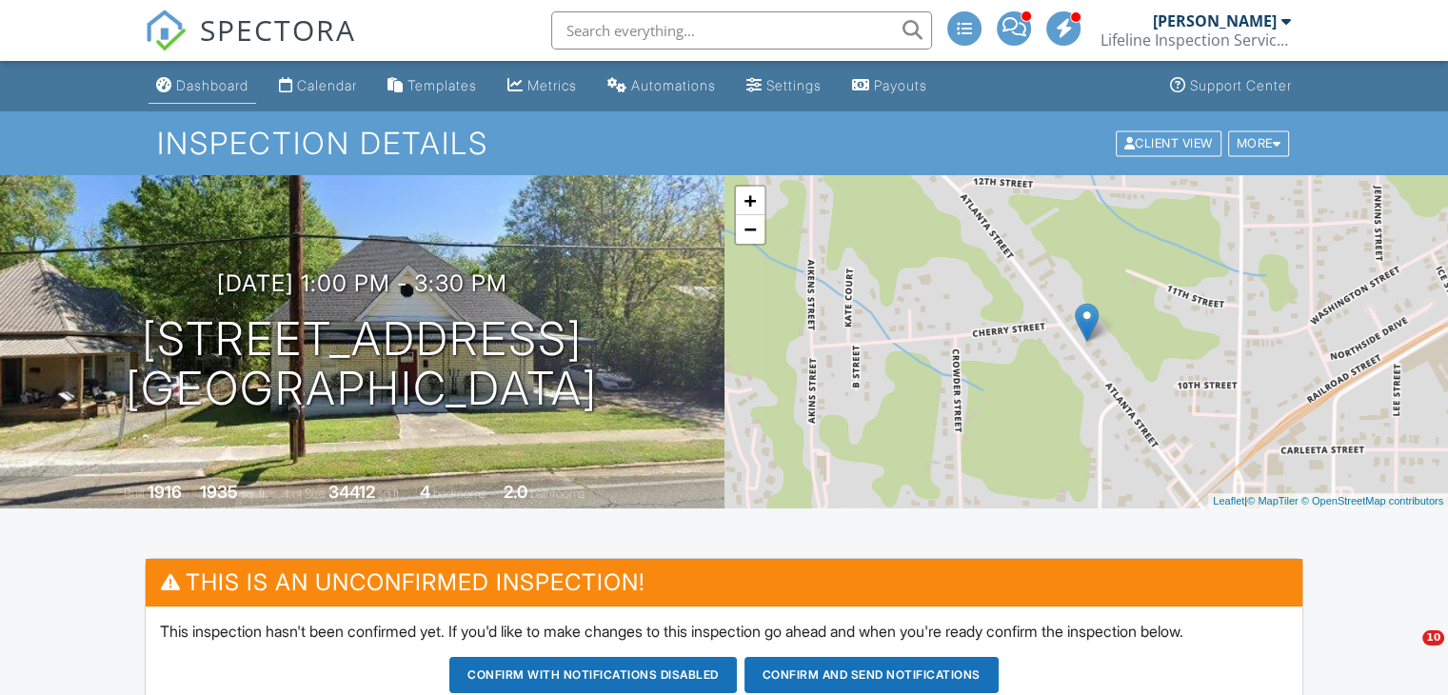
click at [215, 89] on div "Dashboard" at bounding box center [212, 85] width 72 height 16
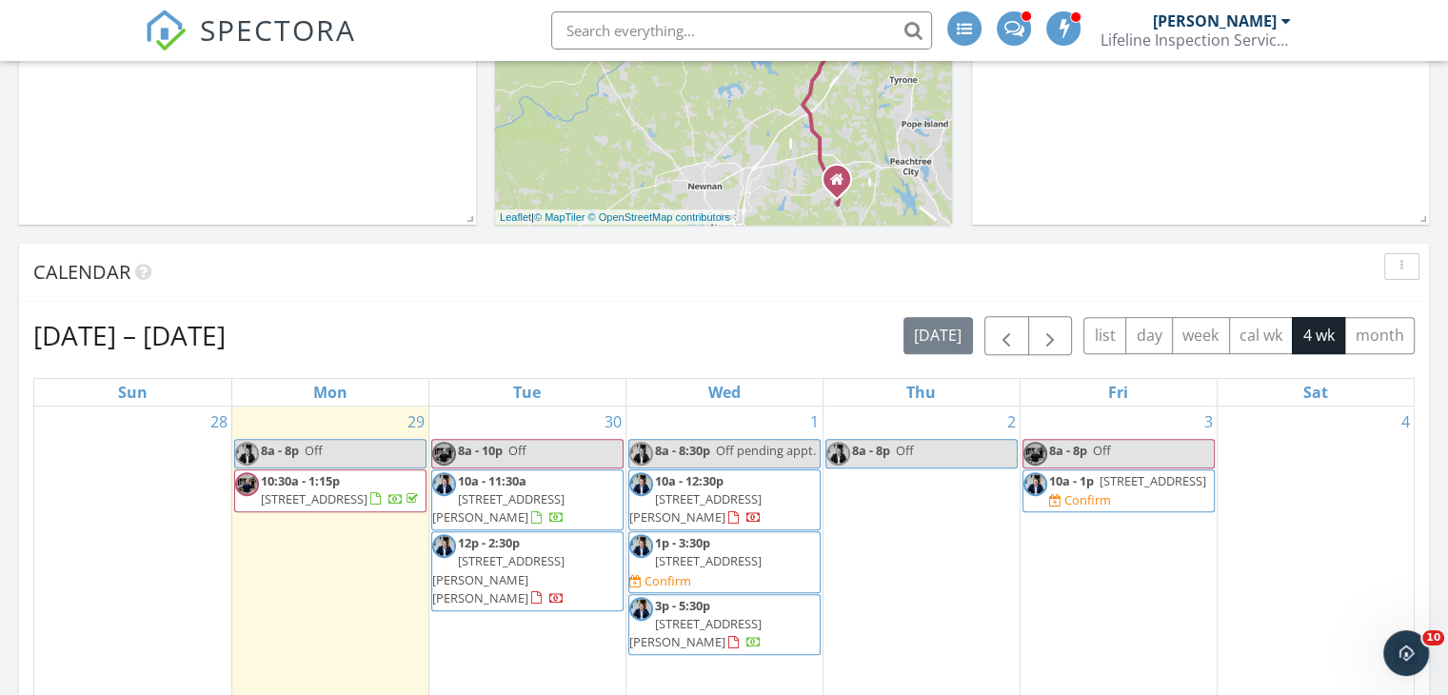
scroll to position [594, 0]
click at [546, 552] on span "[STREET_ADDRESS][PERSON_NAME][PERSON_NAME]" at bounding box center [498, 578] width 132 height 53
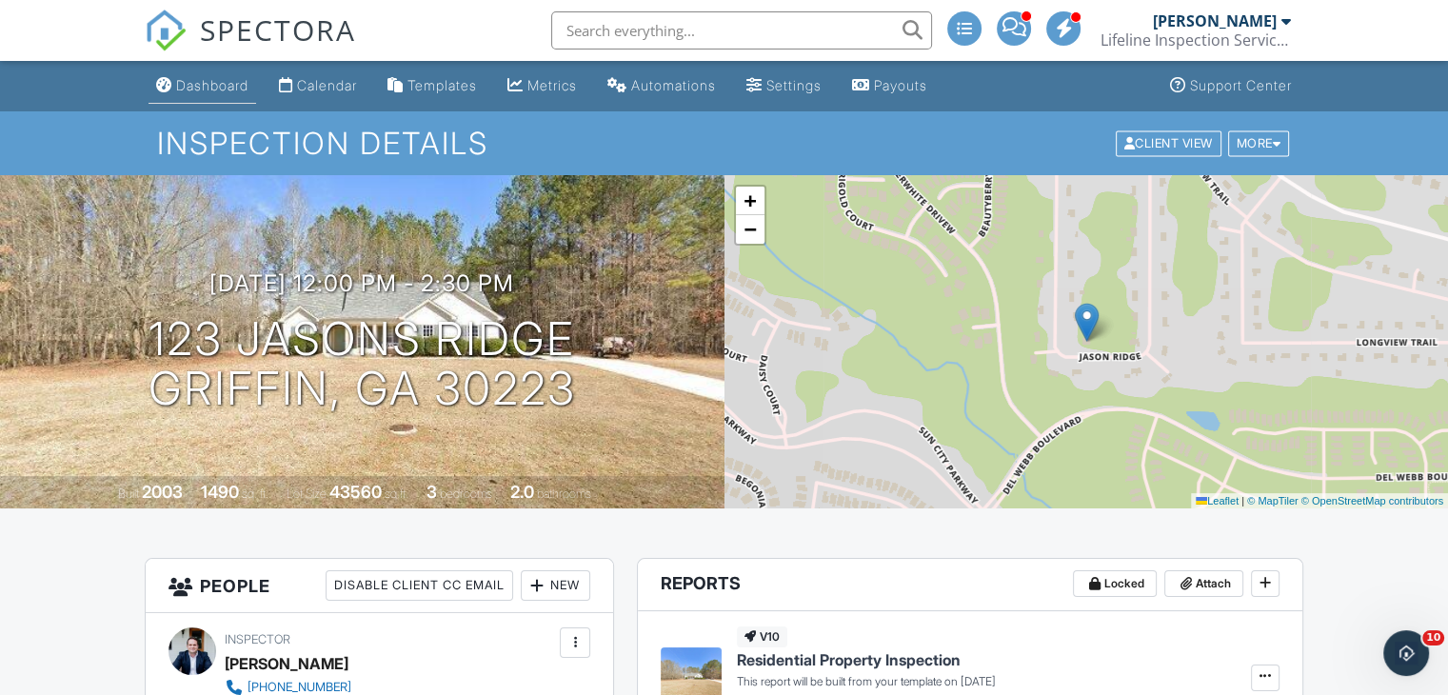
click at [189, 89] on div "Dashboard" at bounding box center [212, 85] width 72 height 16
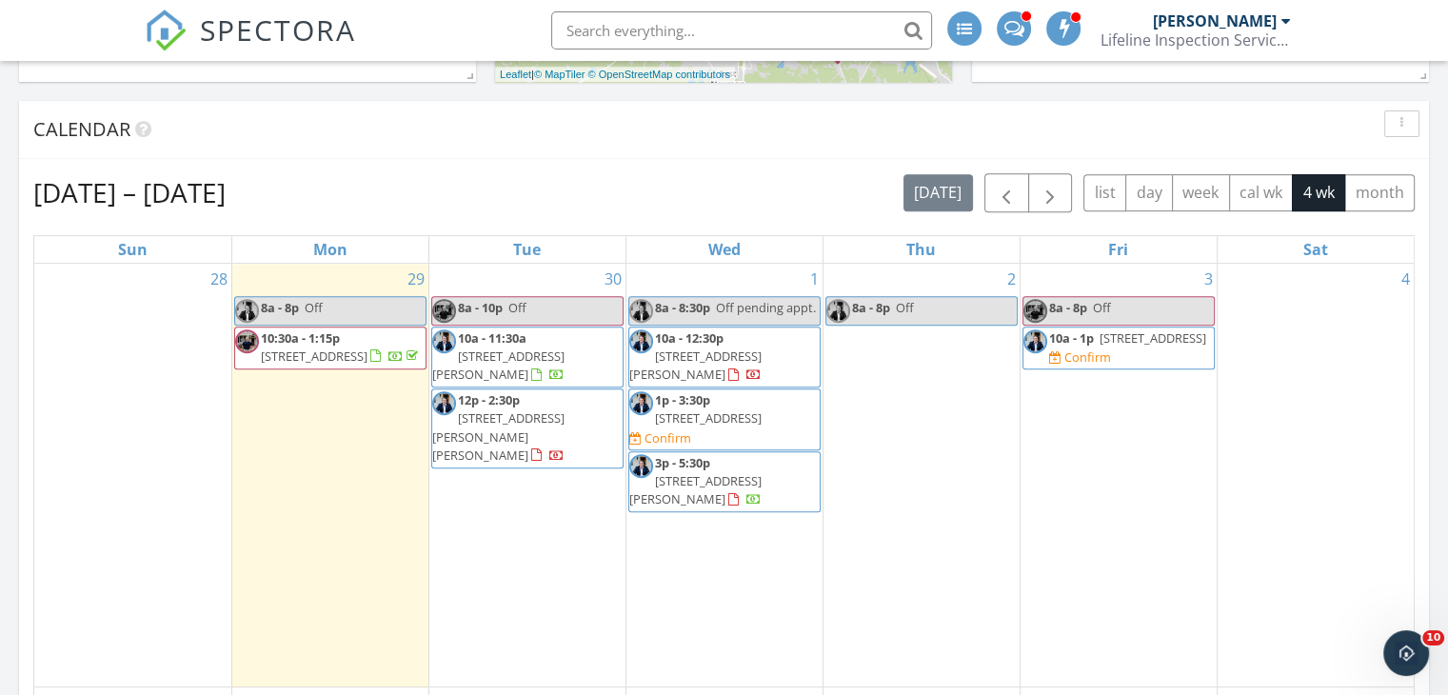
scroll to position [735, 0]
click at [669, 393] on span "1p - 3:30p" at bounding box center [682, 401] width 55 height 17
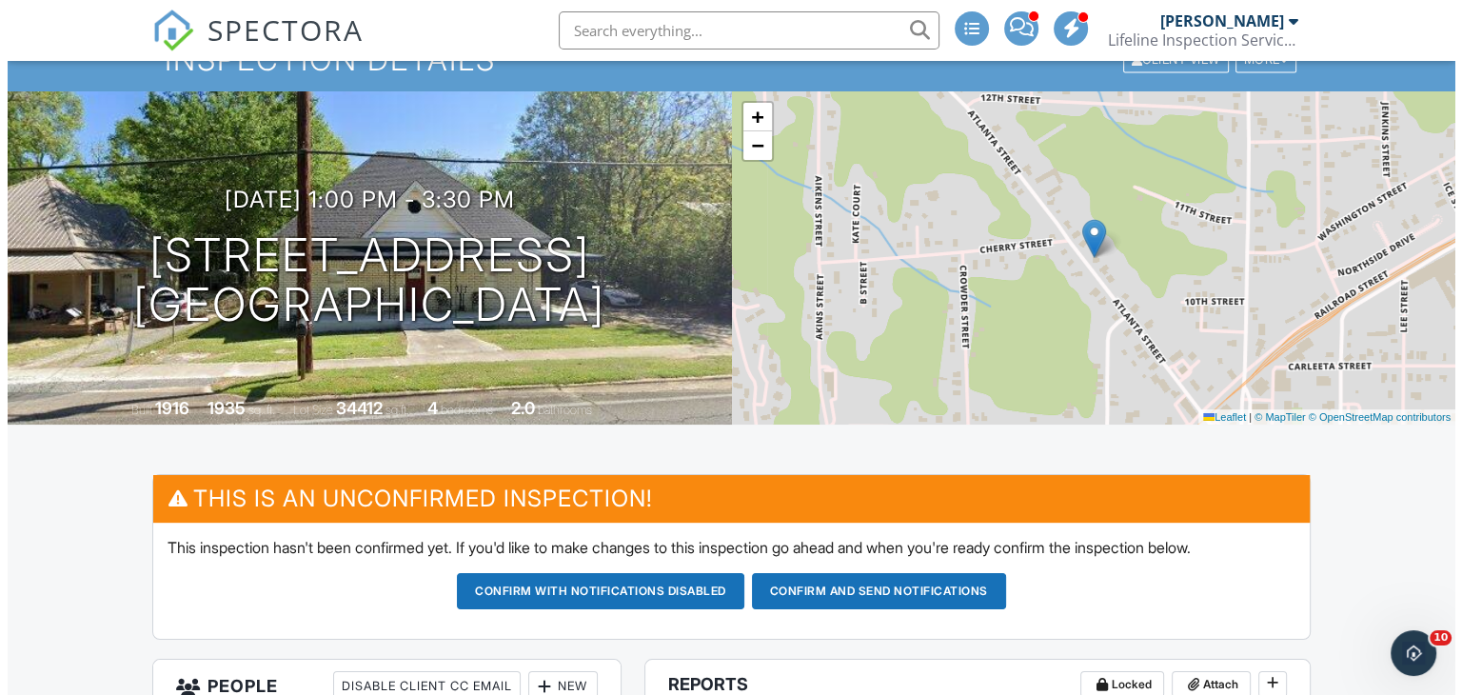
scroll to position [72, 0]
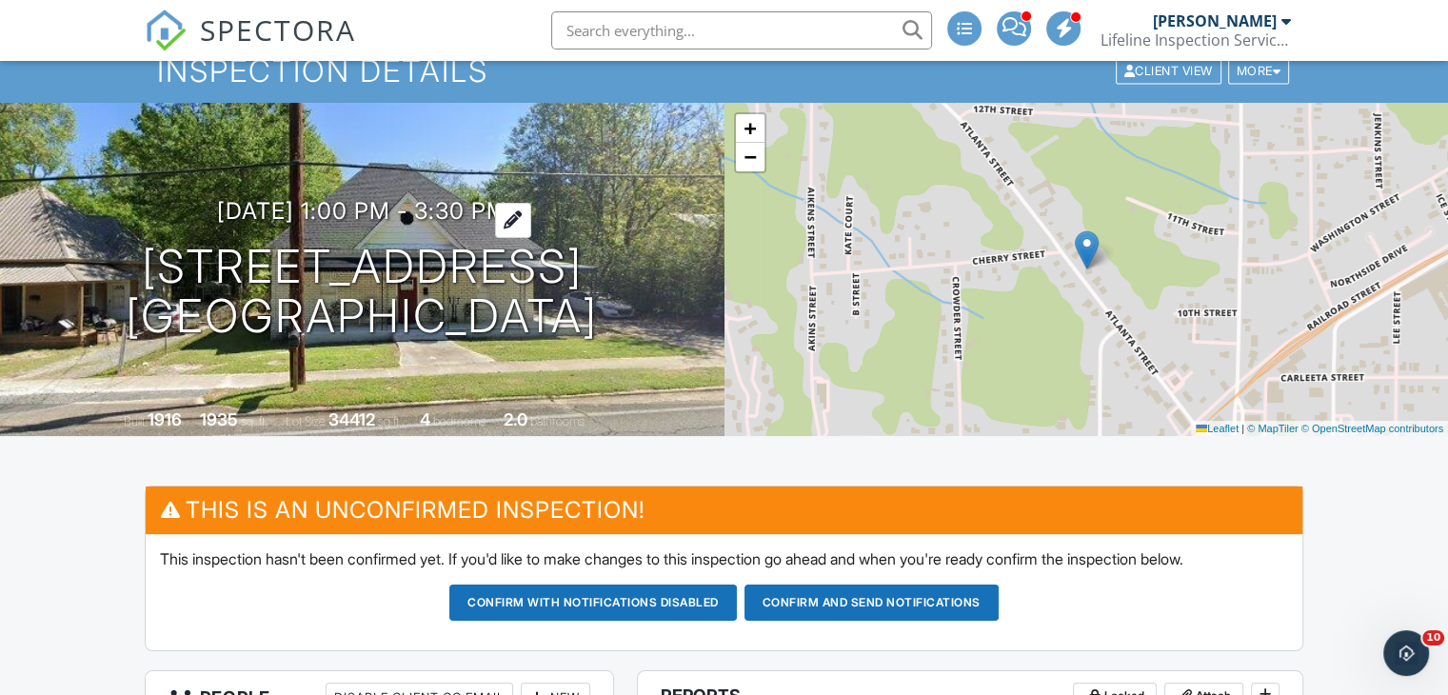
click at [461, 219] on h3 "10/01/2025 1:00 pm - 3:30 pm" at bounding box center [362, 211] width 290 height 26
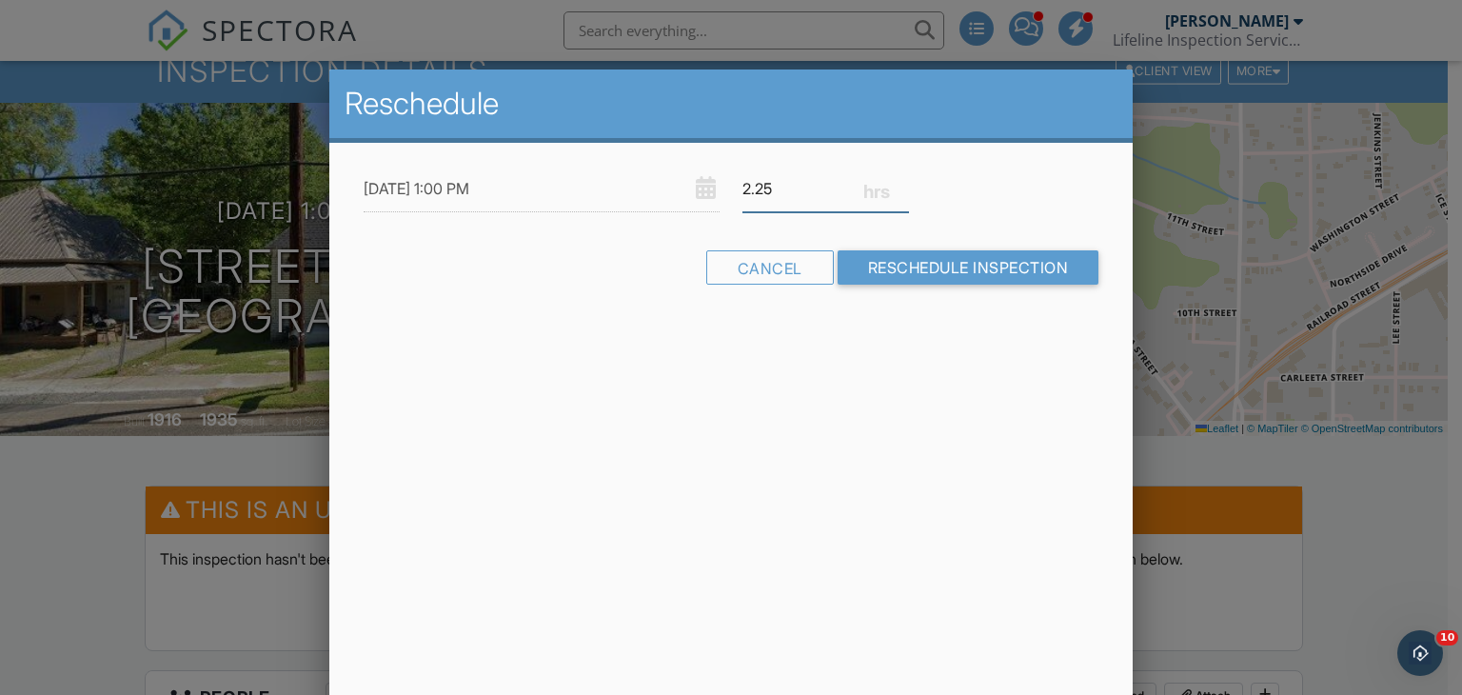
click at [899, 194] on input "2.25" at bounding box center [825, 189] width 167 height 47
type input "2"
click at [899, 194] on input "2" at bounding box center [825, 189] width 167 height 47
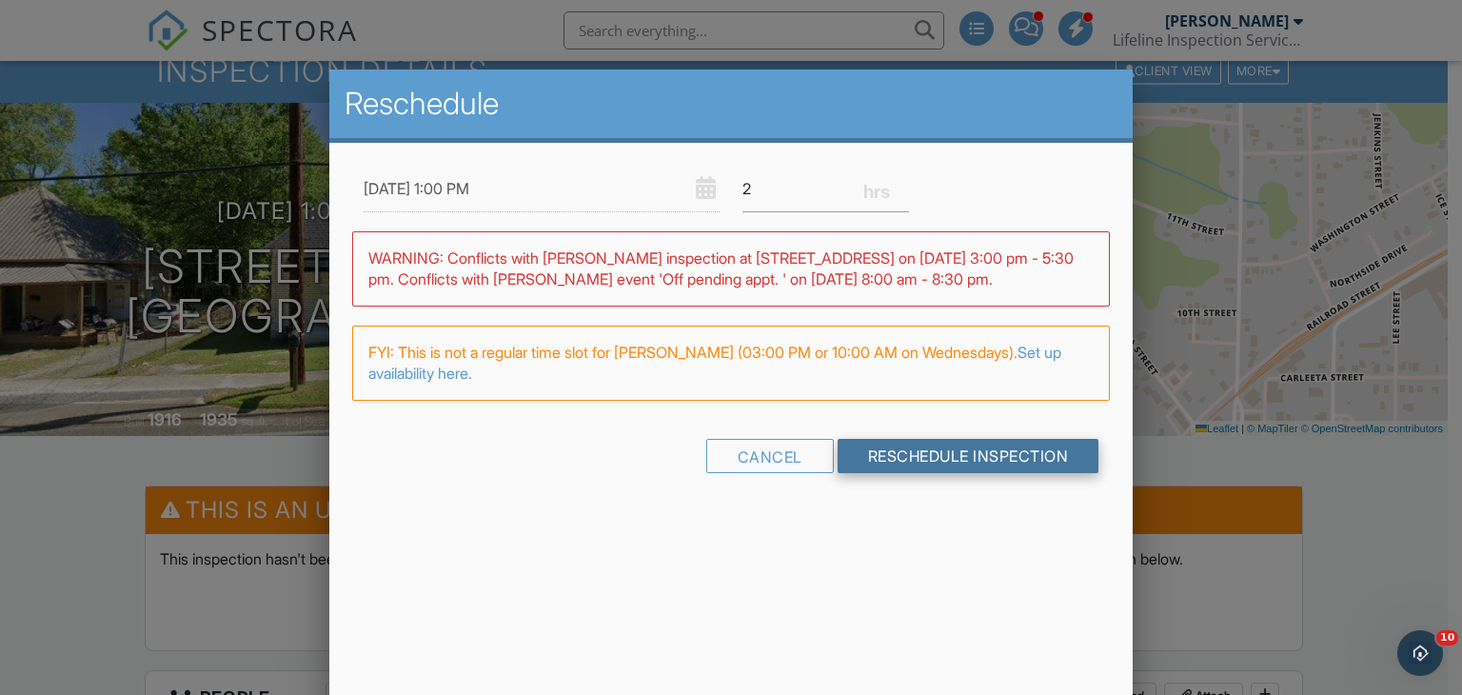
click at [933, 457] on input "Reschedule Inspection" at bounding box center [969, 456] width 262 height 34
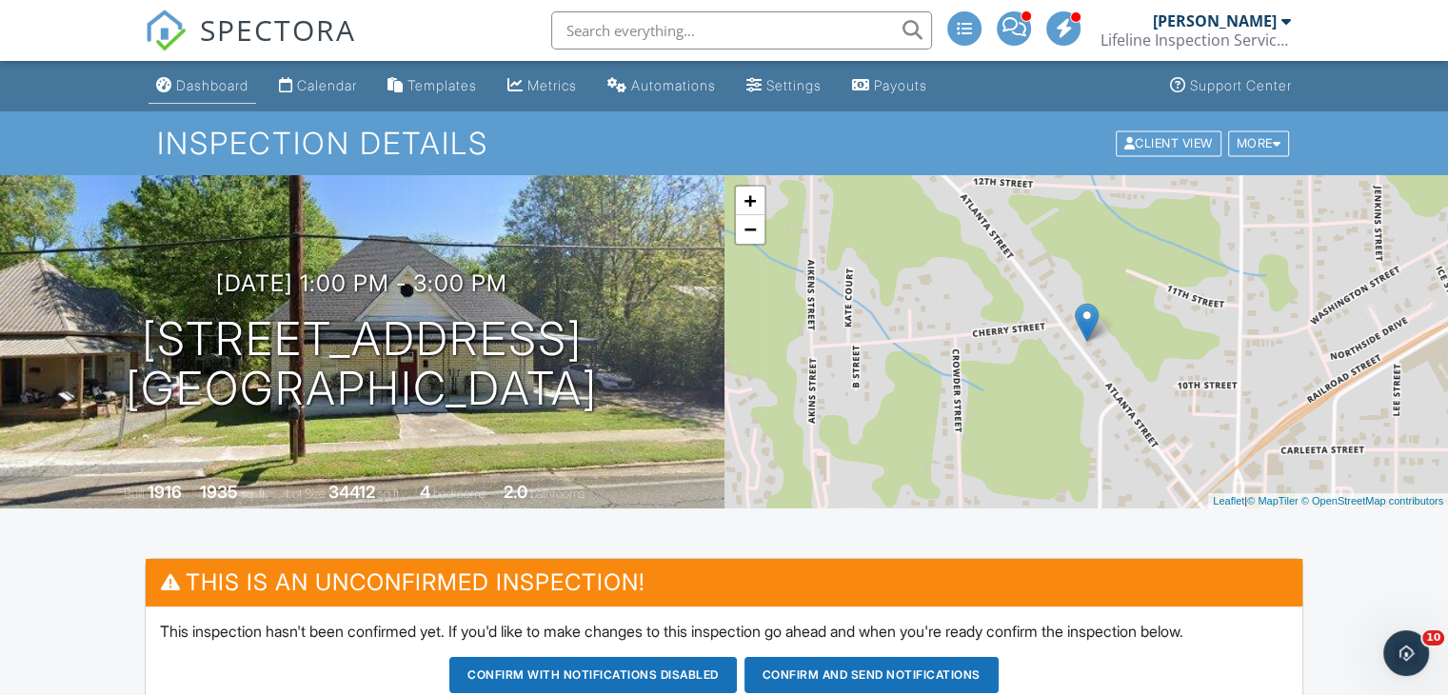
click at [217, 76] on link "Dashboard" at bounding box center [202, 86] width 108 height 35
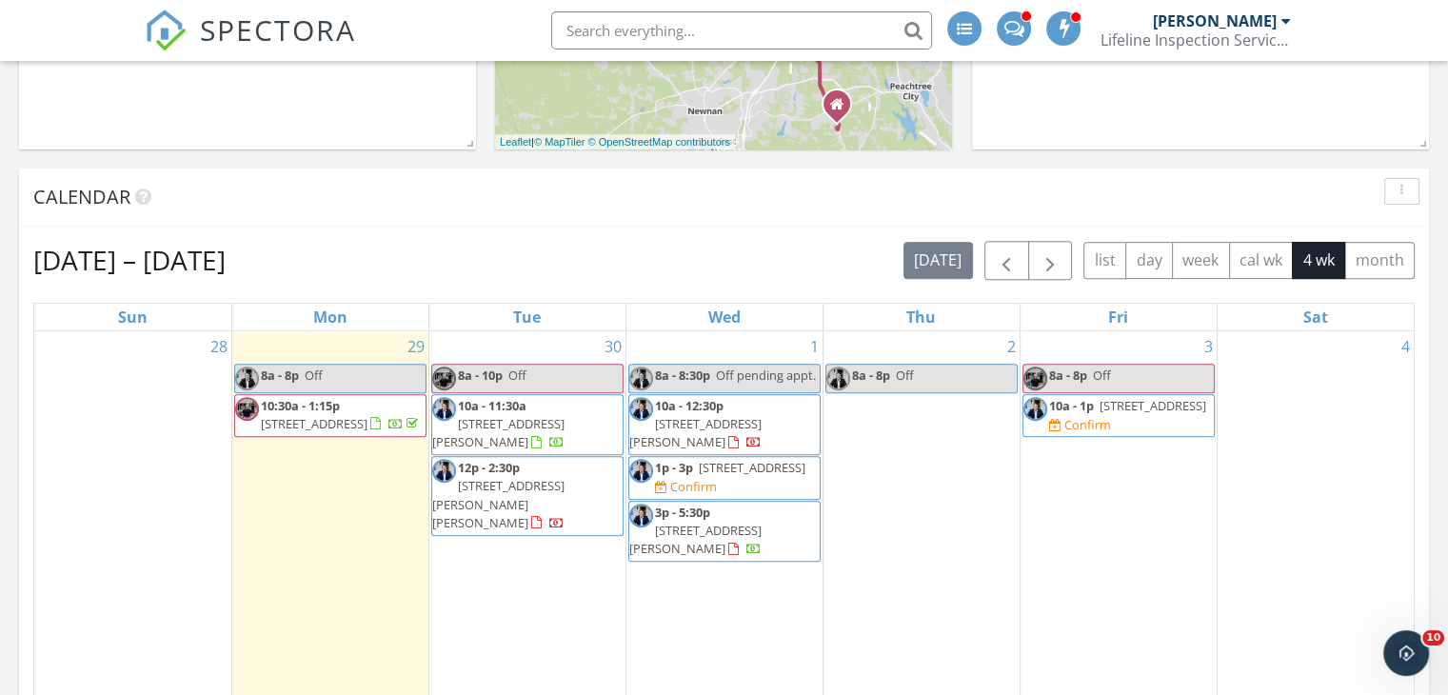
scroll to position [670, 0]
click at [667, 481] on div at bounding box center [661, 487] width 12 height 12
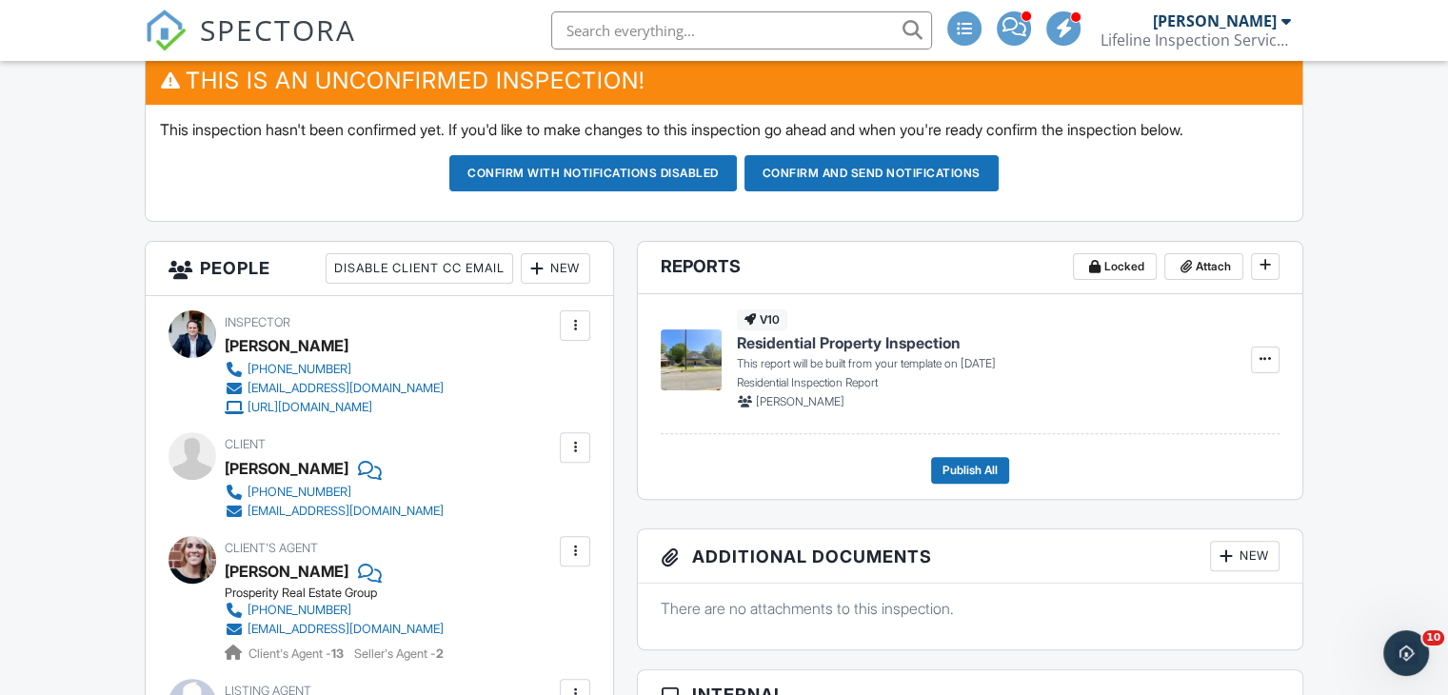
click at [574, 268] on div "New" at bounding box center [555, 268] width 69 height 30
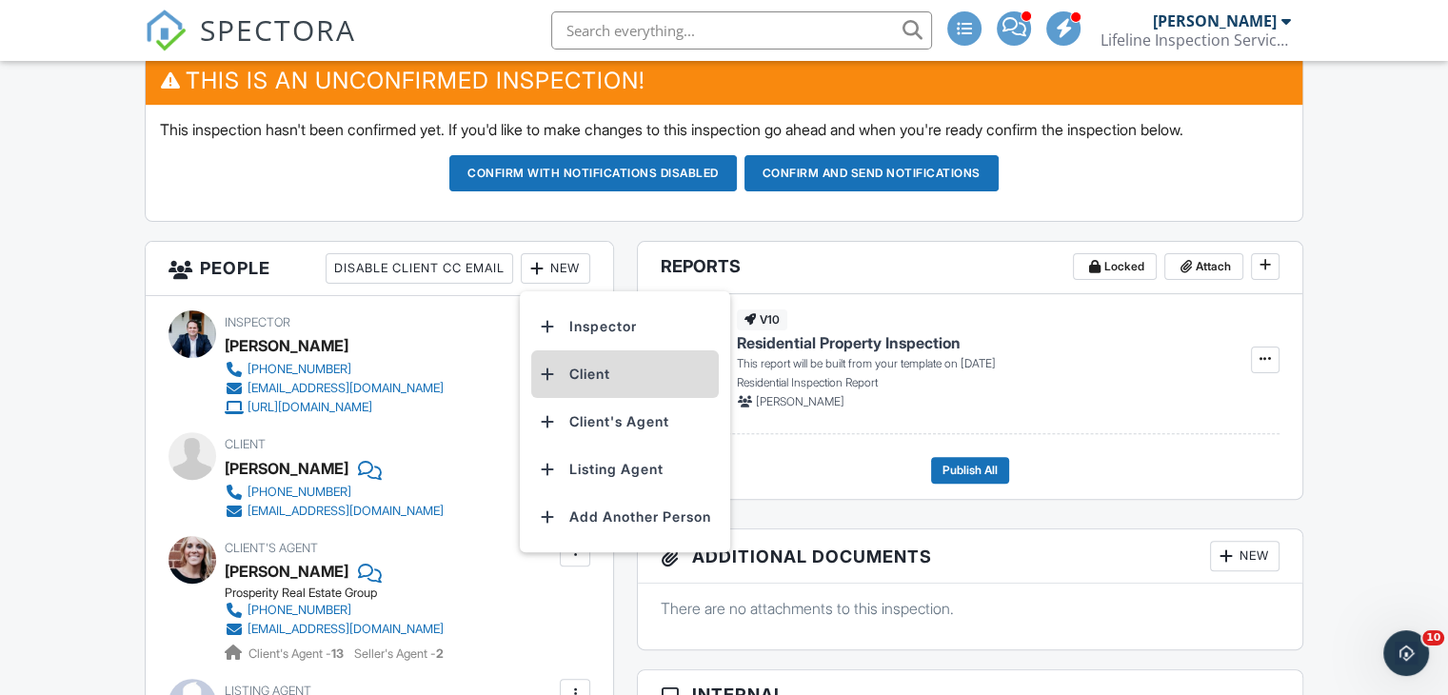
click at [597, 374] on li "Client" at bounding box center [625, 374] width 188 height 48
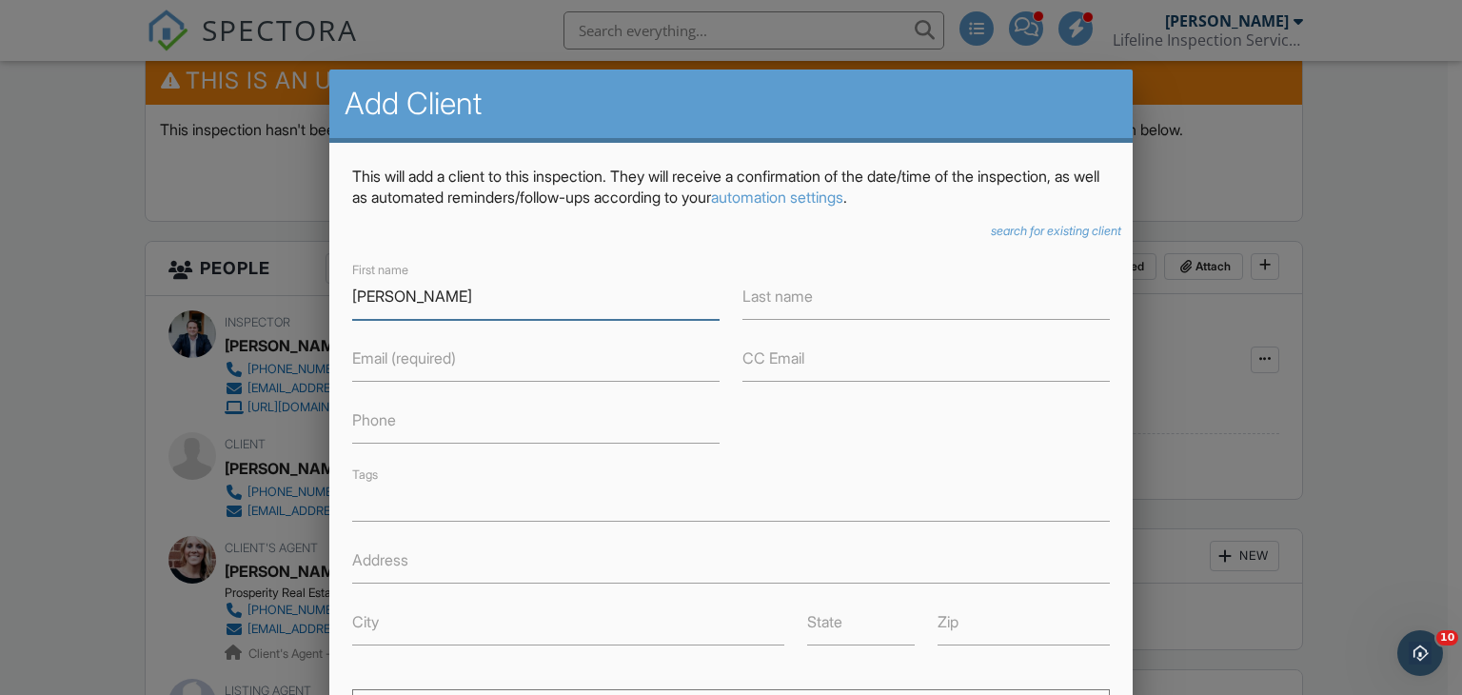
type input "[PERSON_NAME]"
click at [794, 291] on label "Last name" at bounding box center [777, 296] width 70 height 21
click at [794, 291] on input "Last name" at bounding box center [925, 296] width 367 height 47
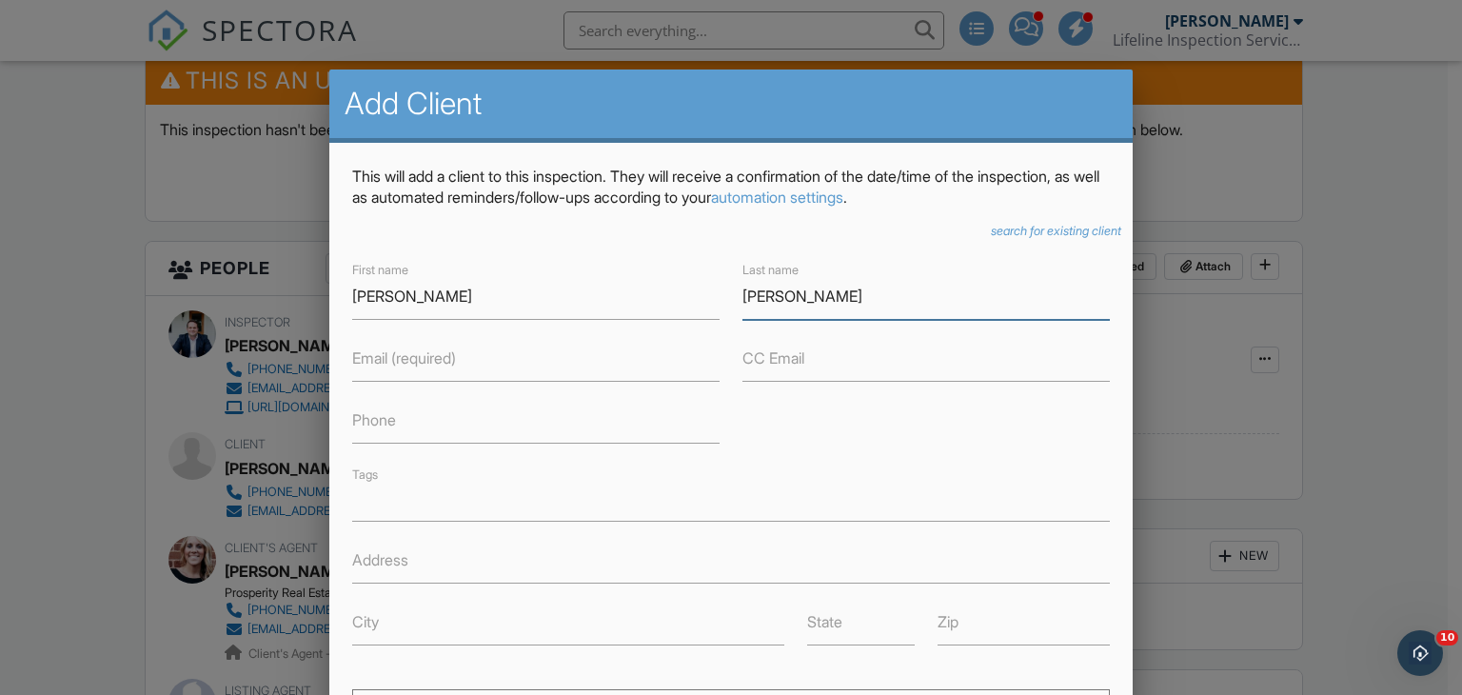
type input "[PERSON_NAME]"
click at [478, 357] on input "Email (required)" at bounding box center [535, 358] width 367 height 47
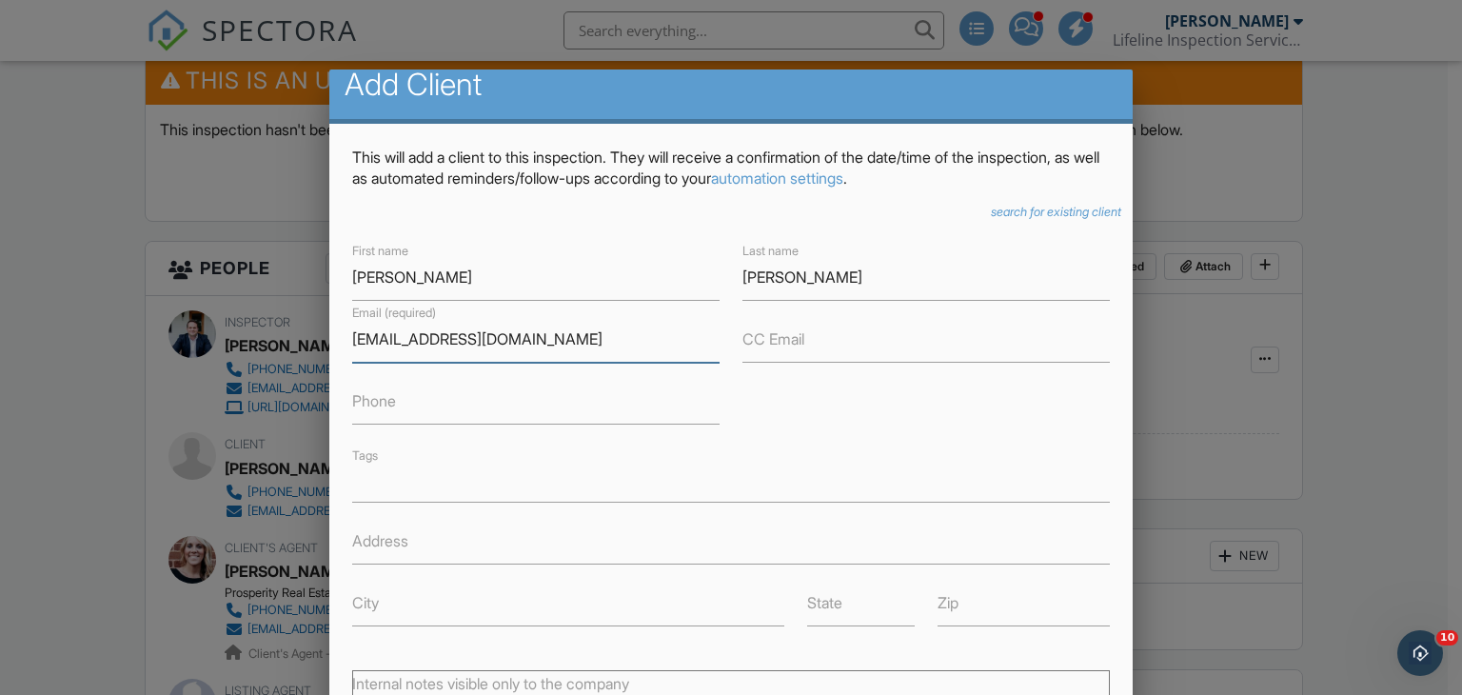
scroll to position [22, 0]
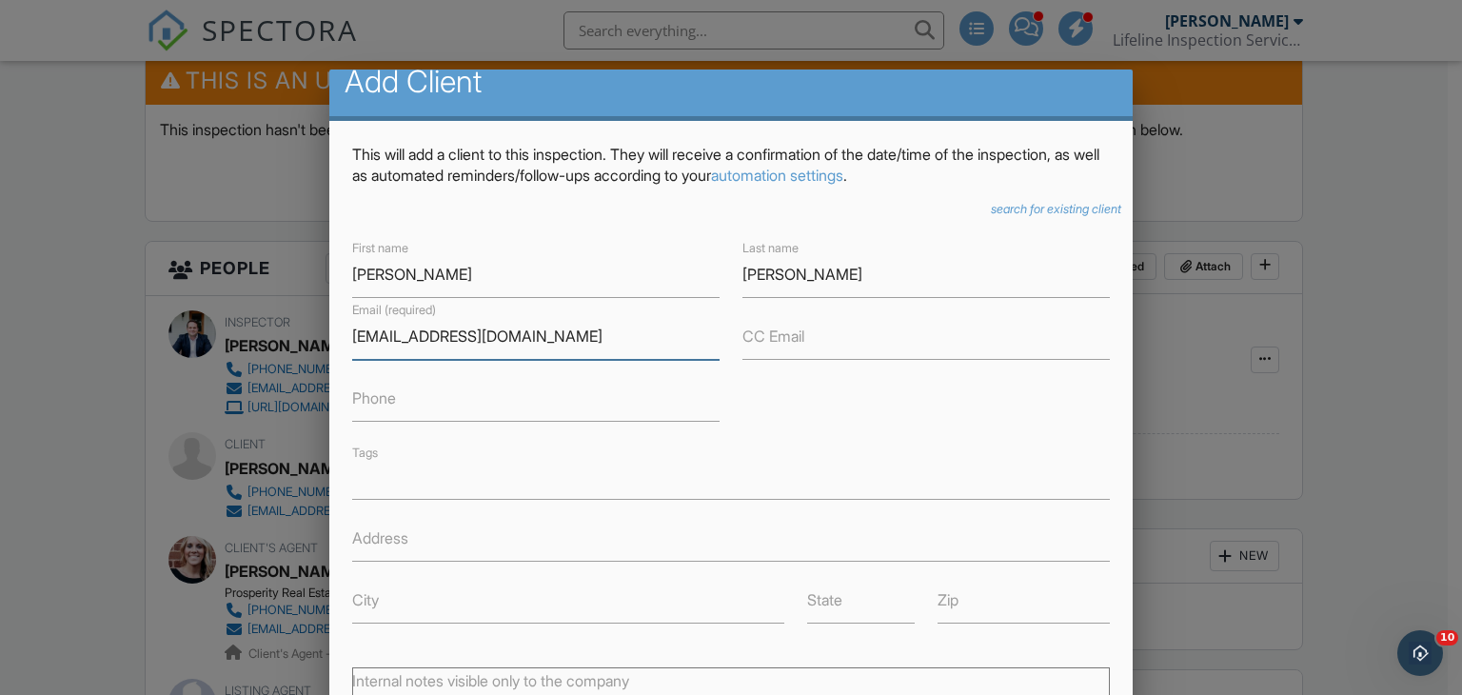
type input "[EMAIL_ADDRESS][DOMAIN_NAME]"
click at [560, 395] on input "Phone" at bounding box center [535, 398] width 367 height 47
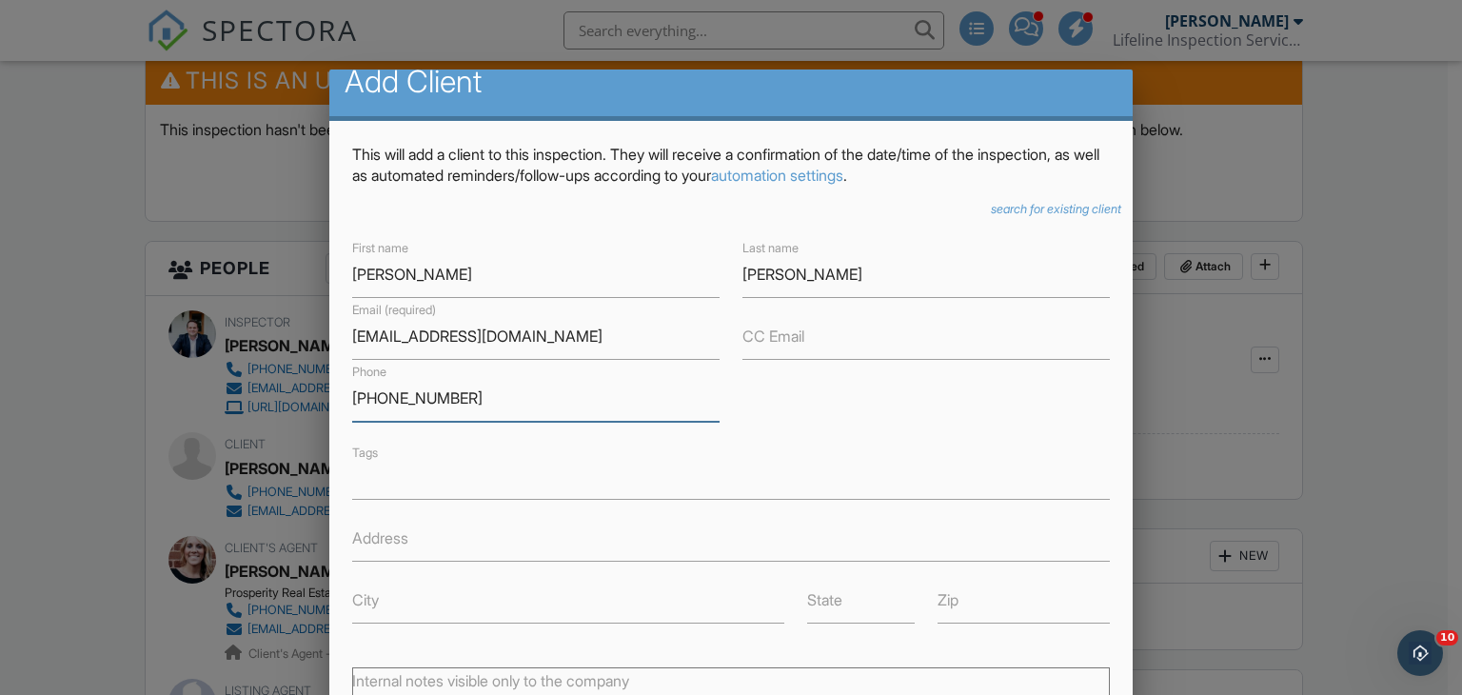
scroll to position [330, 0]
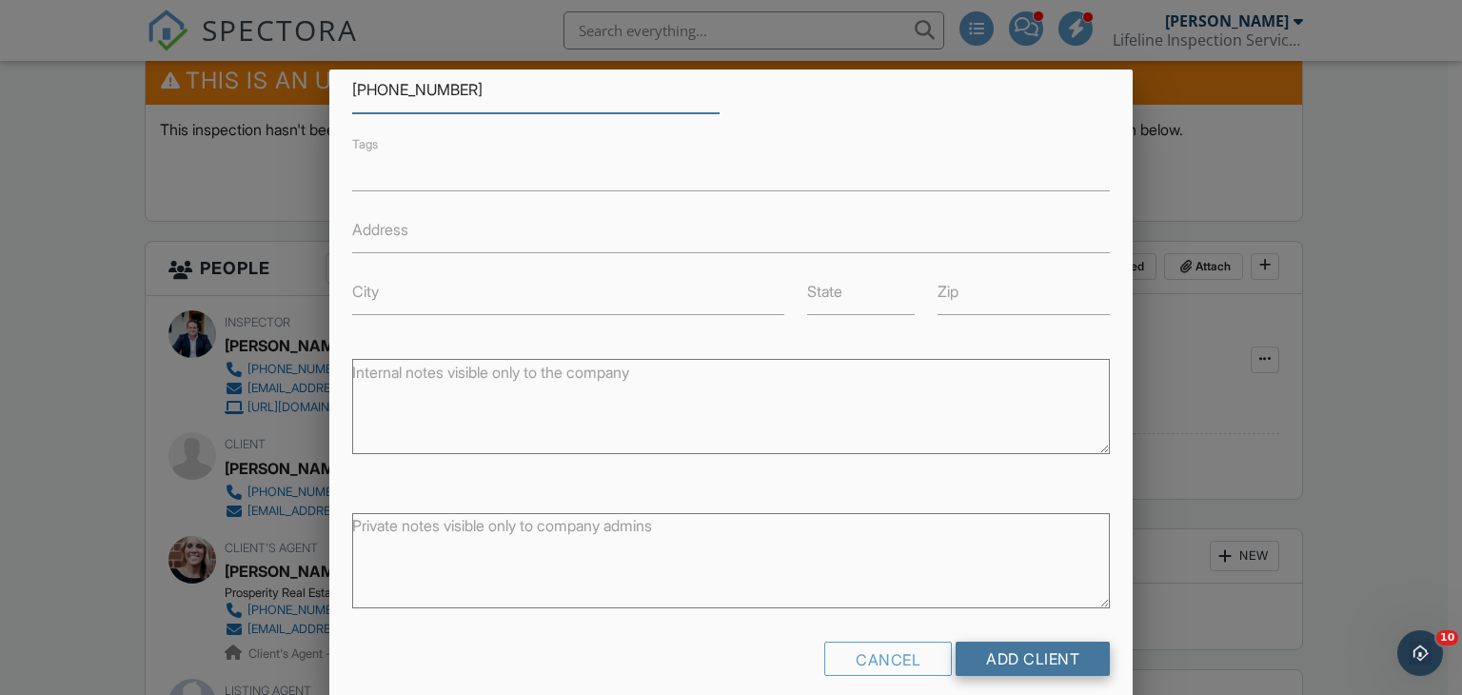
type input "[PHONE_NUMBER]"
click at [1035, 644] on input "Add Client" at bounding box center [1033, 659] width 154 height 34
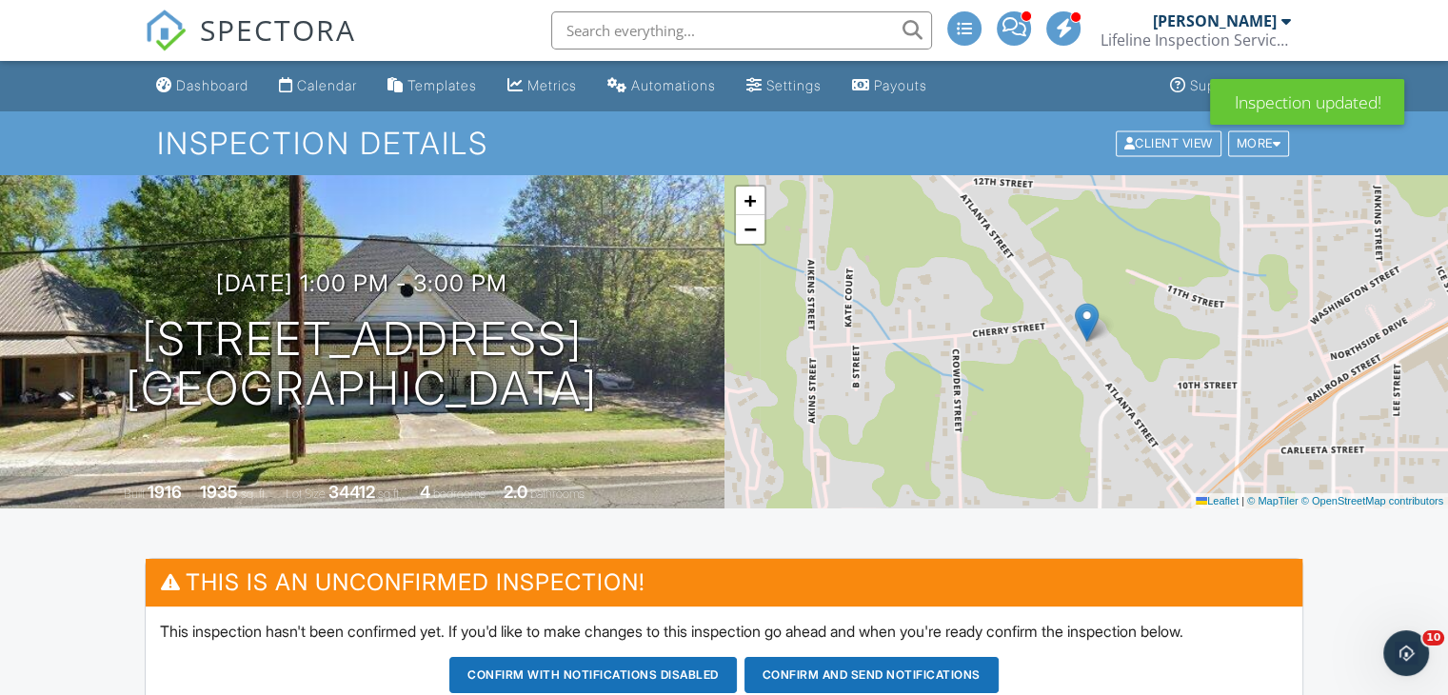
click at [819, 665] on button "Confirm and send notifications" at bounding box center [871, 675] width 254 height 36
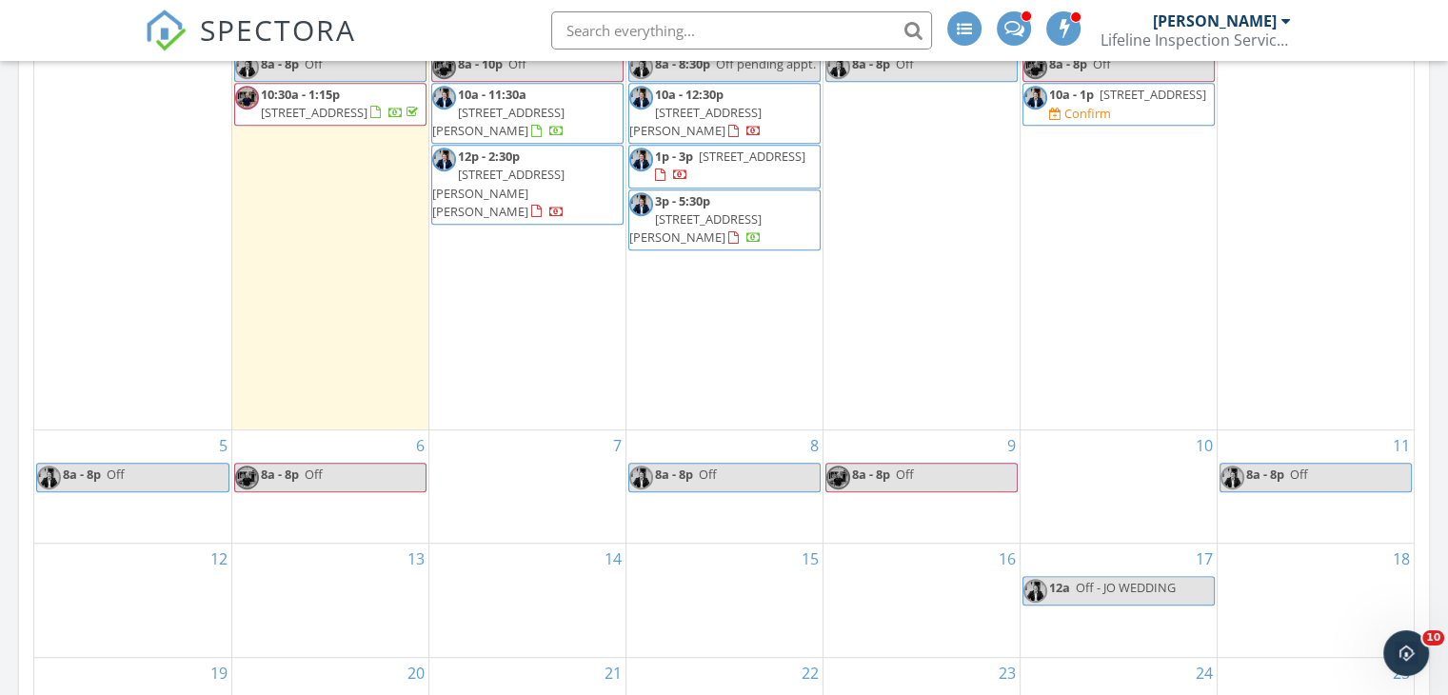
scroll to position [862, 0]
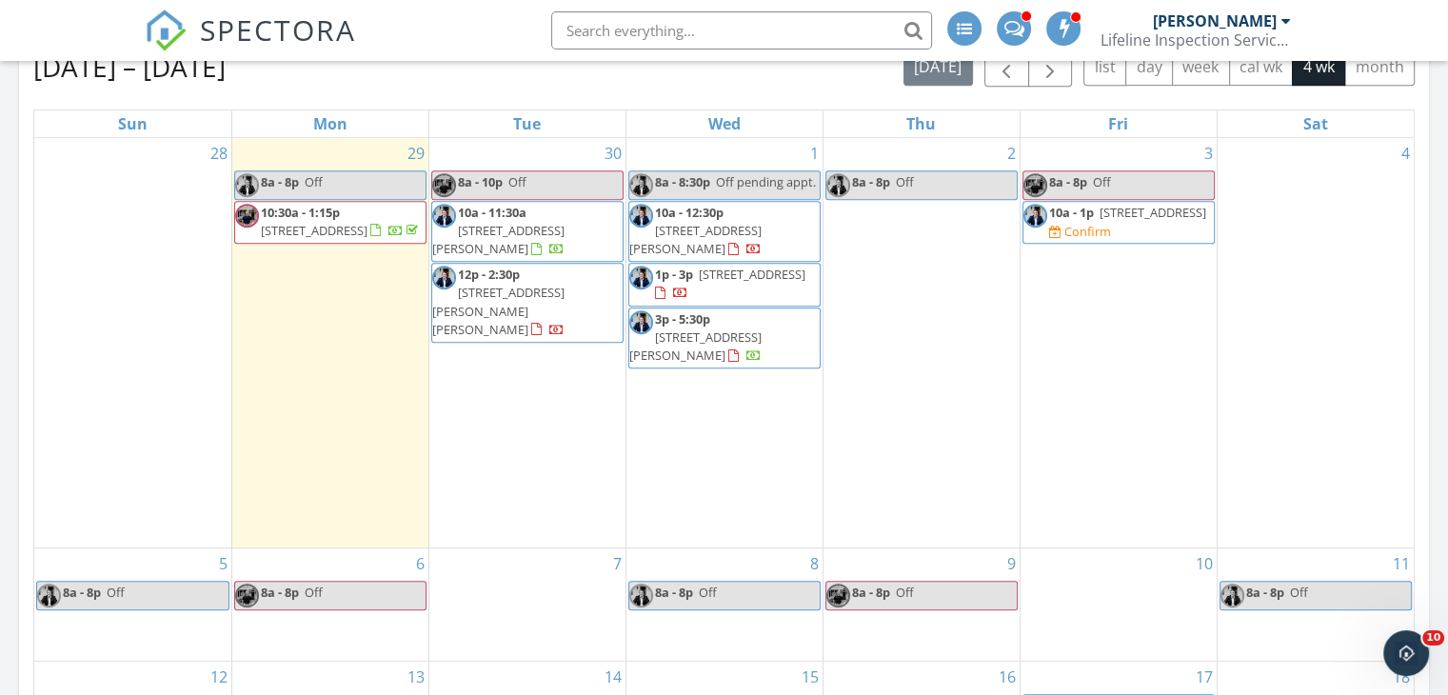
click at [755, 182] on span "Off pending appt." at bounding box center [766, 181] width 100 height 17
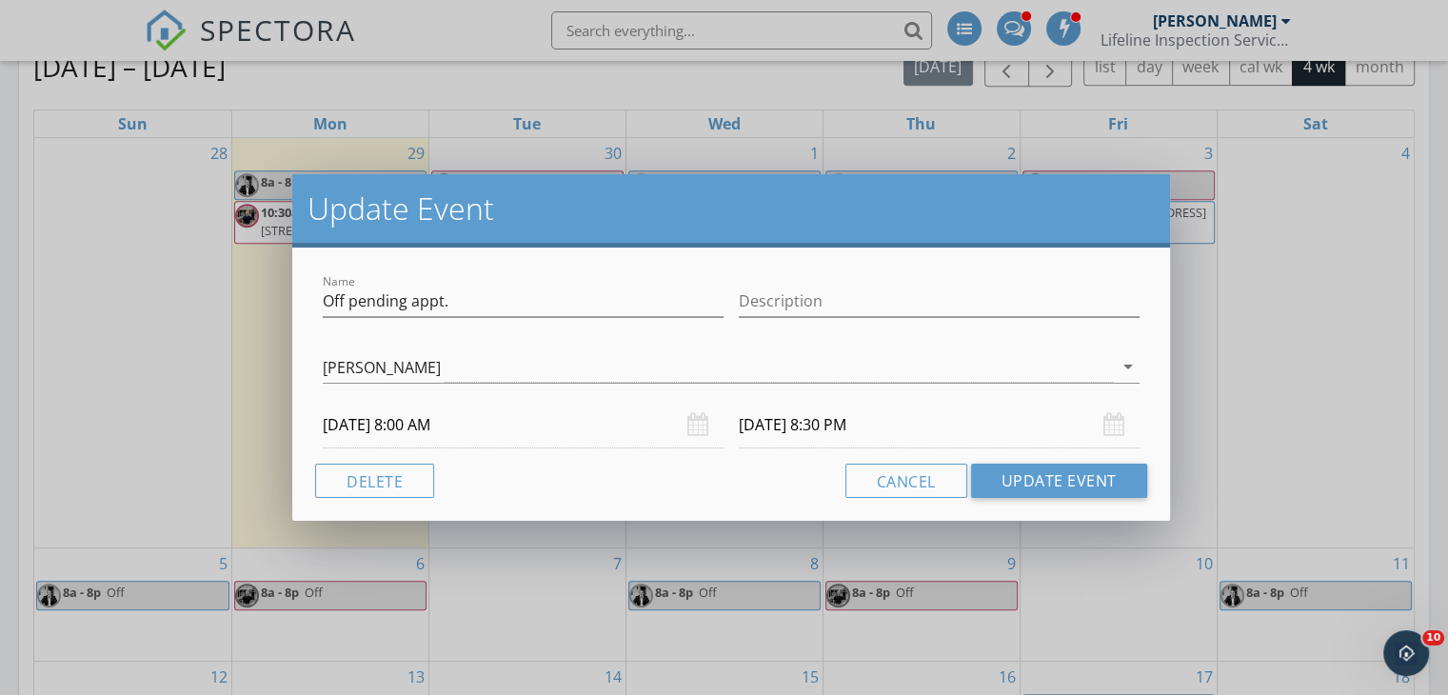
scroll to position [920, 0]
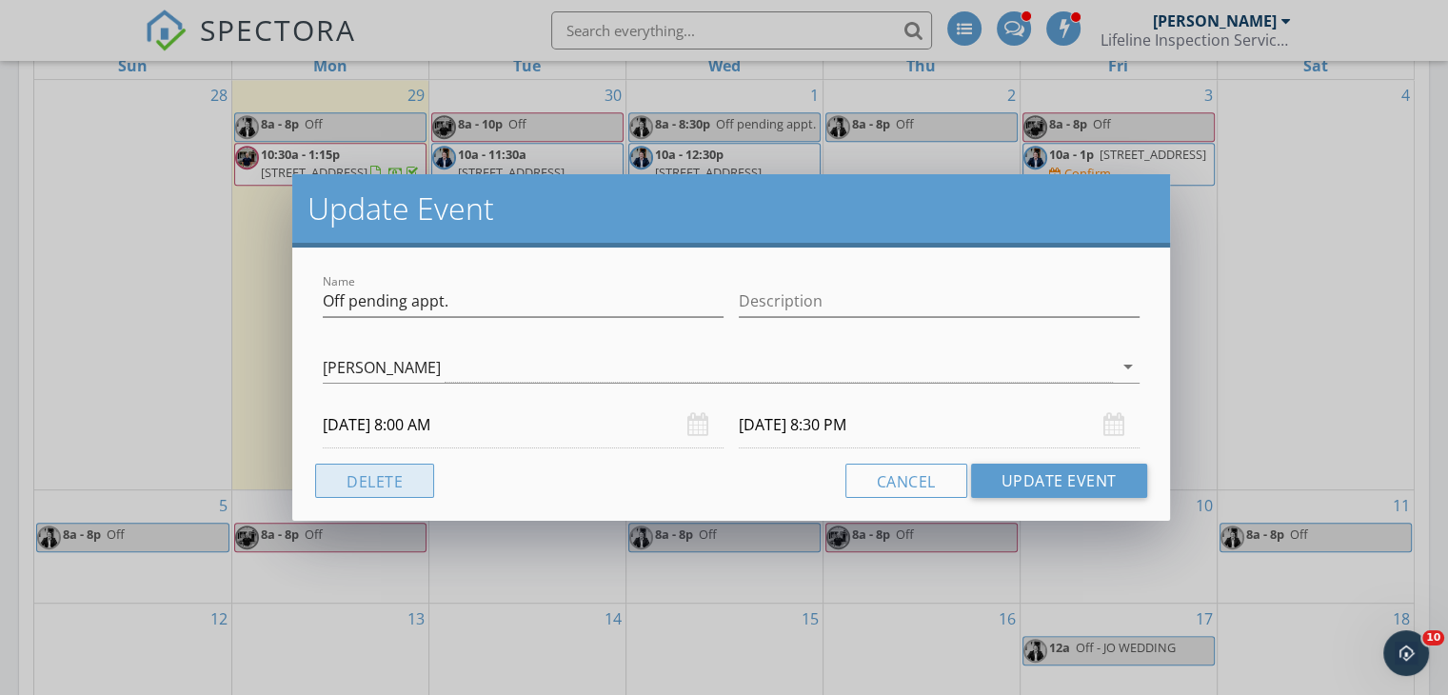
click at [354, 482] on button "Delete" at bounding box center [374, 481] width 119 height 34
